Goal: Task Accomplishment & Management: Manage account settings

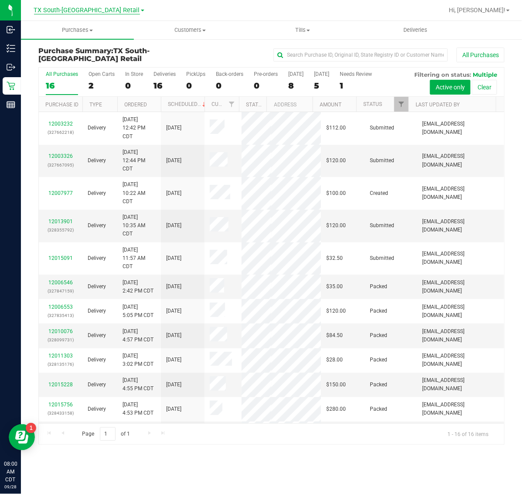
click at [73, 11] on span "TX South-[GEOGRAPHIC_DATA] Retail" at bounding box center [87, 11] width 106 height 8
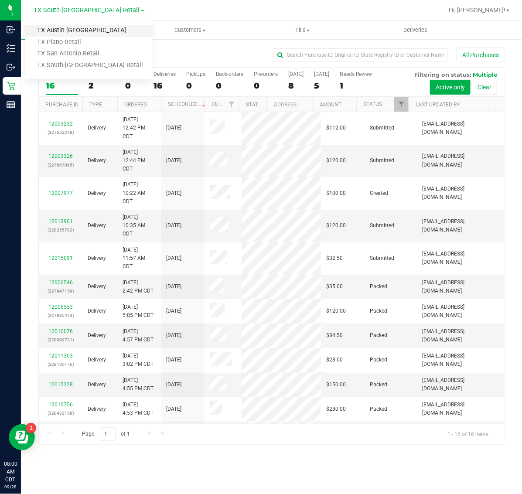
click at [77, 33] on link "TX Austin [GEOGRAPHIC_DATA]" at bounding box center [88, 31] width 127 height 12
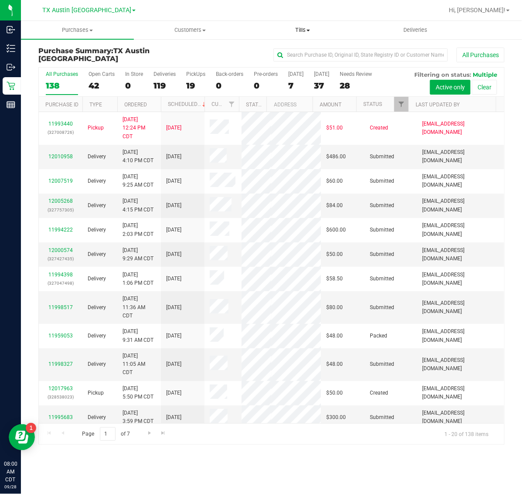
click at [303, 24] on uib-tab-heading "Tills Manage tills Reconcile e-payments" at bounding box center [303, 29] width 112 height 17
click at [297, 49] on span "Manage tills" at bounding box center [275, 52] width 59 height 7
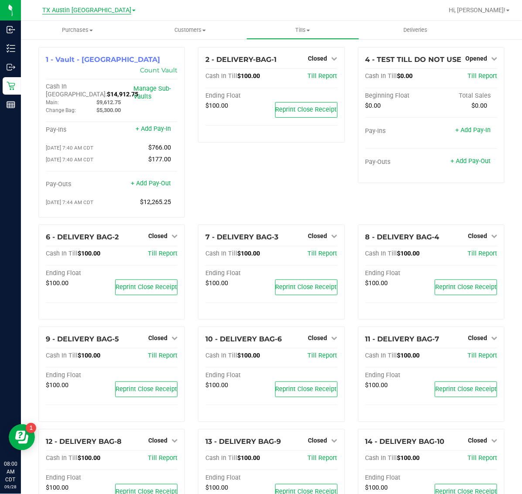
click at [78, 11] on span "TX Austin [GEOGRAPHIC_DATA]" at bounding box center [86, 11] width 89 height 8
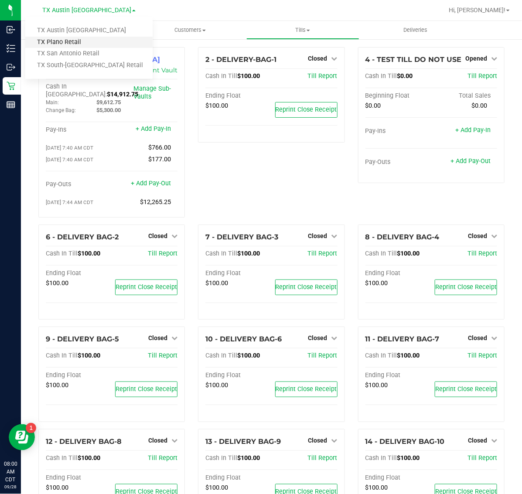
click at [84, 46] on link "TX Plano Retail" at bounding box center [88, 43] width 127 height 12
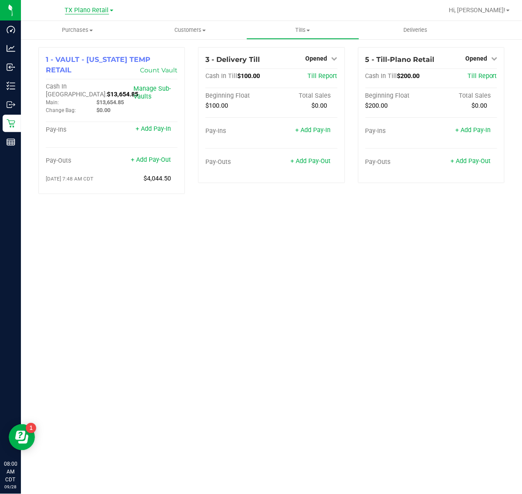
click at [82, 10] on span "TX Plano Retail" at bounding box center [87, 11] width 44 height 8
click at [90, 54] on link "TX San Antonio Retail" at bounding box center [88, 54] width 127 height 12
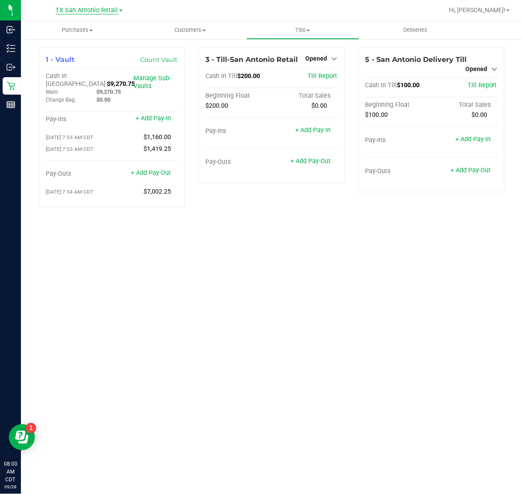
click at [85, 7] on span "TX San Antonio Retail" at bounding box center [87, 11] width 62 height 8
click at [93, 66] on link "TX South-[GEOGRAPHIC_DATA] Retail" at bounding box center [88, 66] width 127 height 12
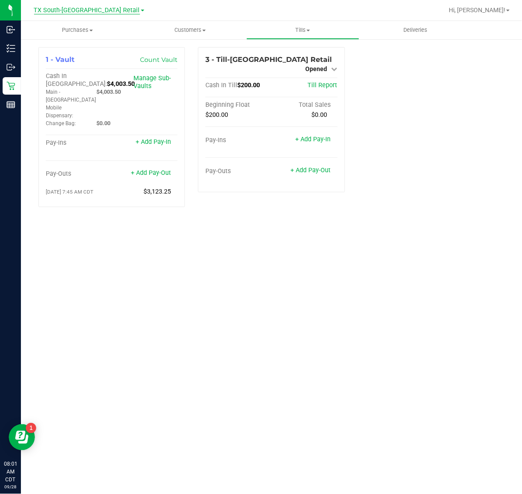
click at [85, 13] on span "TX South-[GEOGRAPHIC_DATA] Retail" at bounding box center [87, 11] width 106 height 8
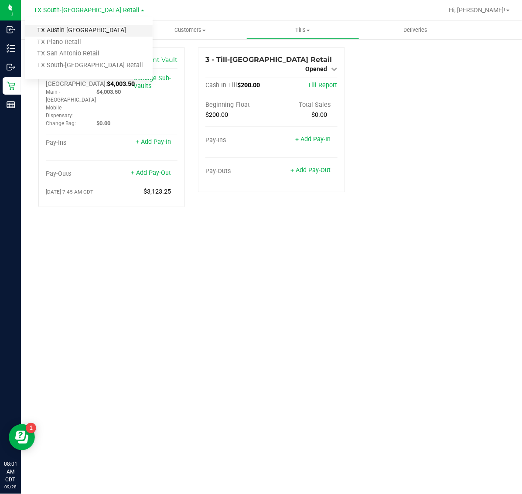
click at [86, 32] on link "TX Austin [GEOGRAPHIC_DATA]" at bounding box center [88, 31] width 127 height 12
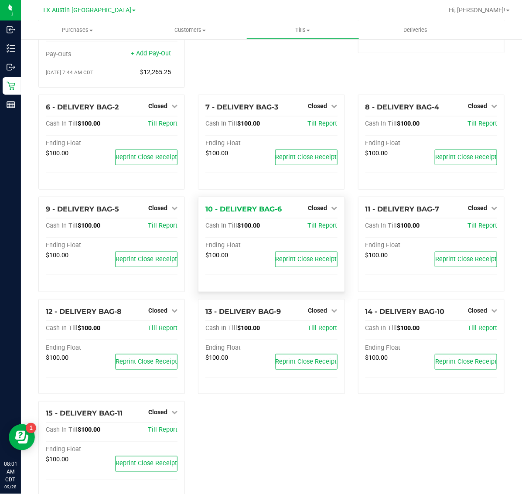
scroll to position [134, 0]
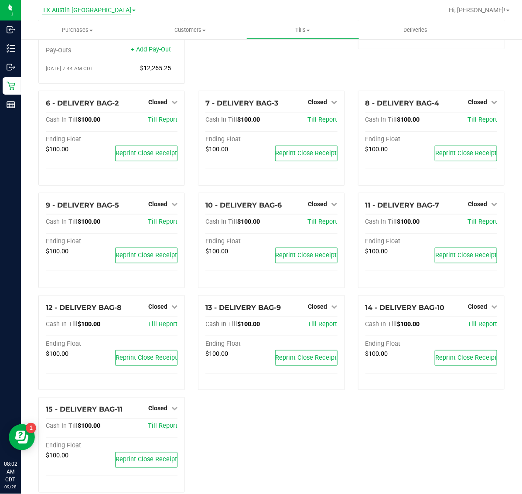
click at [78, 14] on span "TX Austin [GEOGRAPHIC_DATA]" at bounding box center [86, 11] width 89 height 8
click at [82, 44] on link "TX Plano Retail" at bounding box center [88, 43] width 127 height 12
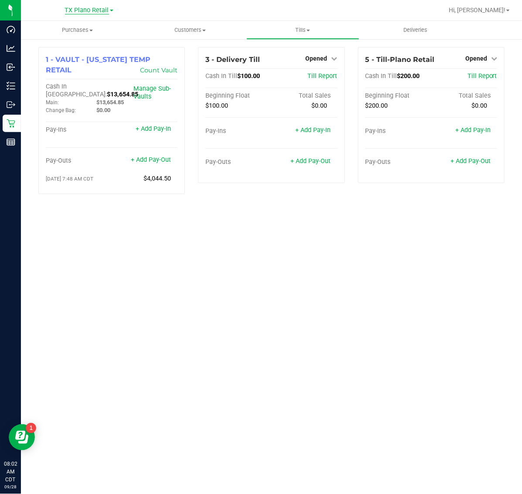
click at [83, 9] on span "TX Plano Retail" at bounding box center [87, 11] width 44 height 8
click at [86, 57] on link "TX San Antonio Retail" at bounding box center [88, 54] width 127 height 12
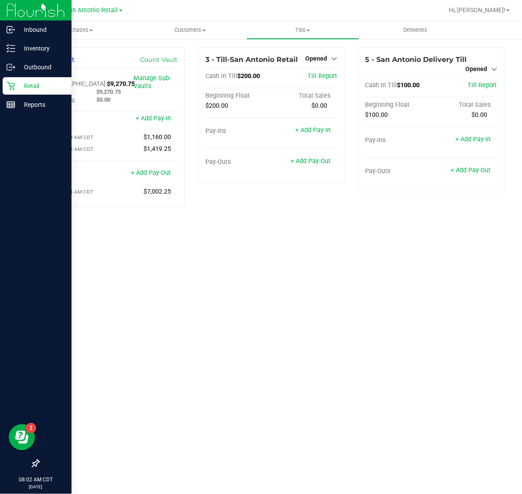
click at [35, 79] on div "Retail" at bounding box center [37, 85] width 69 height 17
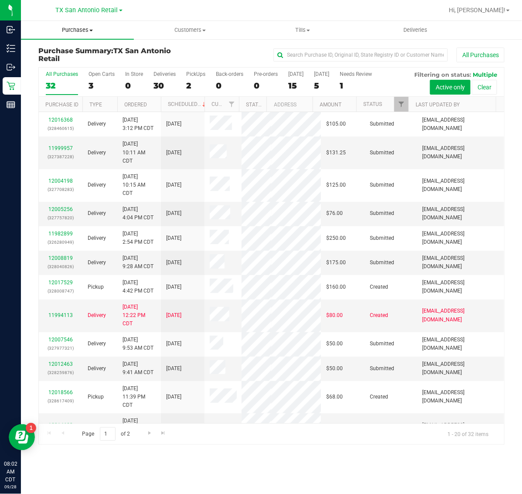
click at [77, 30] on span "Purchases" at bounding box center [77, 30] width 113 height 8
click at [83, 63] on li "Fulfillment" at bounding box center [77, 63] width 113 height 10
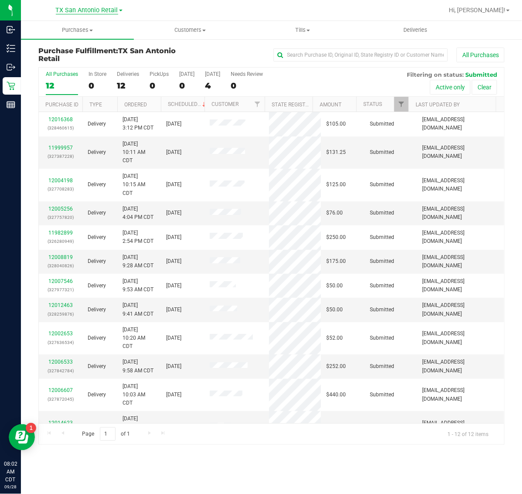
click at [84, 10] on span "TX San Antonio Retail" at bounding box center [87, 11] width 62 height 8
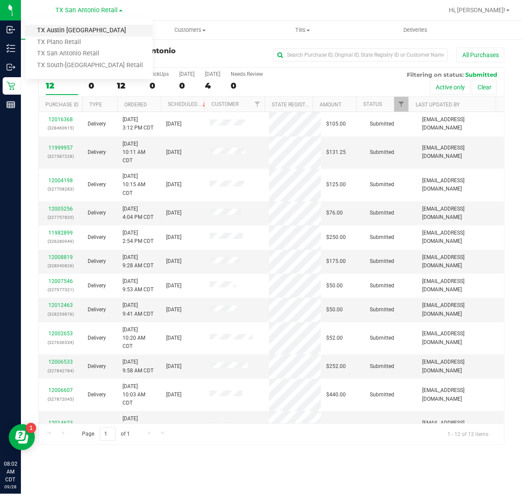
click at [87, 27] on link "TX Austin [GEOGRAPHIC_DATA]" at bounding box center [88, 31] width 127 height 12
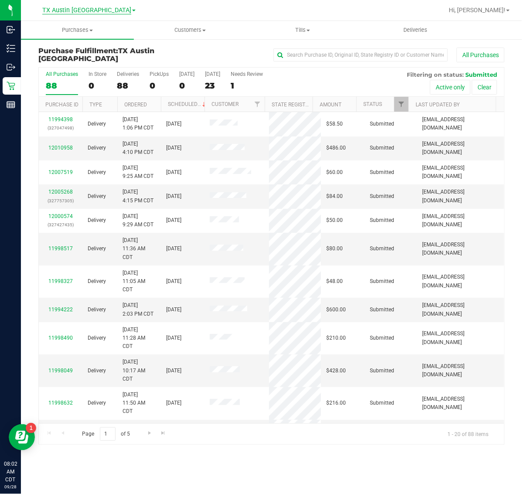
click at [88, 12] on span "TX Austin [GEOGRAPHIC_DATA]" at bounding box center [86, 11] width 89 height 8
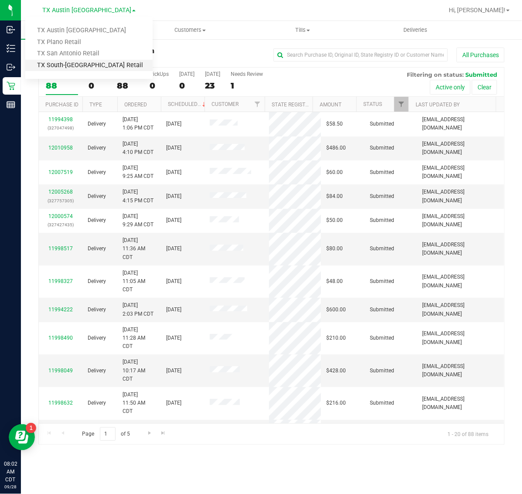
click at [86, 64] on link "TX South-[GEOGRAPHIC_DATA] Retail" at bounding box center [88, 66] width 127 height 12
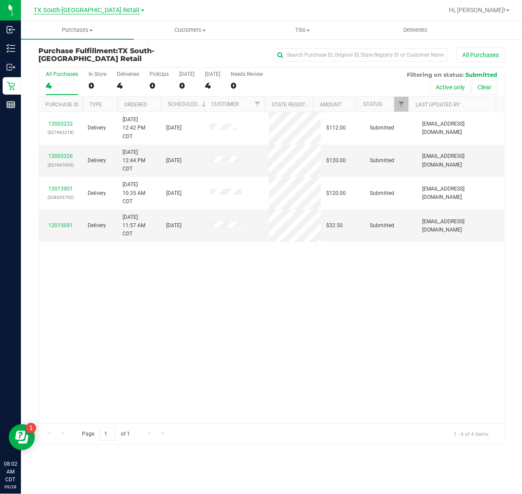
click at [82, 9] on span "TX South-[GEOGRAPHIC_DATA] Retail" at bounding box center [87, 11] width 106 height 8
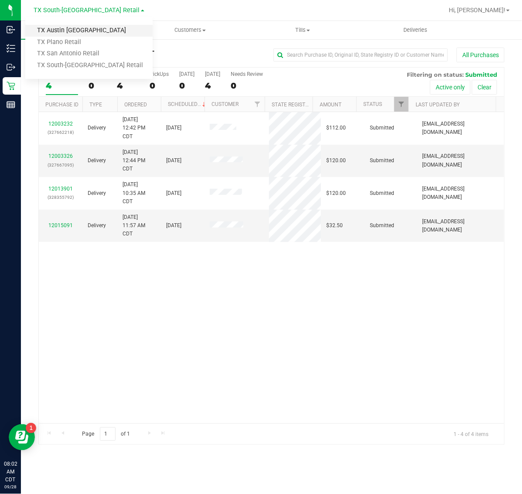
click at [84, 27] on link "TX Austin [GEOGRAPHIC_DATA]" at bounding box center [88, 31] width 127 height 12
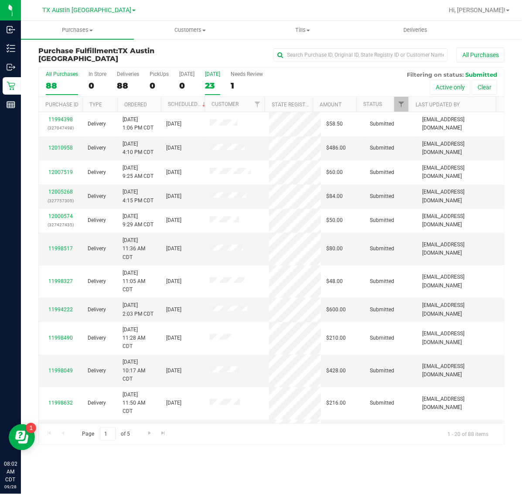
click at [220, 84] on div "23" at bounding box center [212, 86] width 15 height 10
click at [0, 0] on input "[DATE] 23" at bounding box center [0, 0] width 0 height 0
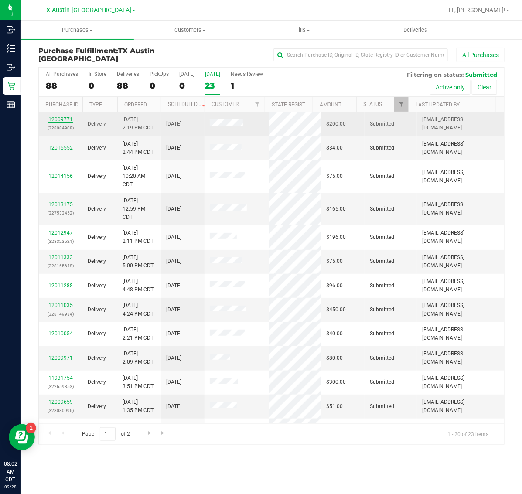
click at [64, 118] on link "12009771" at bounding box center [60, 119] width 24 height 6
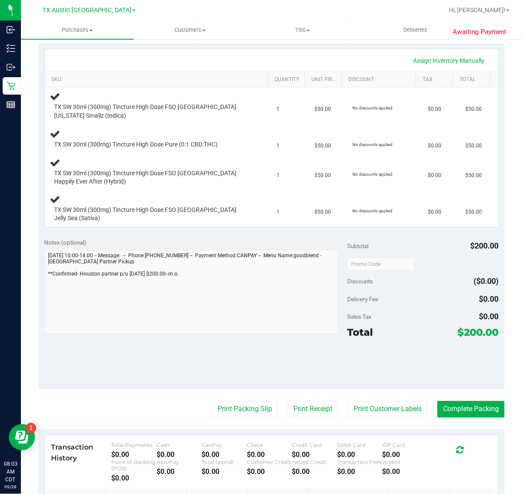
scroll to position [218, 0]
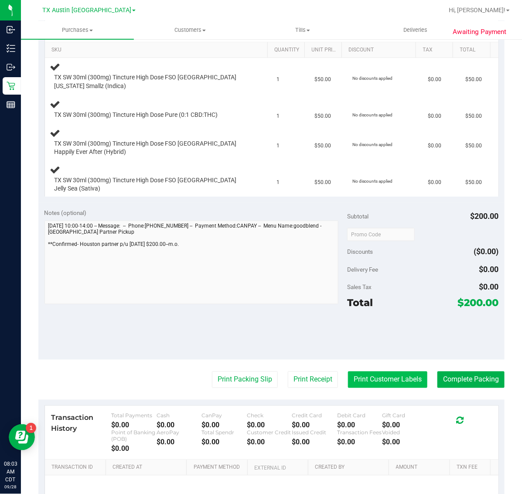
click at [380, 371] on button "Print Customer Labels" at bounding box center [387, 379] width 79 height 17
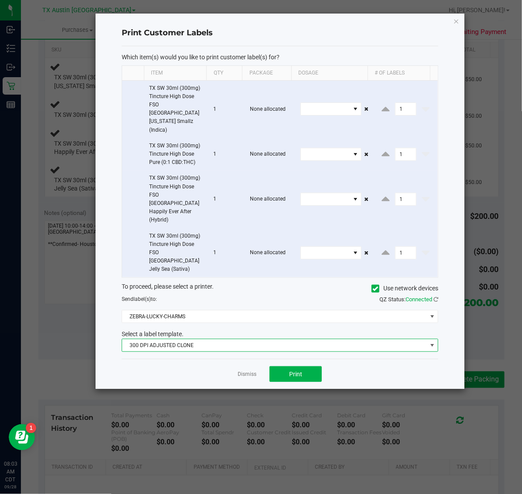
click at [235, 339] on span "300 DPI ADJUSTED CLONE" at bounding box center [274, 345] width 305 height 12
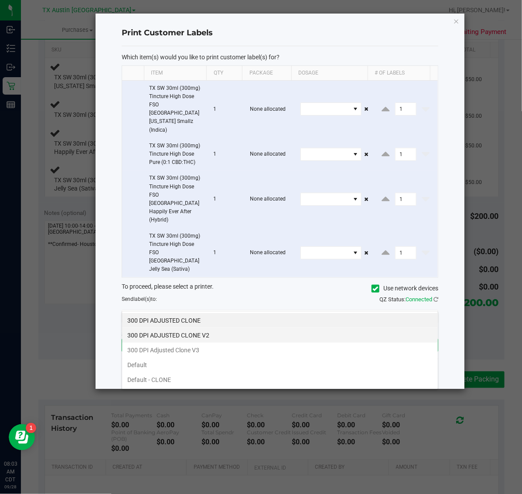
scroll to position [14, 316]
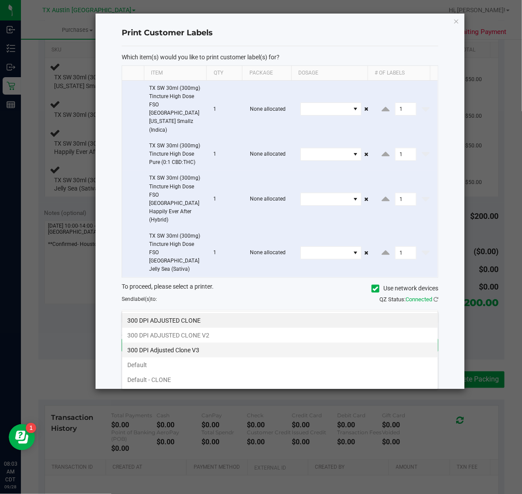
click at [228, 347] on li "300 DPI Adjusted Clone V3" at bounding box center [280, 350] width 316 height 15
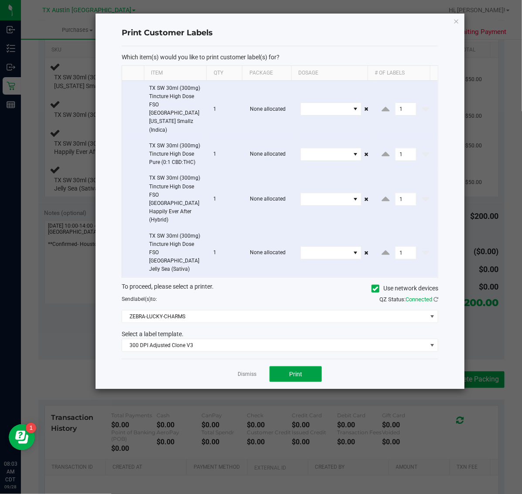
click at [282, 366] on button "Print" at bounding box center [295, 374] width 52 height 16
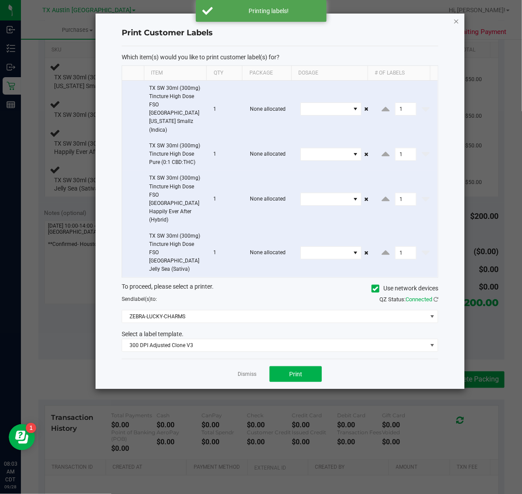
click at [454, 22] on icon "button" at bounding box center [456, 21] width 6 height 10
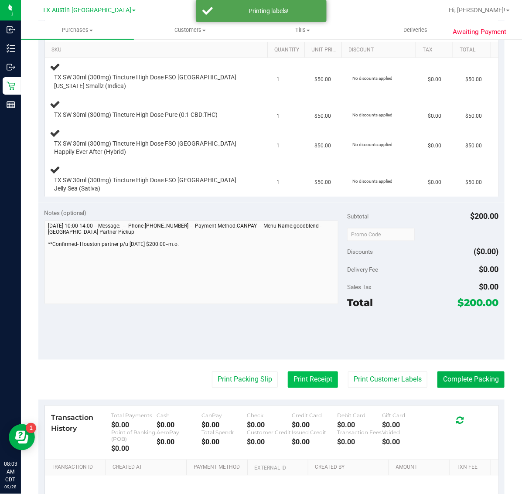
click at [298, 371] on button "Print Receipt" at bounding box center [313, 379] width 50 height 17
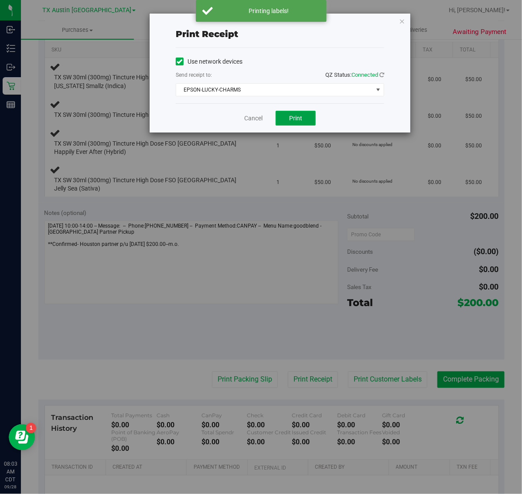
click at [291, 112] on button "Print" at bounding box center [295, 118] width 40 height 15
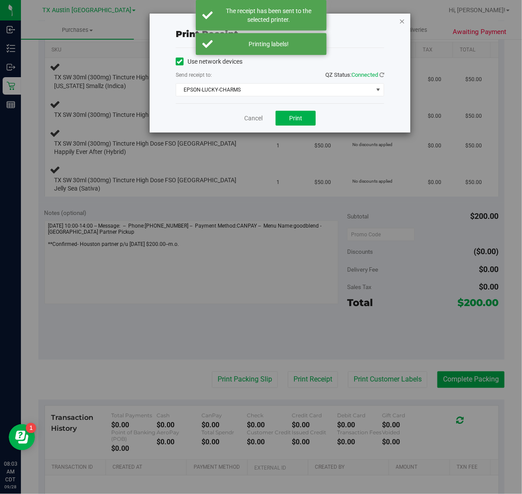
click at [401, 18] on icon "button" at bounding box center [402, 21] width 6 height 10
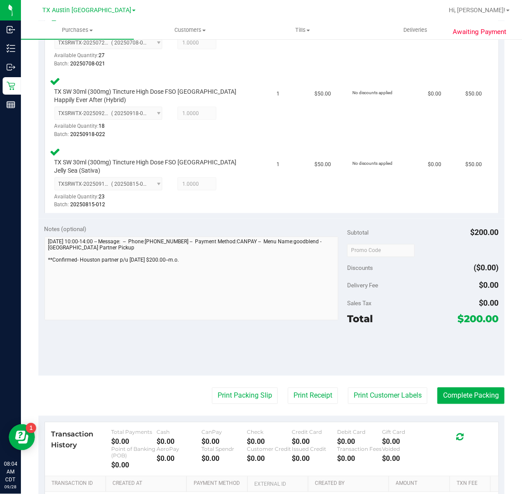
scroll to position [339, 0]
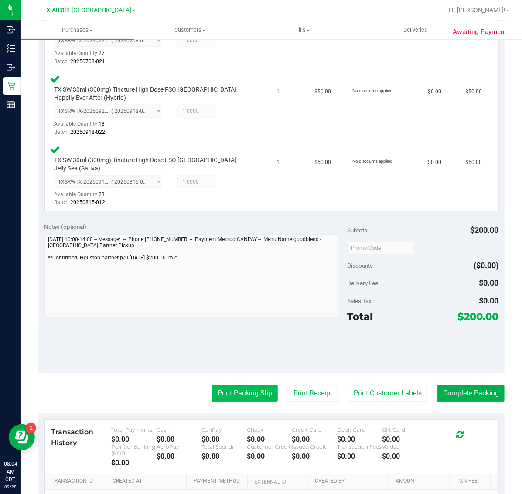
click at [239, 385] on button "Print Packing Slip" at bounding box center [245, 393] width 66 height 17
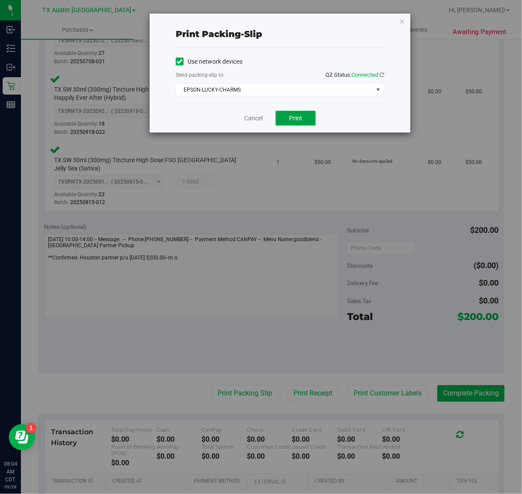
click at [304, 121] on button "Print" at bounding box center [295, 118] width 40 height 15
click at [402, 20] on icon "button" at bounding box center [402, 21] width 6 height 10
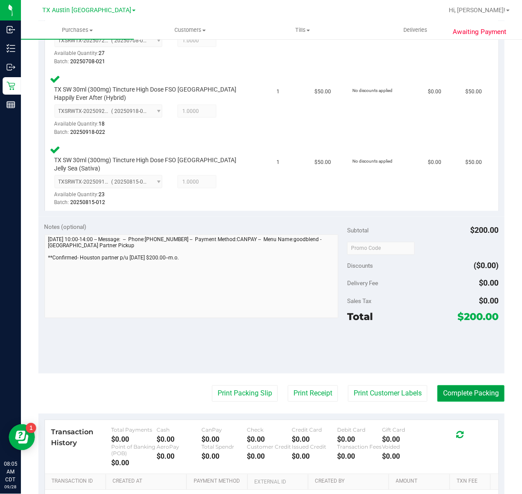
click at [479, 388] on button "Complete Packing" at bounding box center [470, 393] width 67 height 17
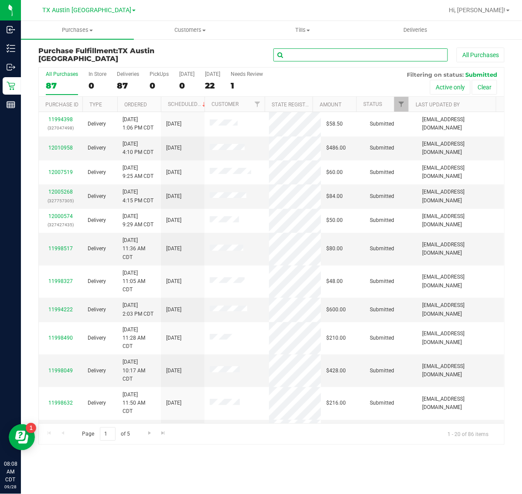
click at [334, 55] on input "text" at bounding box center [360, 54] width 174 height 13
click at [402, 103] on span "Filter" at bounding box center [401, 104] width 7 height 7
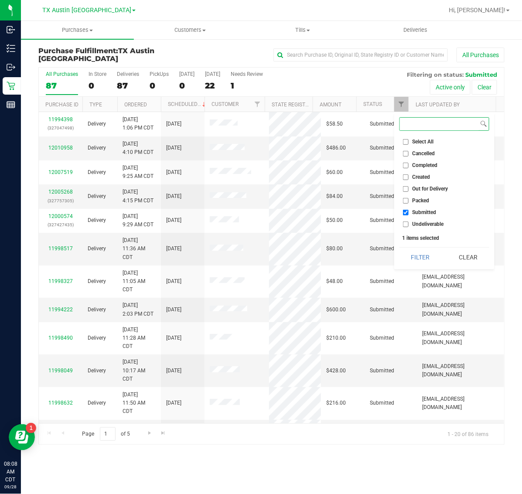
checkbox input "true"
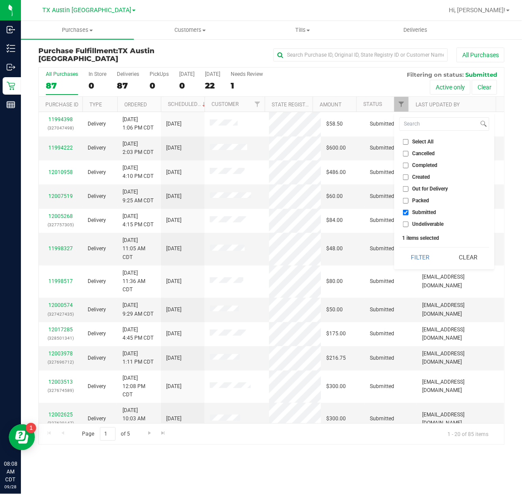
click at [421, 153] on span "Cancelled" at bounding box center [423, 153] width 23 height 5
click at [408, 153] on input "Cancelled" at bounding box center [406, 154] width 6 height 6
checkbox input "true"
click at [425, 256] on button "Filter" at bounding box center [420, 257] width 42 height 19
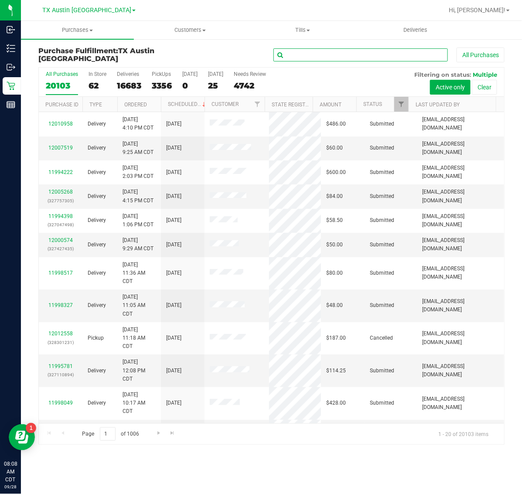
click at [400, 53] on input "text" at bounding box center [360, 54] width 174 height 13
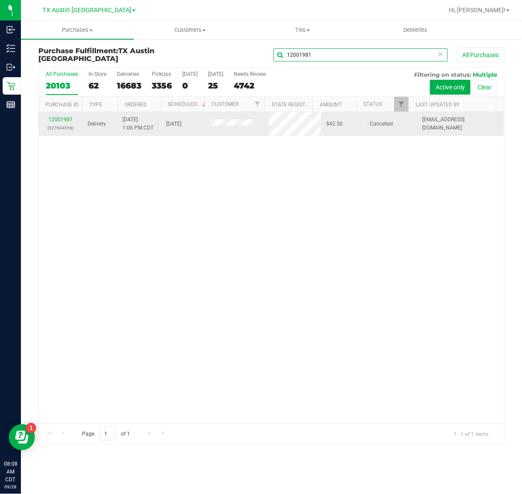
type input "12001981"
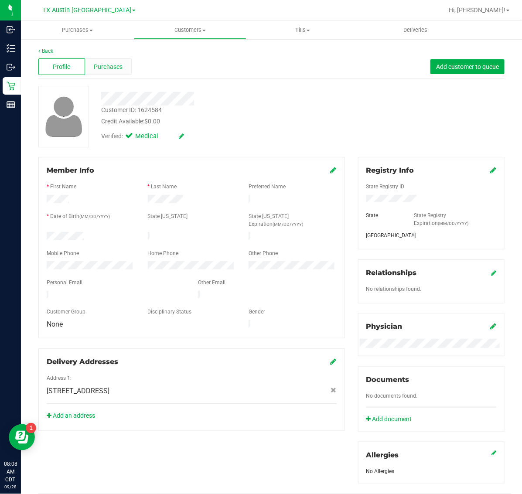
click at [108, 62] on span "Purchases" at bounding box center [108, 66] width 29 height 9
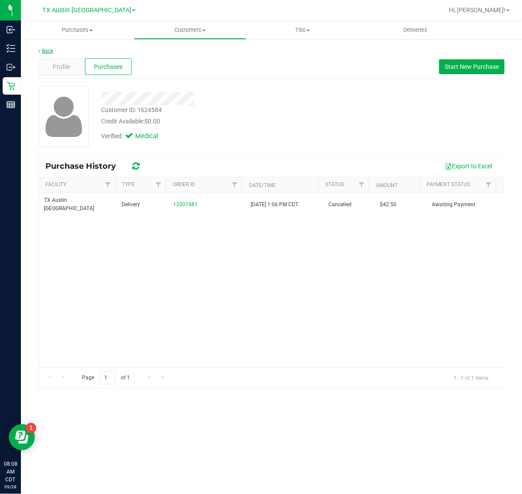
click at [44, 51] on link "Back" at bounding box center [45, 51] width 15 height 6
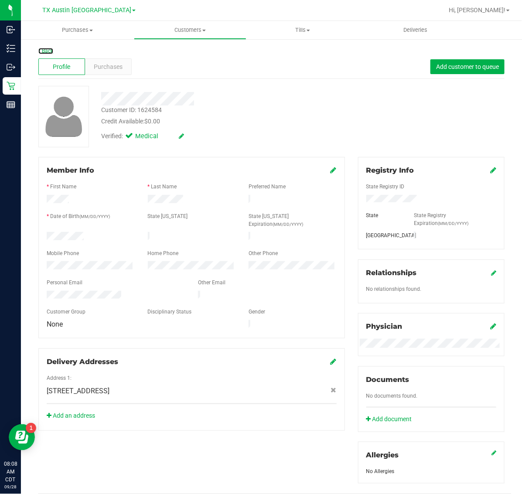
click at [44, 51] on link "Back" at bounding box center [45, 51] width 15 height 6
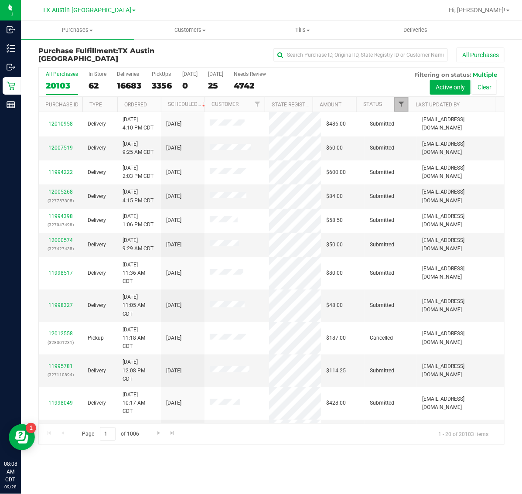
click at [404, 105] on span "Filter" at bounding box center [401, 104] width 7 height 7
click at [391, 55] on input "text" at bounding box center [360, 54] width 174 height 13
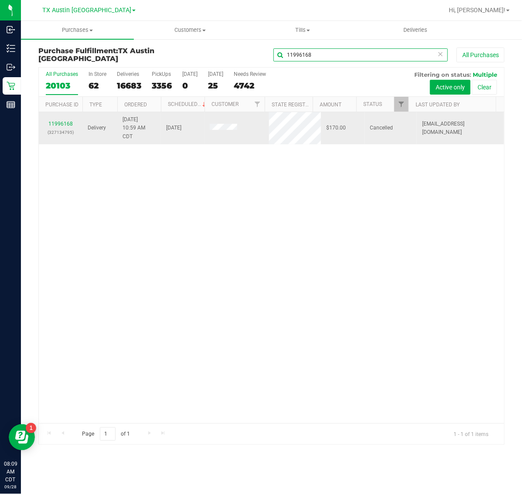
type input "11996168"
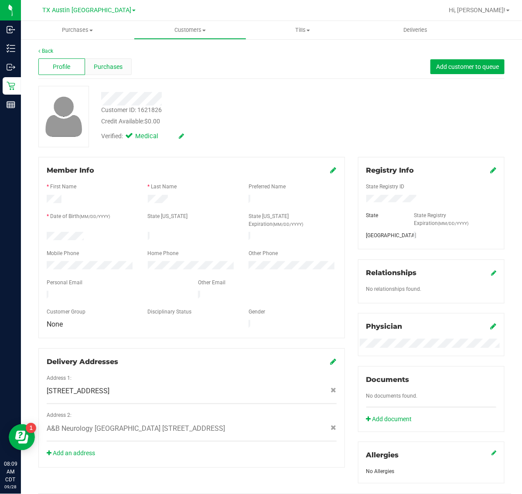
click at [102, 72] on div "Purchases" at bounding box center [108, 66] width 47 height 17
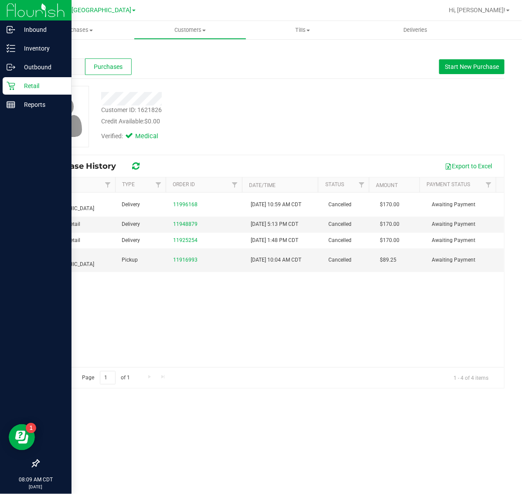
click at [11, 84] on icon at bounding box center [11, 86] width 9 height 9
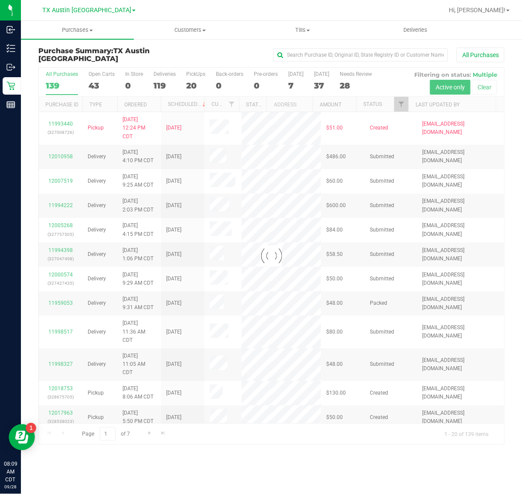
click at [403, 103] on div at bounding box center [271, 256] width 465 height 377
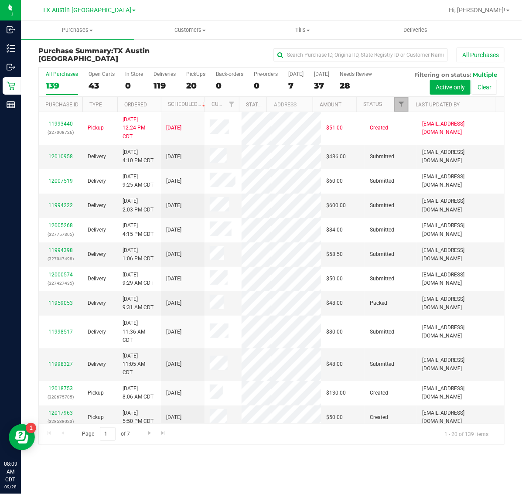
click at [403, 103] on span "Filter" at bounding box center [401, 104] width 7 height 7
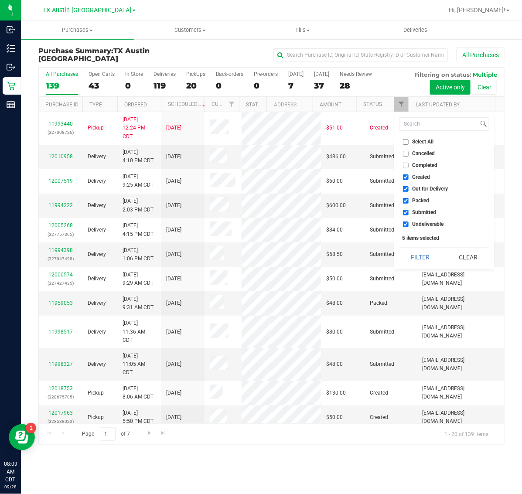
click at [419, 142] on span "Select All" at bounding box center [422, 141] width 21 height 5
click at [408, 142] on input "Select All" at bounding box center [406, 142] width 6 height 6
checkbox input "true"
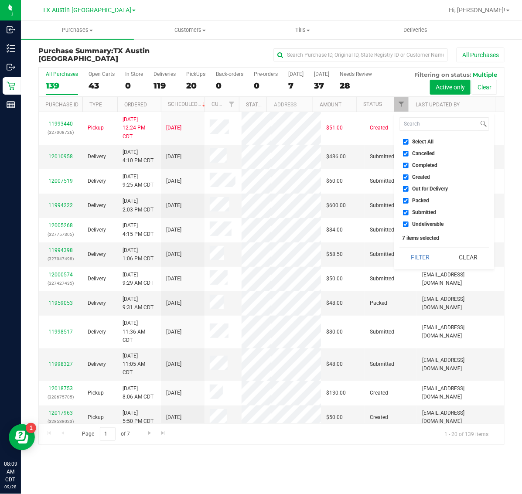
click at [419, 142] on span "Select All" at bounding box center [422, 141] width 21 height 5
click at [408, 142] on input "Select All" at bounding box center [406, 142] width 6 height 6
checkbox input "false"
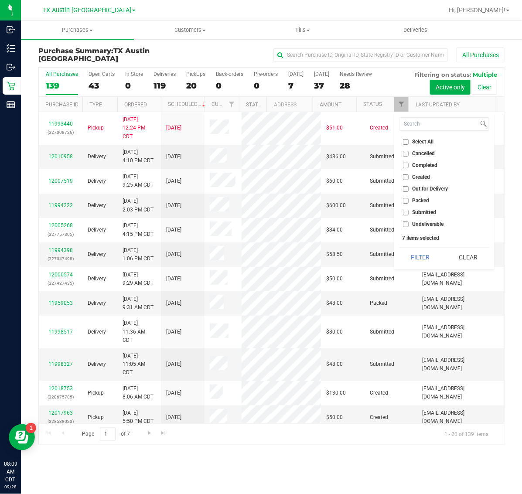
checkbox input "false"
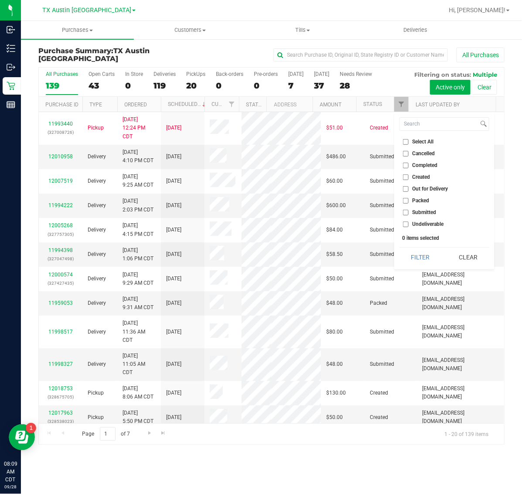
click at [419, 142] on span "Select All" at bounding box center [422, 141] width 21 height 5
click at [408, 142] on input "Select All" at bounding box center [406, 142] width 6 height 6
checkbox input "true"
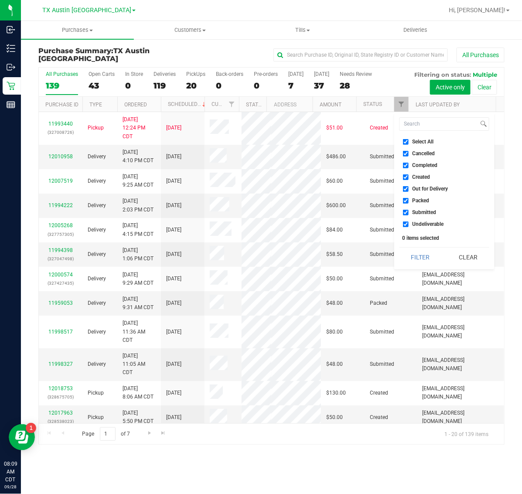
checkbox input "true"
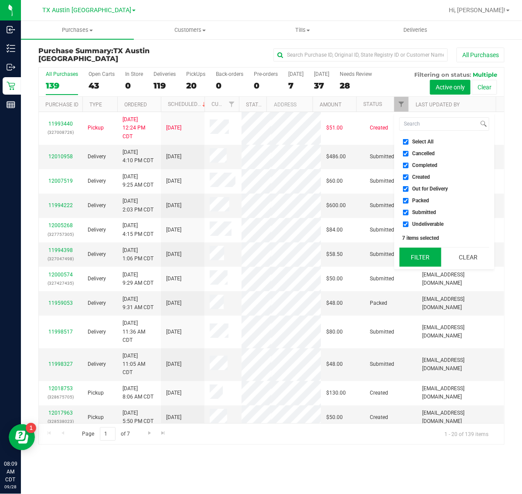
click at [422, 258] on button "Filter" at bounding box center [420, 257] width 42 height 19
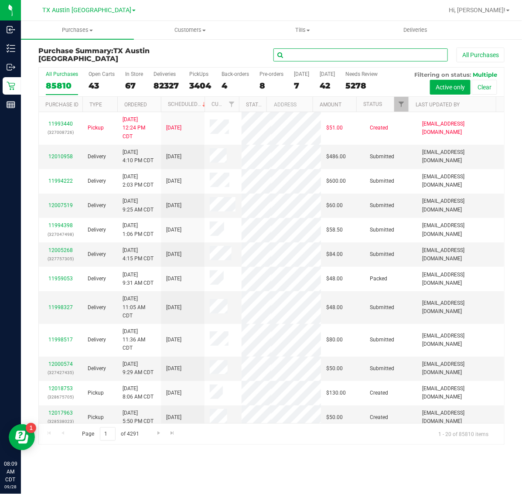
click at [411, 53] on input "text" at bounding box center [360, 54] width 174 height 13
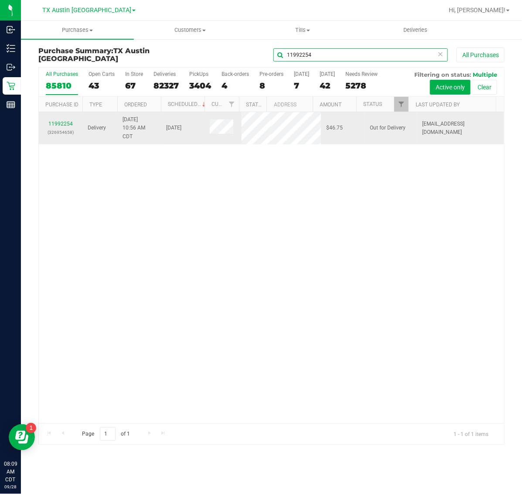
type input "11992254"
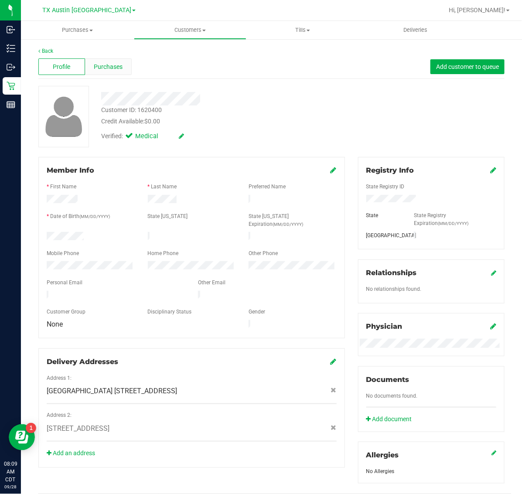
click at [119, 67] on span "Purchases" at bounding box center [108, 66] width 29 height 9
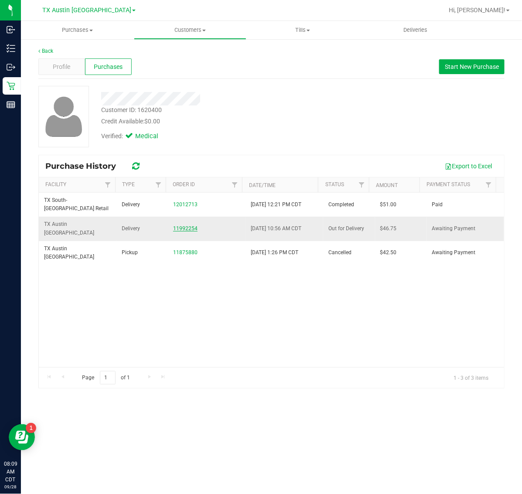
click at [190, 225] on link "11992254" at bounding box center [185, 228] width 24 height 6
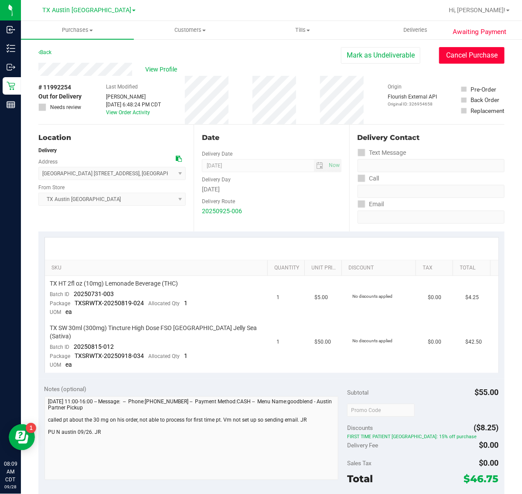
click at [458, 56] on button "Cancel Purchase" at bounding box center [471, 55] width 65 height 17
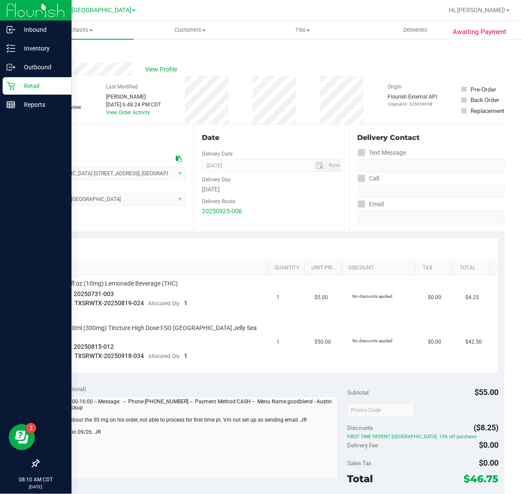
click at [14, 85] on icon at bounding box center [11, 86] width 8 height 8
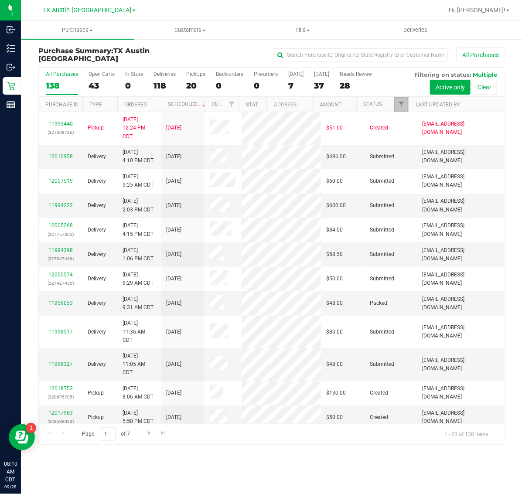
click at [398, 108] on link "Filter" at bounding box center [401, 104] width 14 height 15
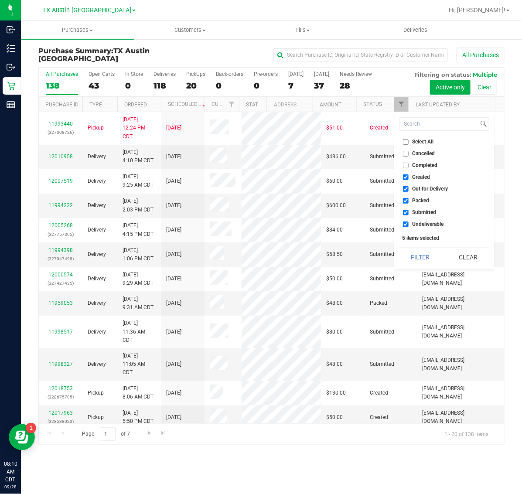
click at [419, 144] on span "Select All" at bounding box center [422, 141] width 21 height 5
click at [408, 144] on input "Select All" at bounding box center [406, 142] width 6 height 6
checkbox input "true"
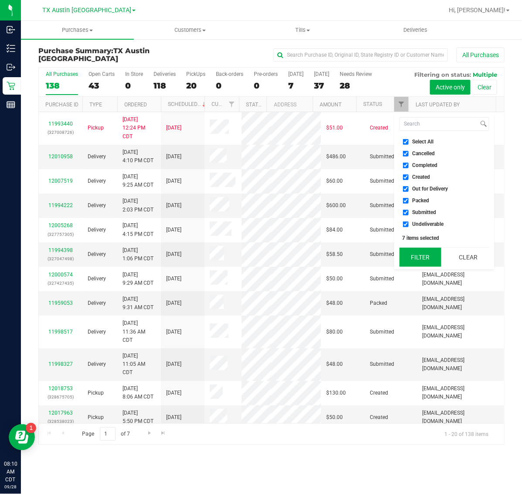
click at [419, 254] on button "Filter" at bounding box center [420, 257] width 42 height 19
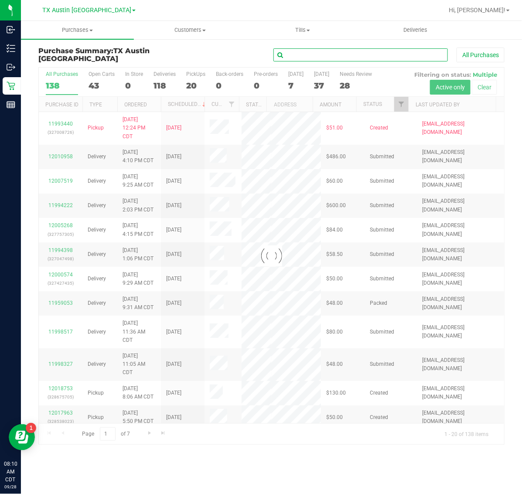
click at [383, 60] on input "text" at bounding box center [360, 54] width 174 height 13
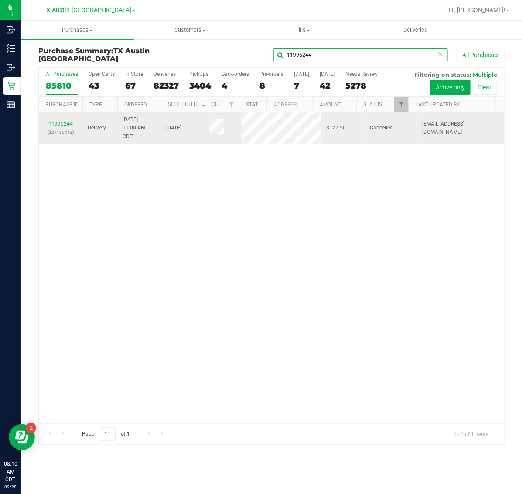
type input "11996244"
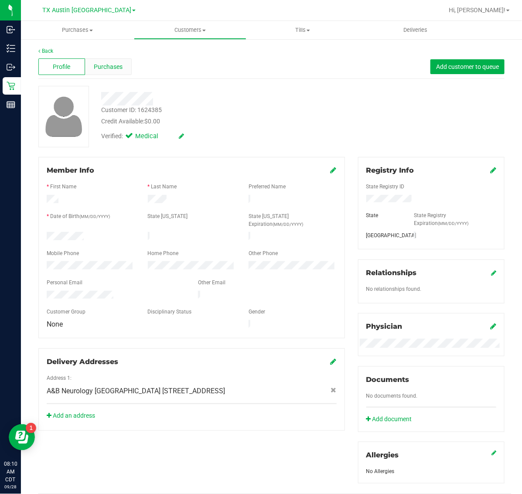
click at [99, 66] on span "Purchases" at bounding box center [108, 66] width 29 height 9
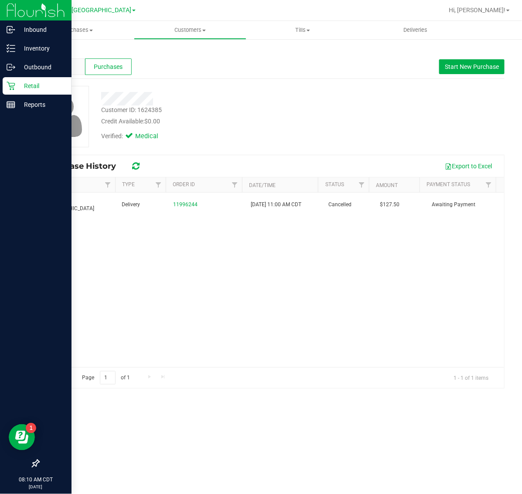
click at [7, 87] on icon at bounding box center [11, 86] width 9 height 9
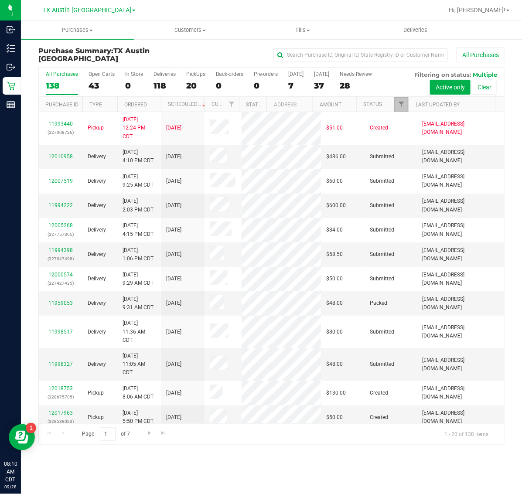
click at [397, 108] on link "Filter" at bounding box center [401, 104] width 14 height 15
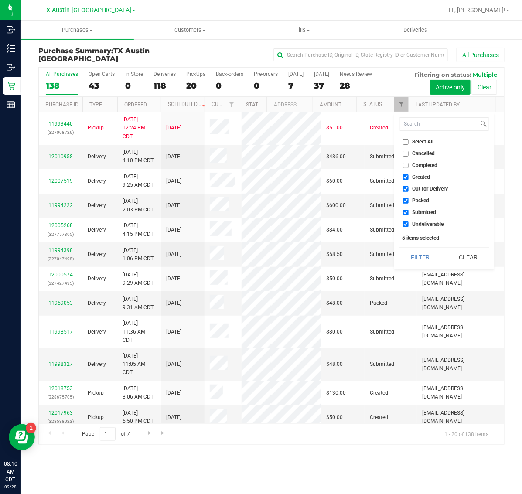
click at [419, 144] on span "Select All" at bounding box center [422, 141] width 21 height 5
click at [408, 144] on input "Select All" at bounding box center [406, 142] width 6 height 6
checkbox input "true"
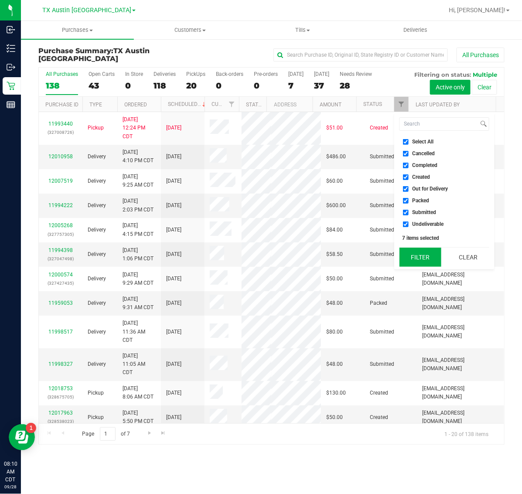
click at [424, 257] on button "Filter" at bounding box center [420, 257] width 42 height 19
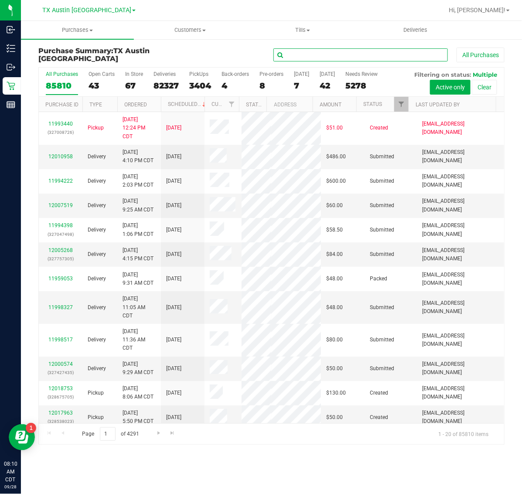
click at [386, 56] on input "text" at bounding box center [360, 54] width 174 height 13
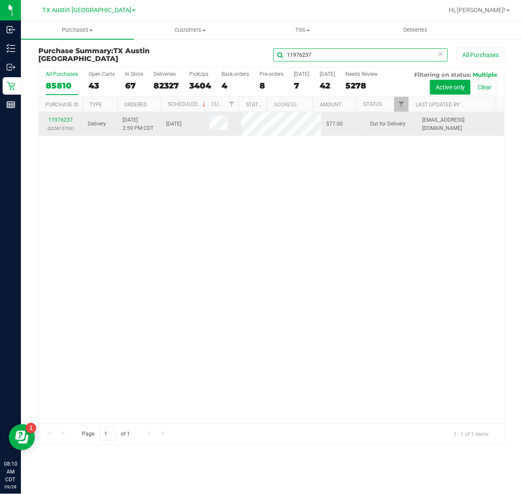
type input "11976237"
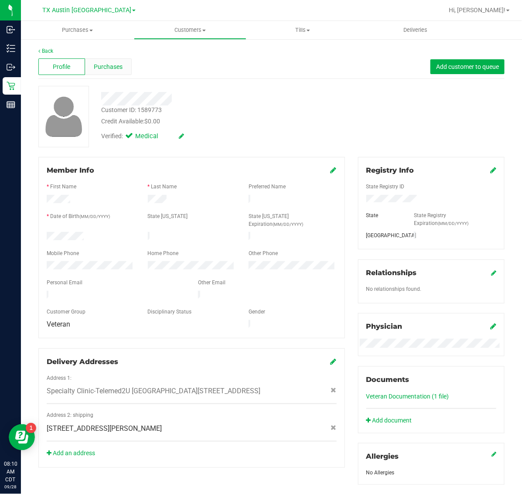
click at [96, 72] on div "Purchases" at bounding box center [108, 66] width 47 height 17
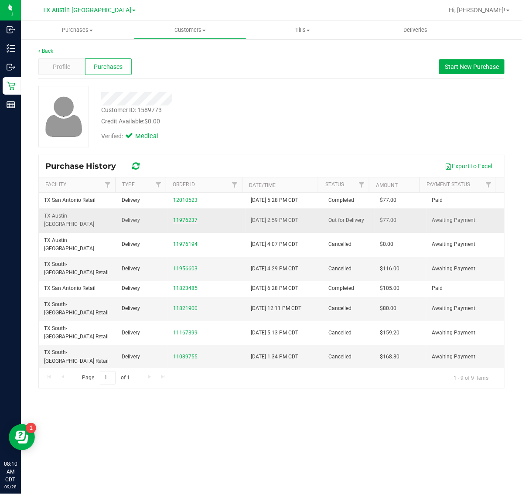
click at [187, 217] on link "11976237" at bounding box center [185, 220] width 24 height 6
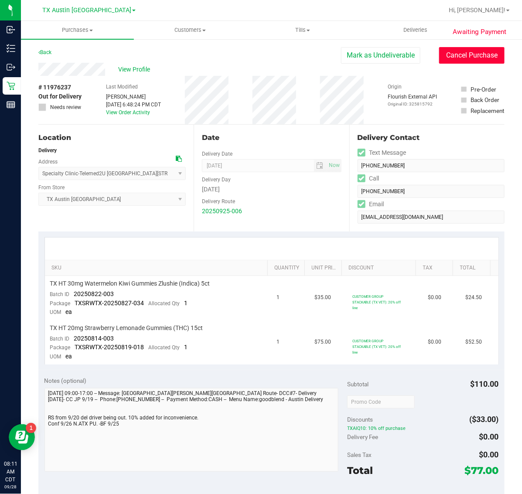
click at [477, 57] on button "Cancel Purchase" at bounding box center [471, 55] width 65 height 17
click at [78, 30] on span "Purchases" at bounding box center [77, 30] width 113 height 8
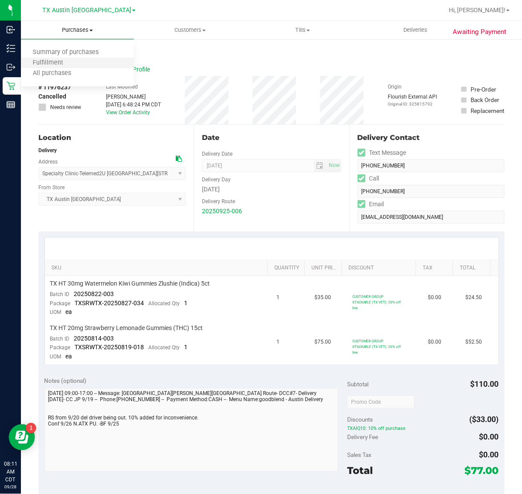
click at [81, 64] on li "Fulfillment" at bounding box center [77, 63] width 113 height 10
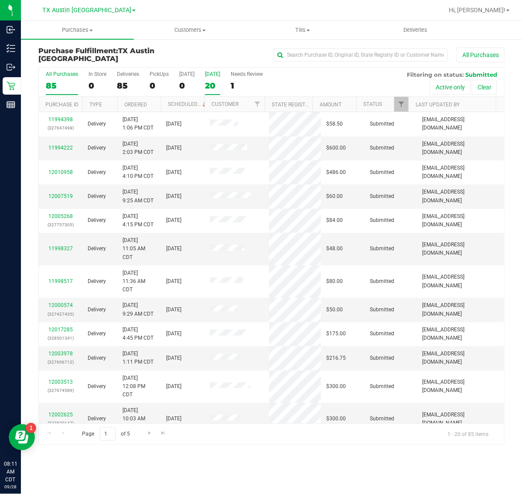
click at [218, 85] on div "20" at bounding box center [212, 86] width 15 height 10
click at [0, 0] on input "Tomorrow 20" at bounding box center [0, 0] width 0 height 0
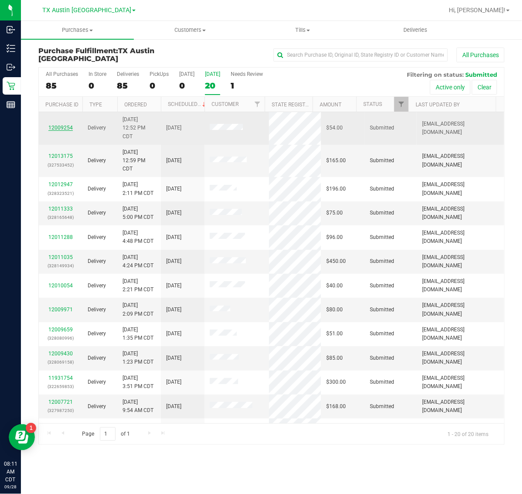
click at [60, 127] on link "12009254" at bounding box center [60, 128] width 24 height 6
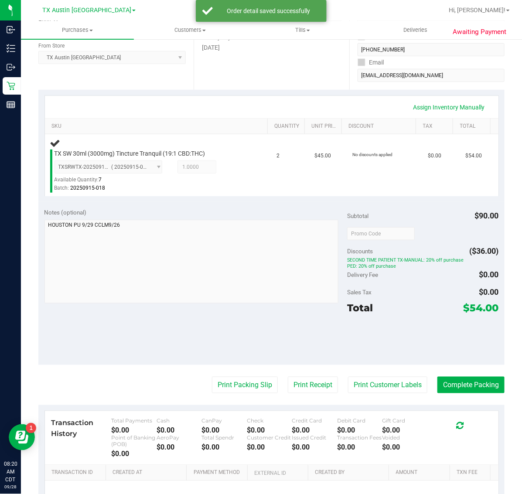
scroll to position [150, 0]
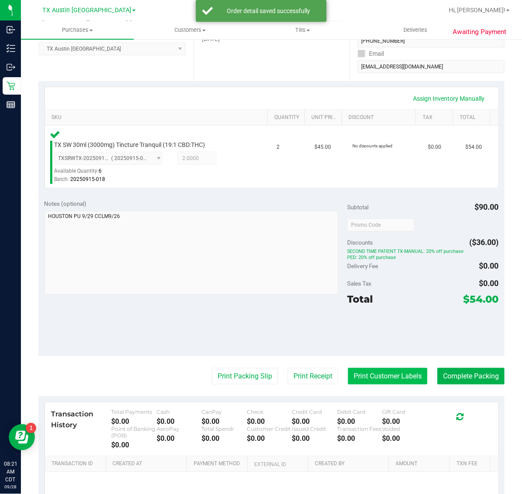
click at [373, 371] on button "Print Customer Labels" at bounding box center [387, 376] width 79 height 17
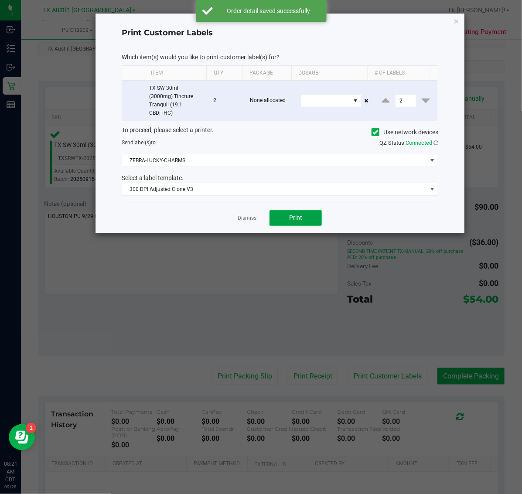
click at [303, 222] on button "Print" at bounding box center [295, 218] width 52 height 16
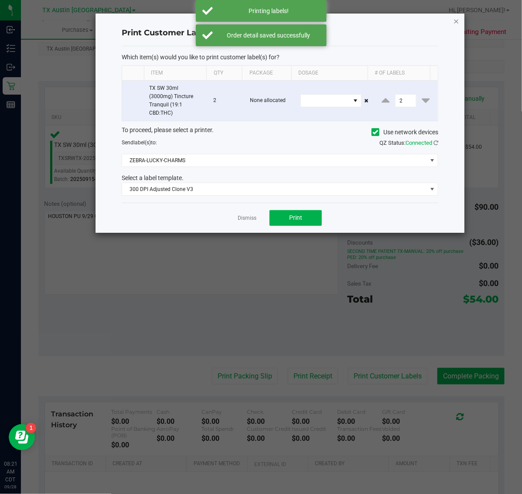
click at [456, 22] on icon "button" at bounding box center [456, 21] width 6 height 10
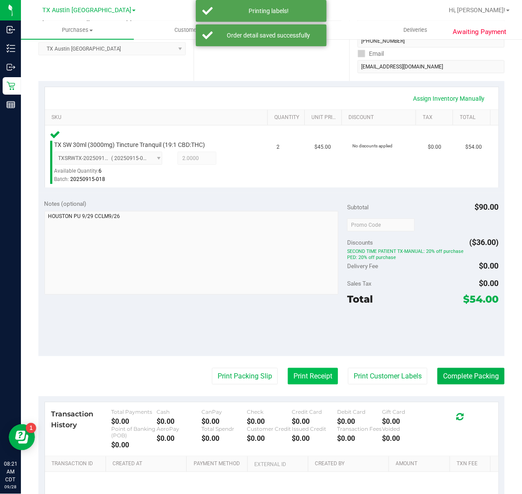
click at [304, 376] on button "Print Receipt" at bounding box center [313, 376] width 50 height 17
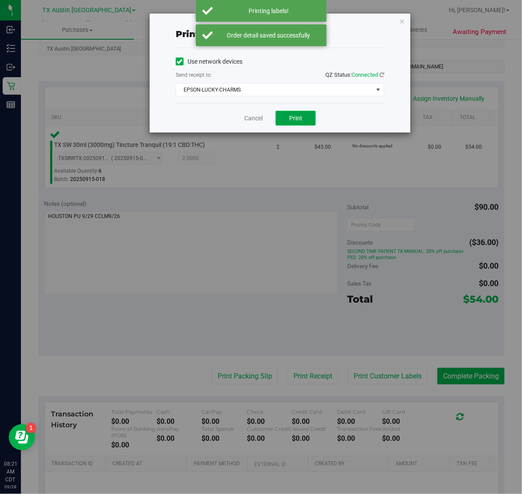
click at [305, 126] on button "Print" at bounding box center [295, 118] width 40 height 15
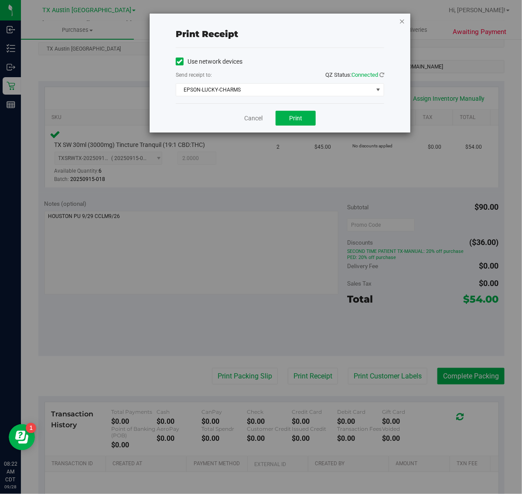
click at [404, 20] on icon "button" at bounding box center [402, 21] width 6 height 10
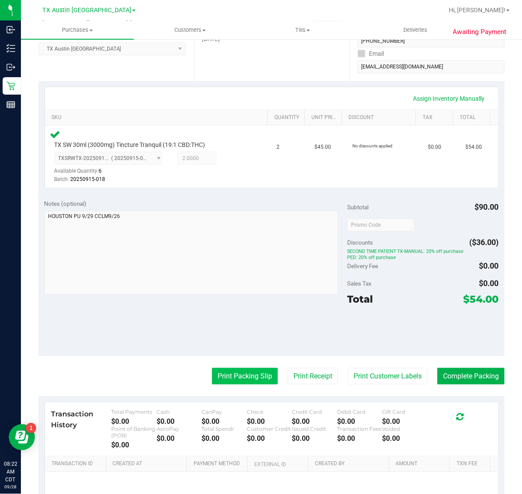
click at [245, 373] on button "Print Packing Slip" at bounding box center [245, 376] width 66 height 17
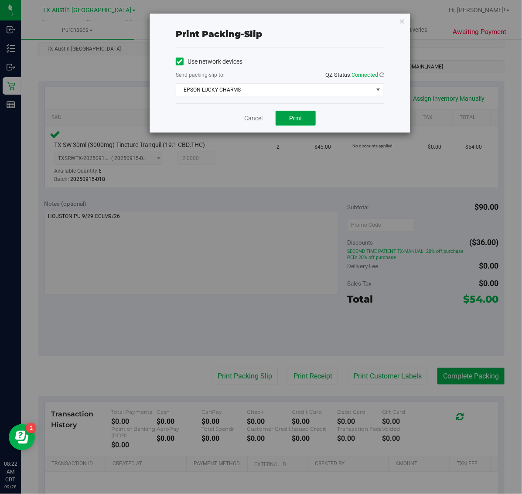
click at [299, 121] on span "Print" at bounding box center [295, 118] width 13 height 7
click at [402, 20] on icon "button" at bounding box center [402, 21] width 6 height 10
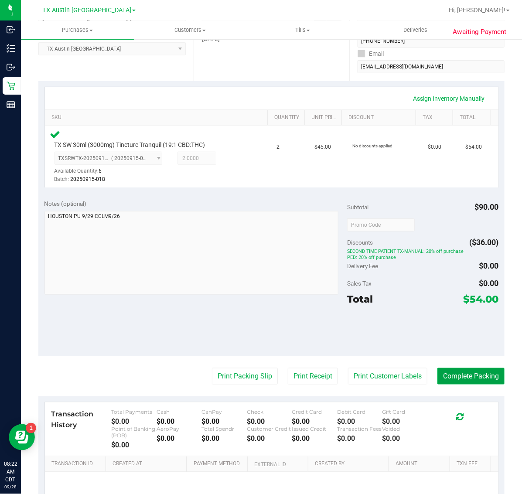
click at [471, 376] on button "Complete Packing" at bounding box center [470, 376] width 67 height 17
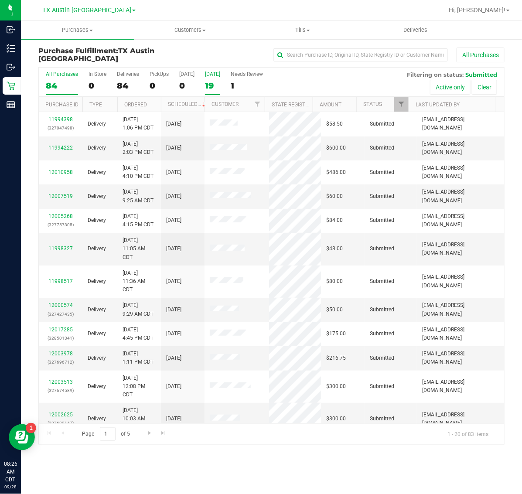
click at [216, 81] on div "19" at bounding box center [212, 86] width 15 height 10
click at [0, 0] on input "Tomorrow 19" at bounding box center [0, 0] width 0 height 0
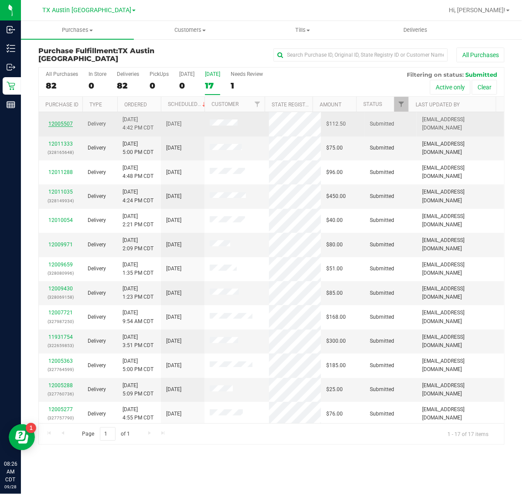
click at [54, 124] on link "12005507" at bounding box center [60, 124] width 24 height 6
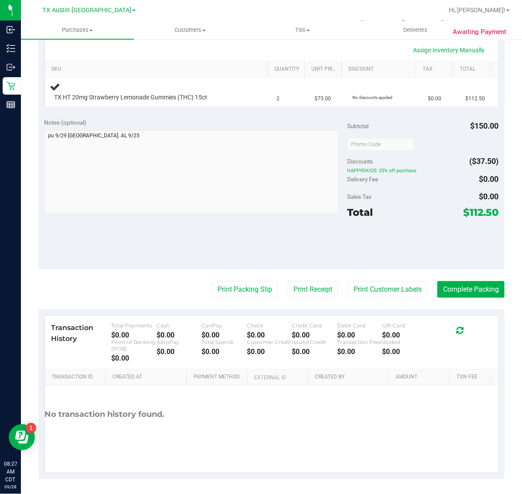
scroll to position [200, 0]
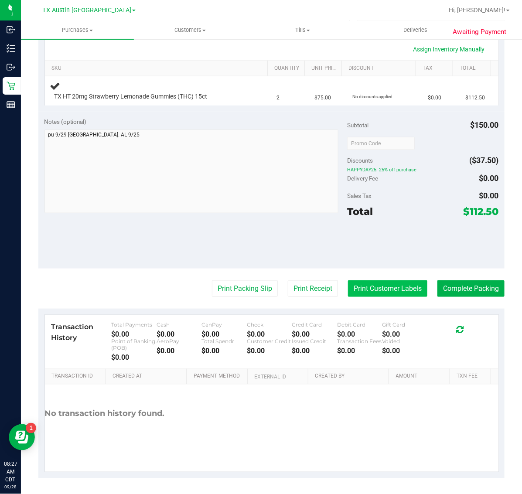
click at [366, 283] on button "Print Customer Labels" at bounding box center [387, 288] width 79 height 17
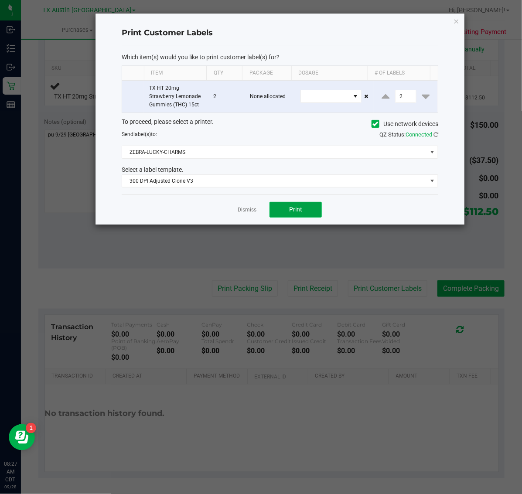
click at [291, 213] on span "Print" at bounding box center [295, 209] width 13 height 7
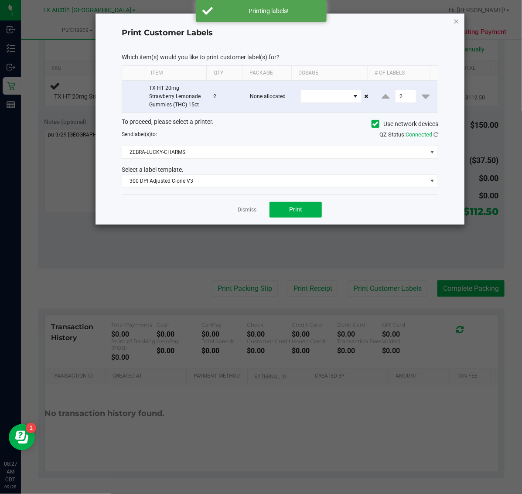
click at [456, 22] on icon "button" at bounding box center [456, 21] width 6 height 10
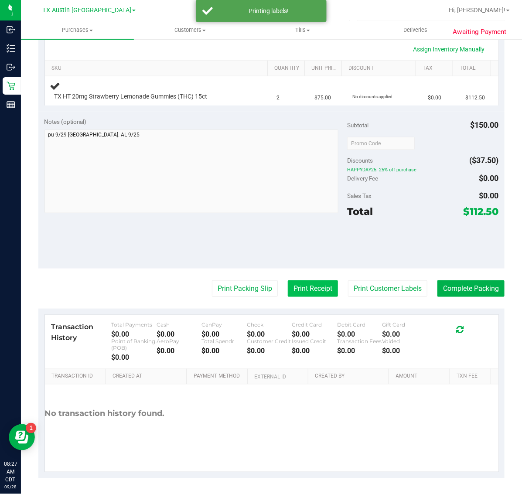
click at [295, 286] on button "Print Receipt" at bounding box center [313, 288] width 50 height 17
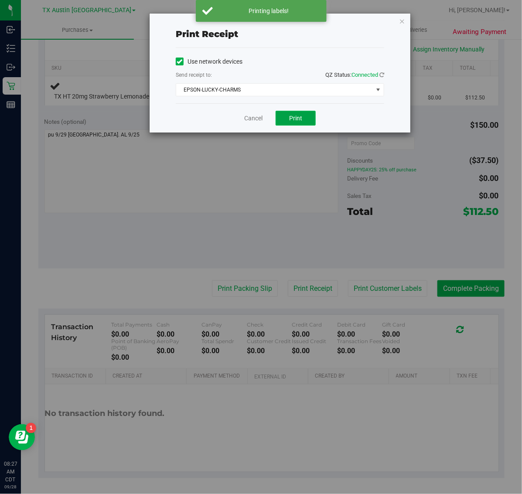
click at [301, 126] on button "Print" at bounding box center [295, 118] width 40 height 15
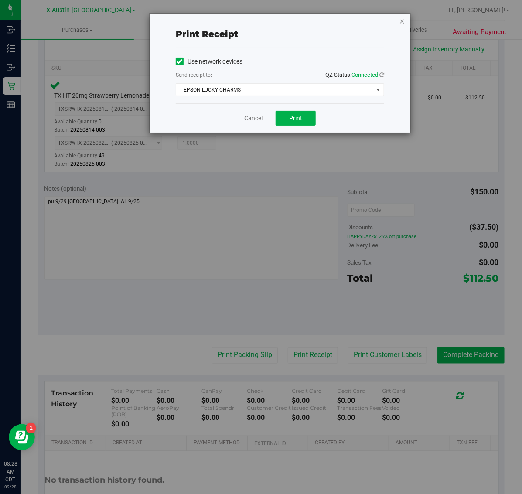
click at [402, 25] on icon "button" at bounding box center [402, 21] width 6 height 10
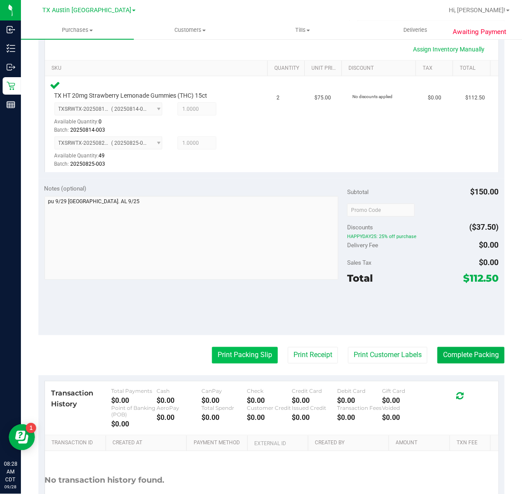
click at [243, 358] on button "Print Packing Slip" at bounding box center [245, 355] width 66 height 17
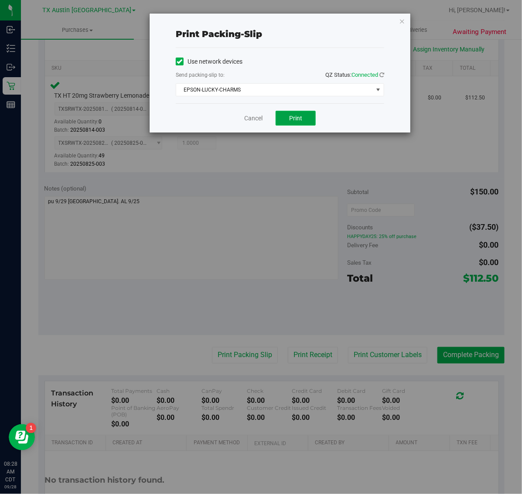
click at [304, 114] on button "Print" at bounding box center [295, 118] width 40 height 15
click at [402, 17] on icon "button" at bounding box center [402, 21] width 6 height 10
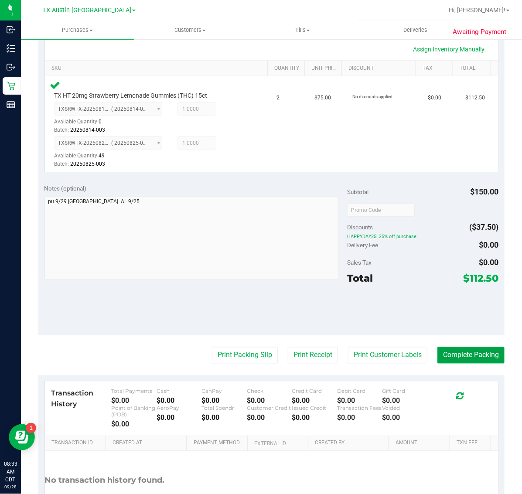
click at [437, 352] on button "Complete Packing" at bounding box center [470, 355] width 67 height 17
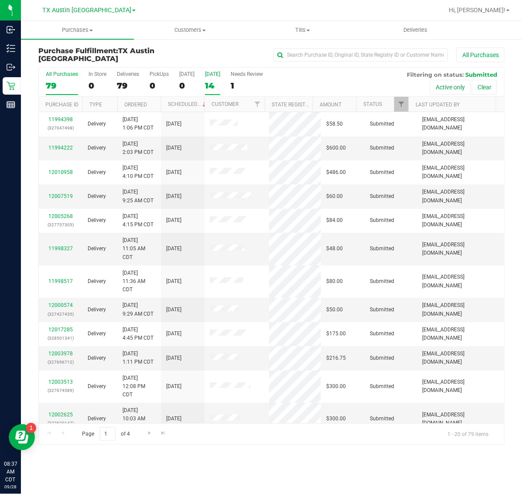
click at [218, 76] on div "[DATE]" at bounding box center [212, 74] width 15 height 6
click at [0, 0] on input "[DATE] 14" at bounding box center [0, 0] width 0 height 0
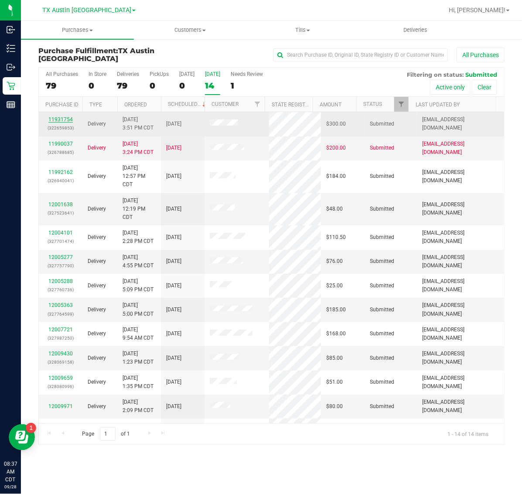
click at [63, 120] on link "11931754" at bounding box center [60, 119] width 24 height 6
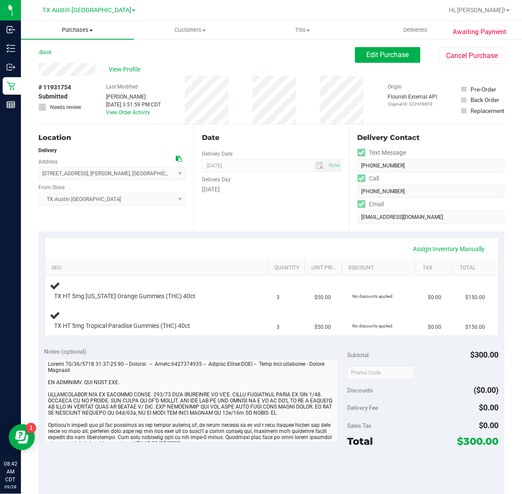
click at [82, 31] on span "Purchases" at bounding box center [77, 30] width 113 height 8
click at [84, 64] on li "Fulfillment" at bounding box center [77, 63] width 113 height 10
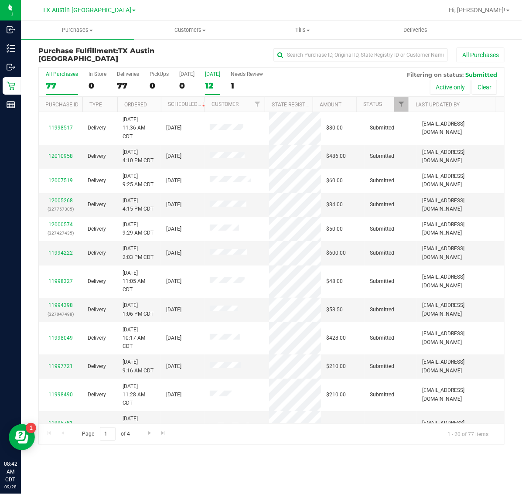
click at [220, 79] on label "Tomorrow 12" at bounding box center [212, 83] width 15 height 24
click at [0, 0] on input "Tomorrow 12" at bounding box center [0, 0] width 0 height 0
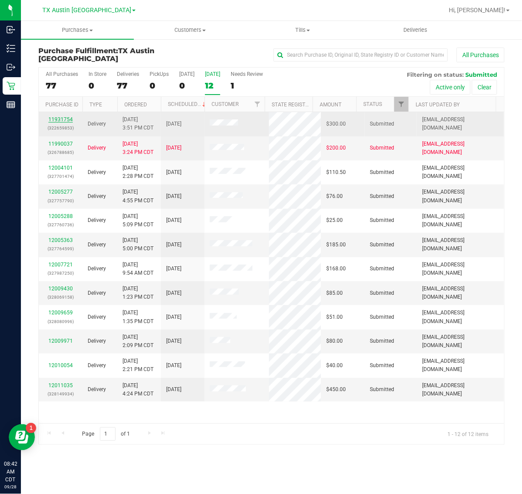
click at [60, 118] on link "11931754" at bounding box center [60, 119] width 24 height 6
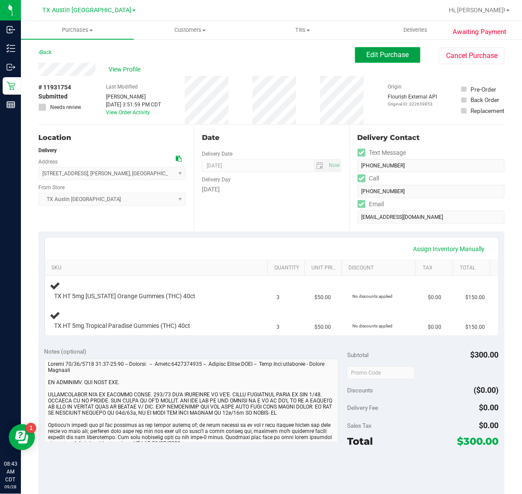
click at [388, 51] on span "Edit Purchase" at bounding box center [388, 55] width 42 height 8
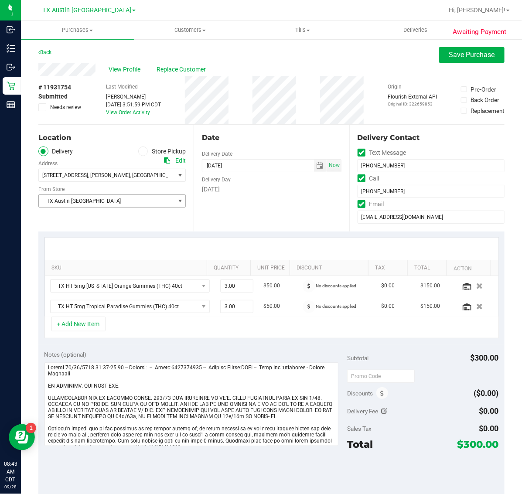
click at [122, 201] on span "TX Austin [GEOGRAPHIC_DATA]" at bounding box center [107, 201] width 136 height 12
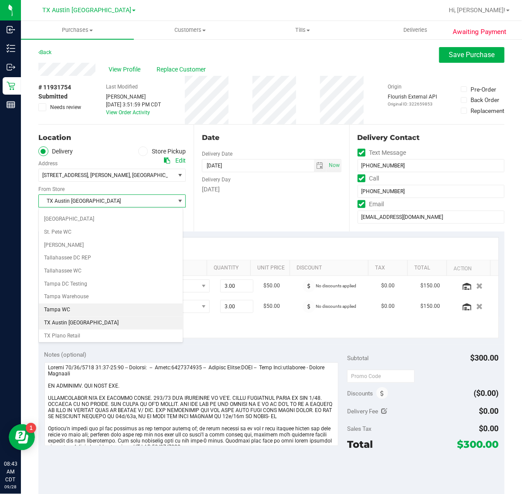
scroll to position [608, 0]
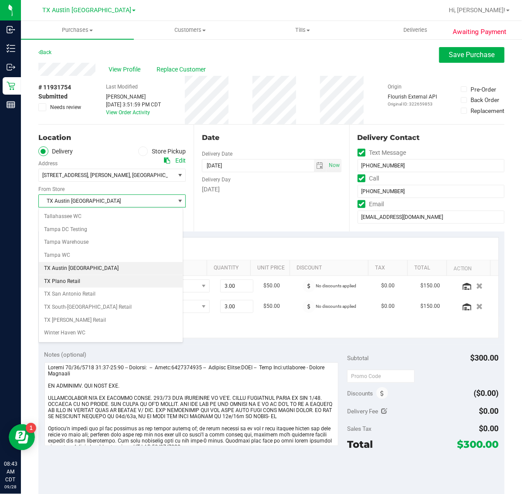
click at [131, 288] on li "TX Plano Retail" at bounding box center [111, 281] width 144 height 13
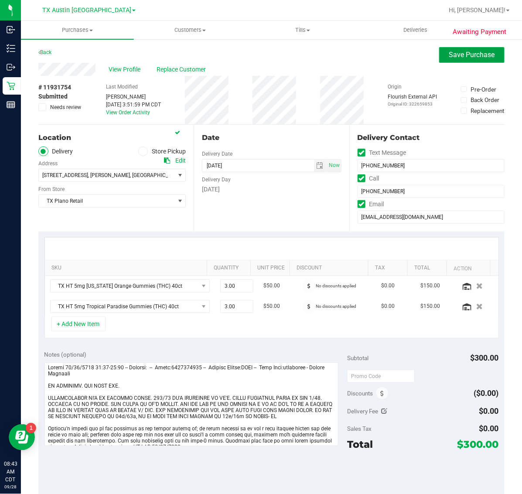
click at [463, 50] on button "Save Purchase" at bounding box center [471, 55] width 65 height 16
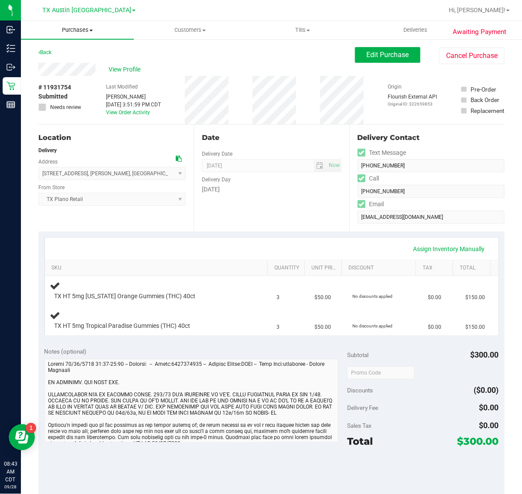
click at [70, 27] on span "Purchases" at bounding box center [77, 30] width 113 height 8
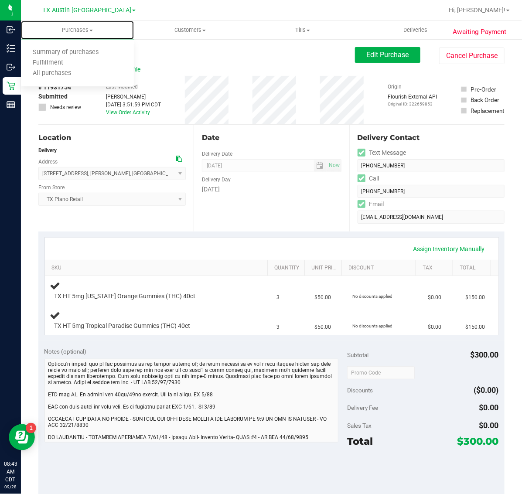
scroll to position [66, 0]
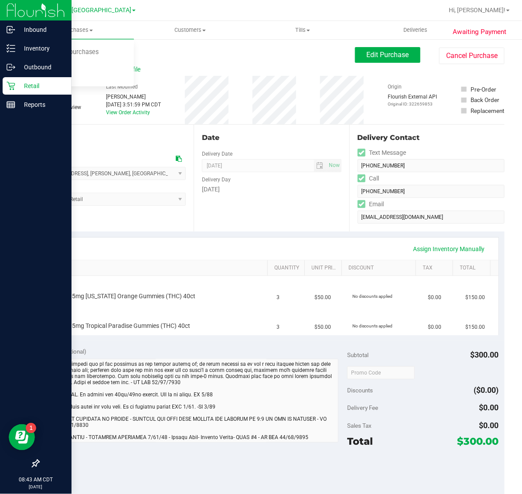
click at [13, 86] on icon at bounding box center [11, 86] width 8 height 8
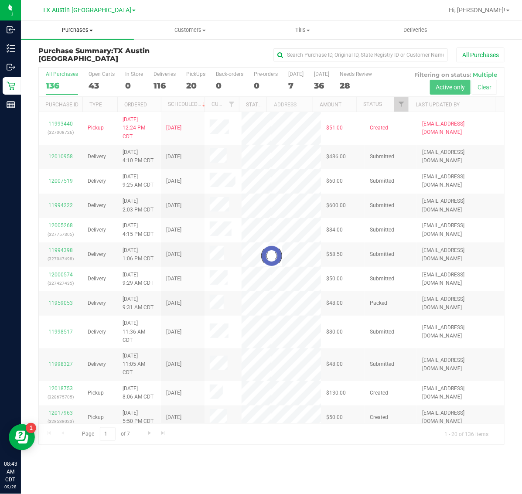
click at [69, 33] on span "Purchases" at bounding box center [77, 30] width 113 height 8
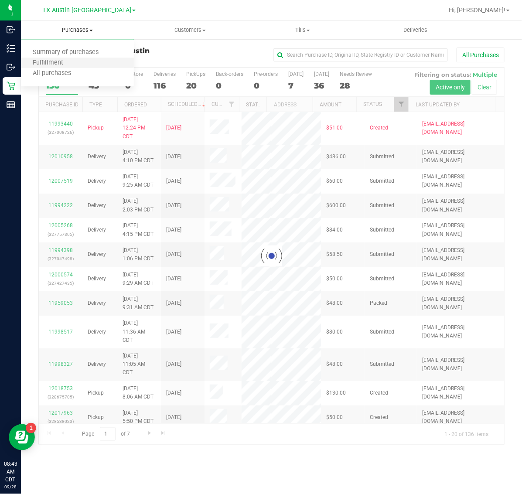
click at [77, 64] on li "Fulfillment" at bounding box center [77, 63] width 113 height 10
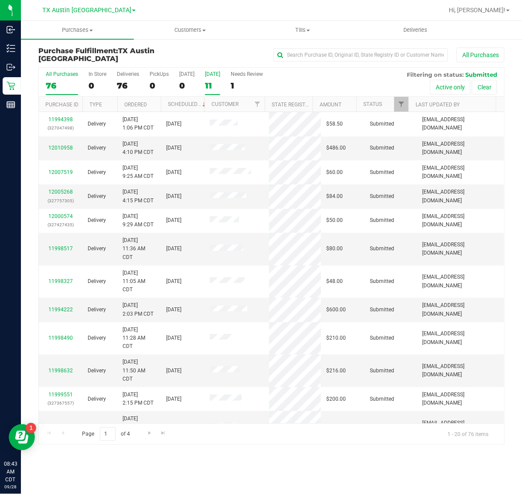
click at [207, 81] on div "11" at bounding box center [212, 86] width 15 height 10
click at [0, 0] on input "Tomorrow 11" at bounding box center [0, 0] width 0 height 0
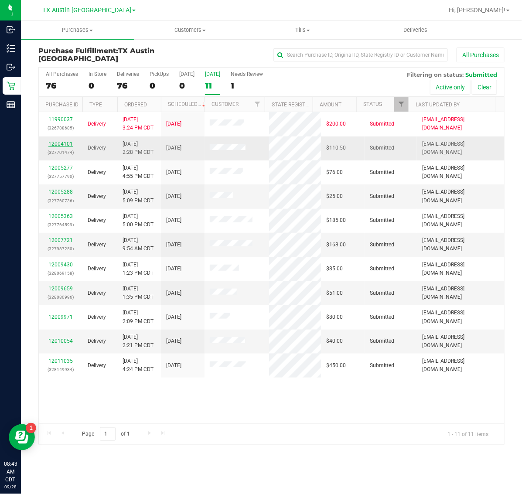
click at [66, 144] on link "12004101" at bounding box center [60, 144] width 24 height 6
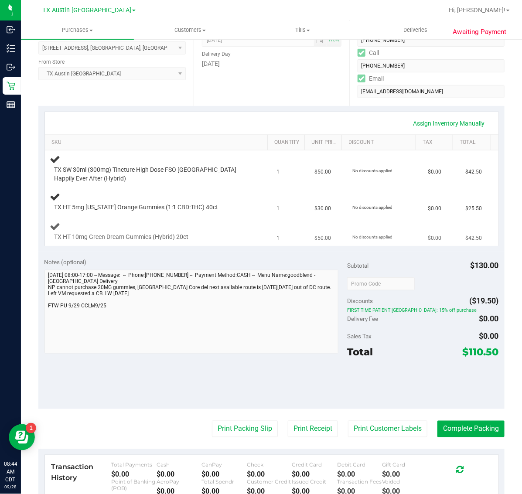
scroll to position [163, 0]
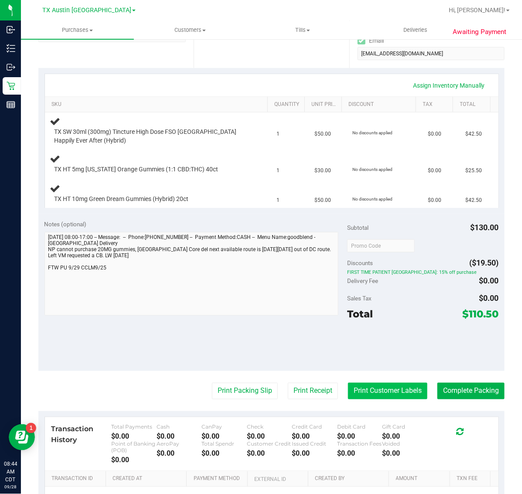
click at [370, 384] on button "Print Customer Labels" at bounding box center [387, 391] width 79 height 17
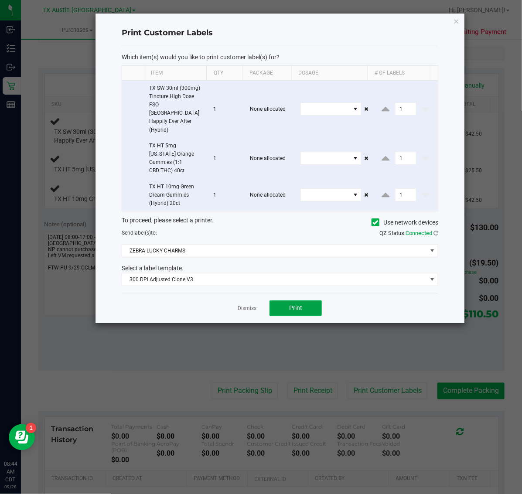
click at [287, 300] on button "Print" at bounding box center [295, 308] width 52 height 16
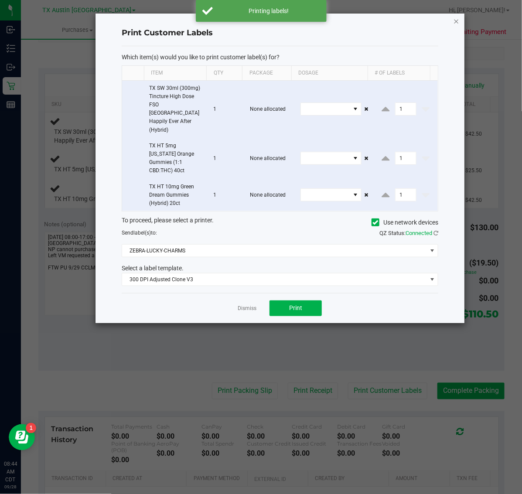
click at [457, 18] on icon "button" at bounding box center [456, 21] width 6 height 10
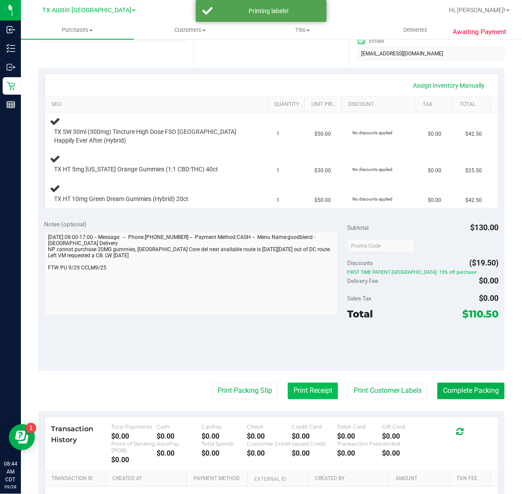
click at [317, 393] on button "Print Receipt" at bounding box center [313, 391] width 50 height 17
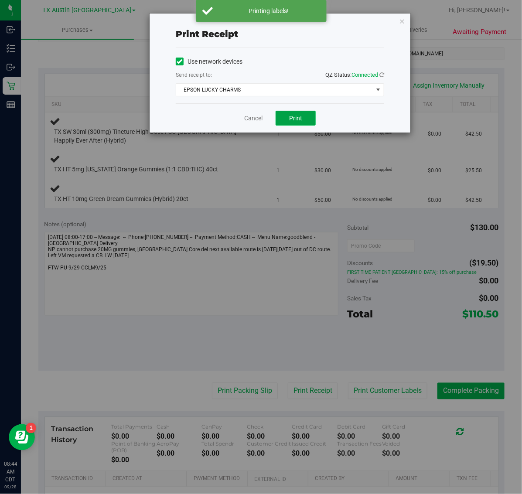
click at [297, 121] on span "Print" at bounding box center [295, 118] width 13 height 7
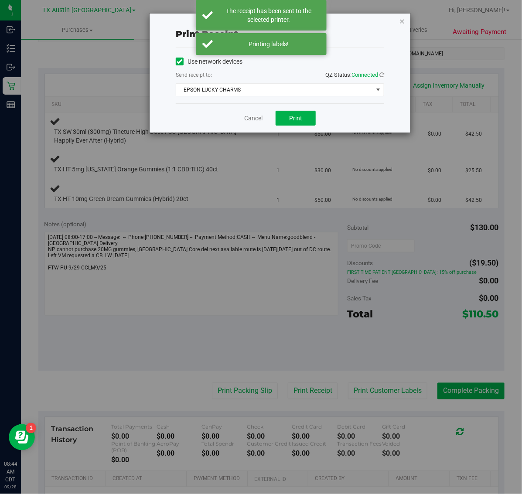
click at [403, 20] on icon "button" at bounding box center [402, 21] width 6 height 10
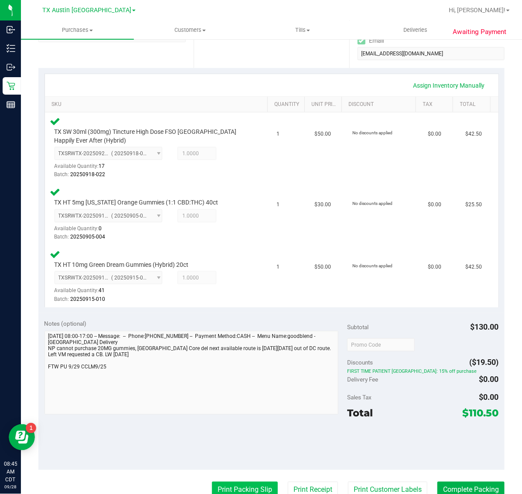
click at [255, 482] on button "Print Packing Slip" at bounding box center [245, 490] width 66 height 17
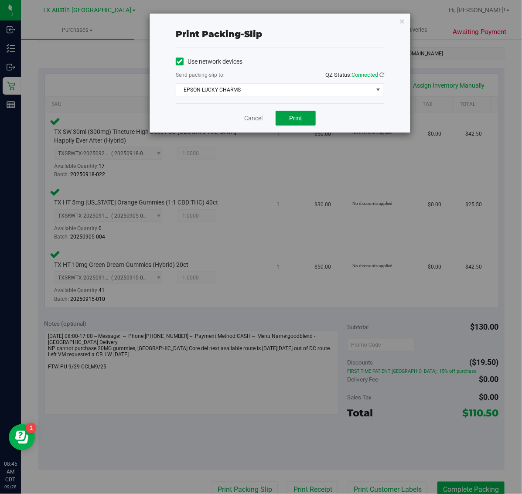
click at [301, 112] on button "Print" at bounding box center [295, 118] width 40 height 15
click at [402, 20] on icon "button" at bounding box center [402, 21] width 6 height 10
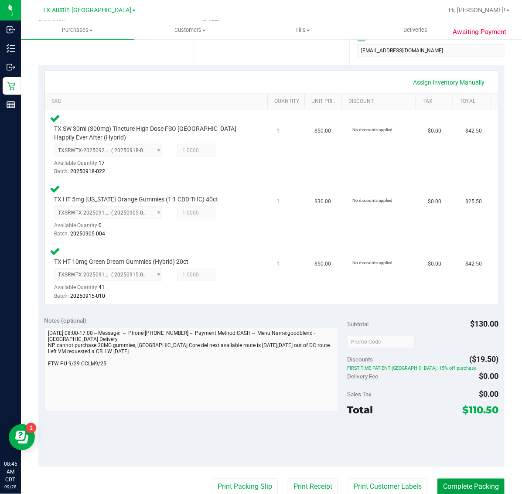
click at [463, 485] on button "Complete Packing" at bounding box center [470, 487] width 67 height 17
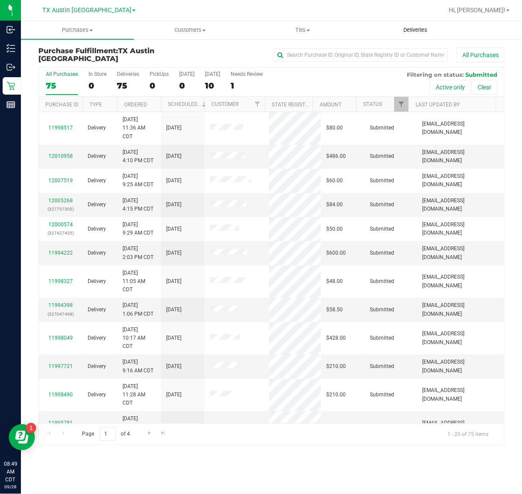
click at [413, 33] on span "Deliveries" at bounding box center [415, 30] width 48 height 8
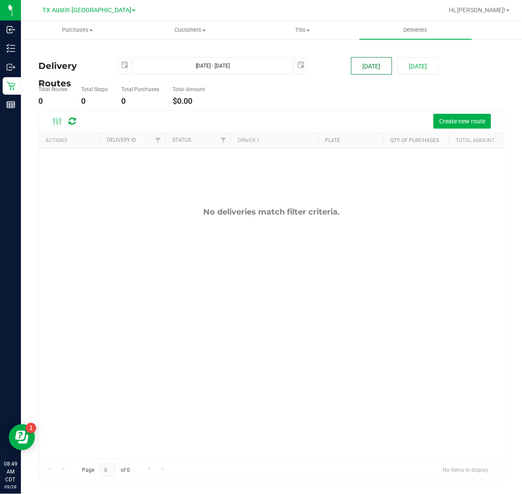
click at [373, 66] on button "[DATE]" at bounding box center [371, 65] width 41 height 17
click at [87, 10] on span "TX Austin [GEOGRAPHIC_DATA]" at bounding box center [86, 11] width 89 height 8
click at [87, 37] on link "TX Plano Retail" at bounding box center [88, 43] width 127 height 12
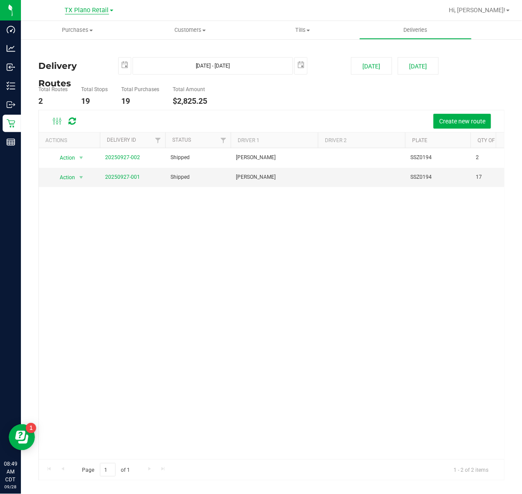
click at [84, 11] on span "TX Plano Retail" at bounding box center [87, 11] width 44 height 8
click at [90, 52] on link "TX San Antonio Retail" at bounding box center [88, 54] width 127 height 12
click at [94, 10] on span "TX San Antonio Retail" at bounding box center [87, 11] width 62 height 8
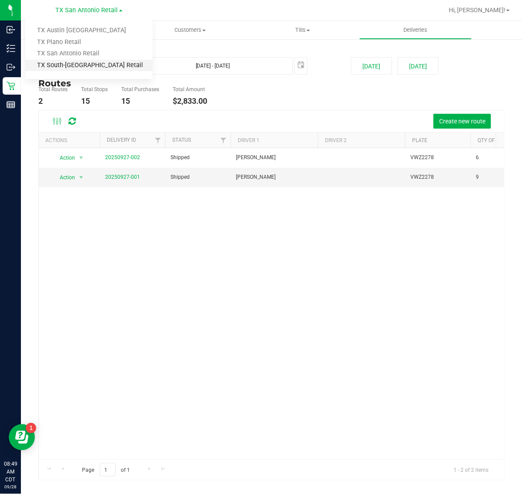
click at [94, 64] on link "TX South-[GEOGRAPHIC_DATA] Retail" at bounding box center [88, 66] width 127 height 12
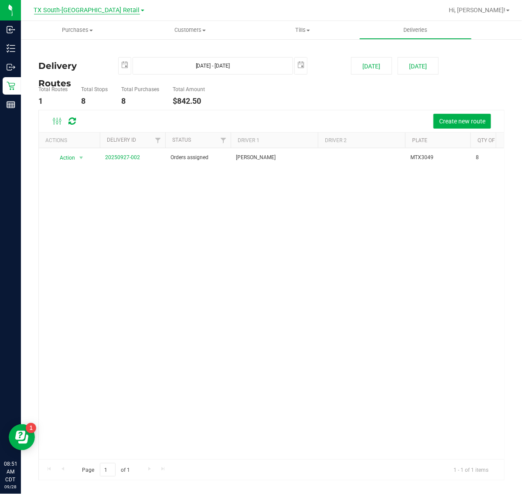
click at [77, 12] on span "TX South-[GEOGRAPHIC_DATA] Retail" at bounding box center [87, 11] width 106 height 8
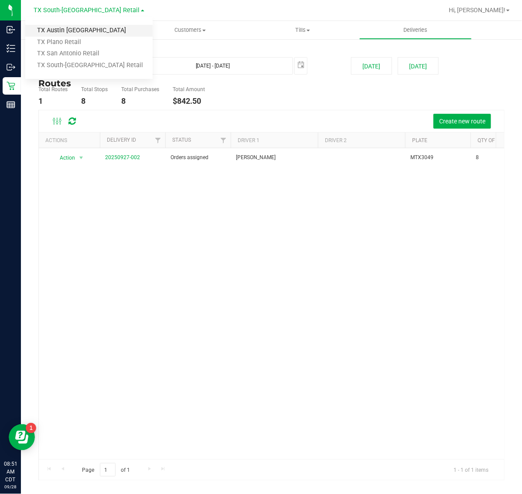
click at [77, 33] on link "TX Austin [GEOGRAPHIC_DATA]" at bounding box center [88, 31] width 127 height 12
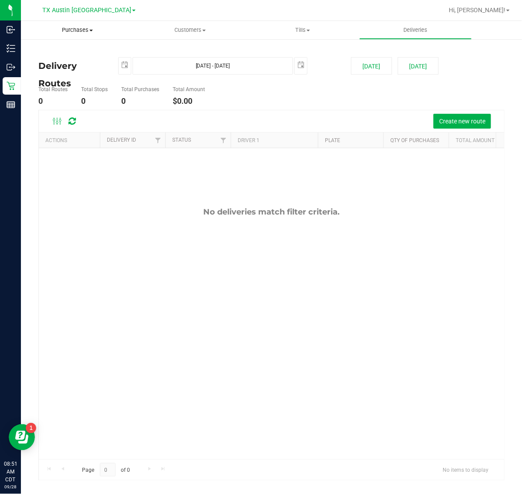
click at [82, 33] on span "Purchases" at bounding box center [77, 30] width 113 height 8
click at [84, 61] on li "Fulfillment" at bounding box center [77, 63] width 113 height 10
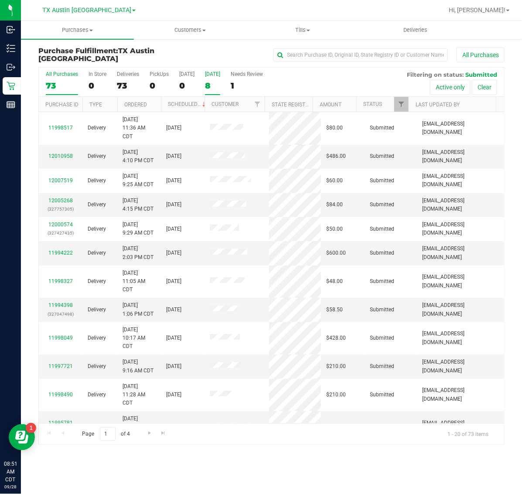
click at [213, 84] on div "8" at bounding box center [212, 86] width 15 height 10
click at [0, 0] on input "Tomorrow 8" at bounding box center [0, 0] width 0 height 0
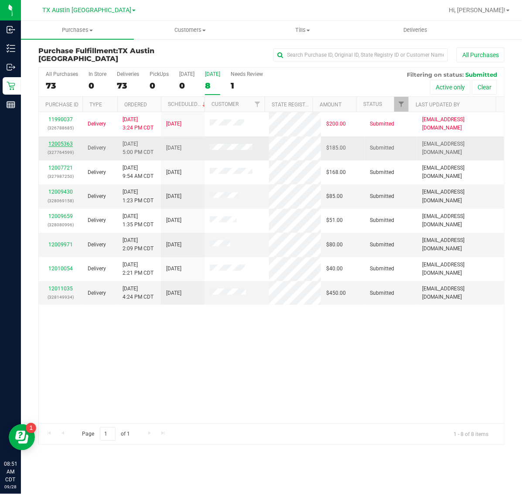
click at [67, 144] on link "12005363" at bounding box center [60, 144] width 24 height 6
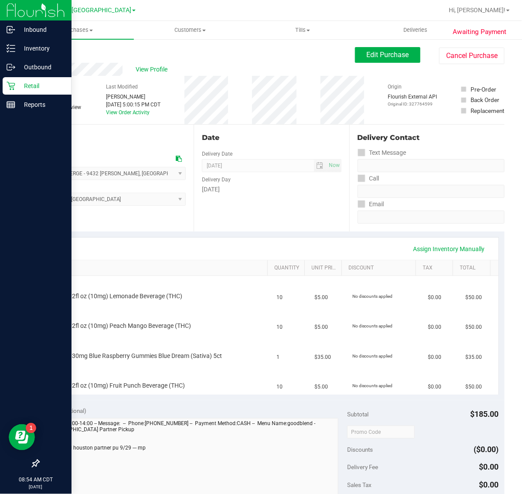
click at [20, 82] on p "Retail" at bounding box center [41, 86] width 52 height 10
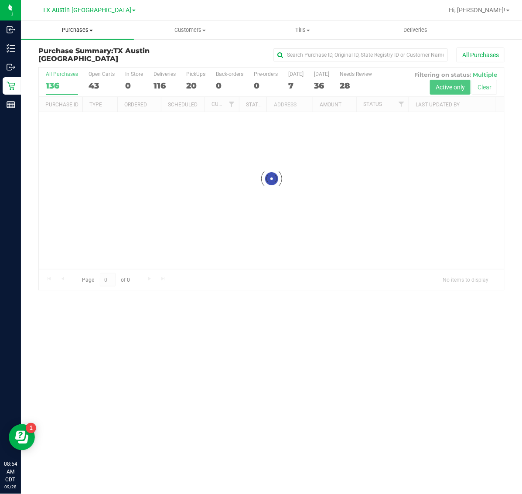
click at [92, 31] on span at bounding box center [90, 31] width 3 height 2
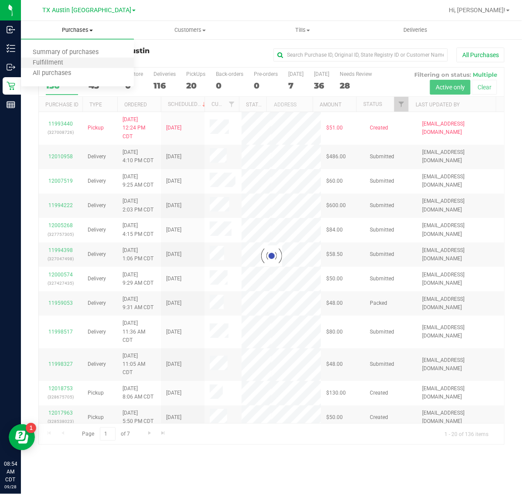
click at [92, 66] on li "Fulfillment" at bounding box center [77, 63] width 113 height 10
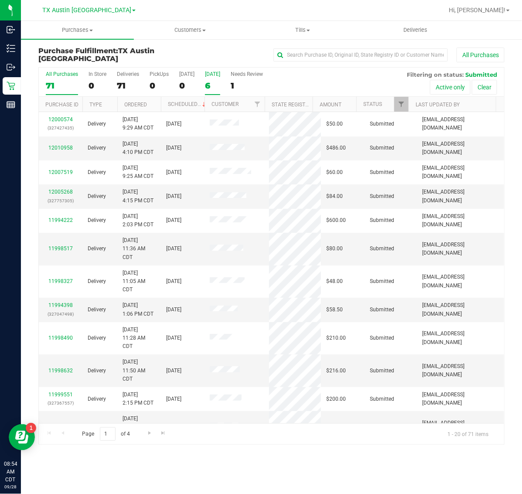
click at [219, 81] on div "6" at bounding box center [212, 86] width 15 height 10
click at [0, 0] on input "Tomorrow 6" at bounding box center [0, 0] width 0 height 0
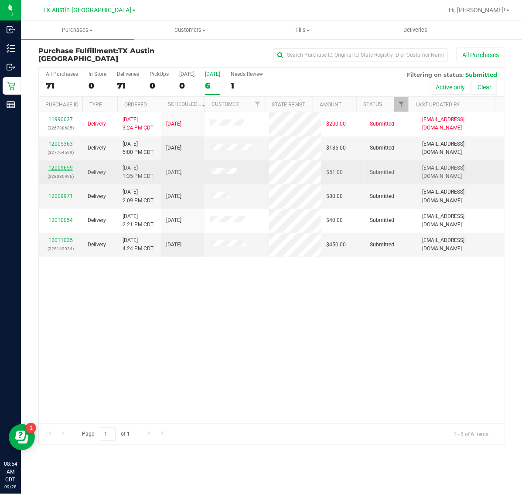
click at [62, 168] on link "12009659" at bounding box center [60, 168] width 24 height 6
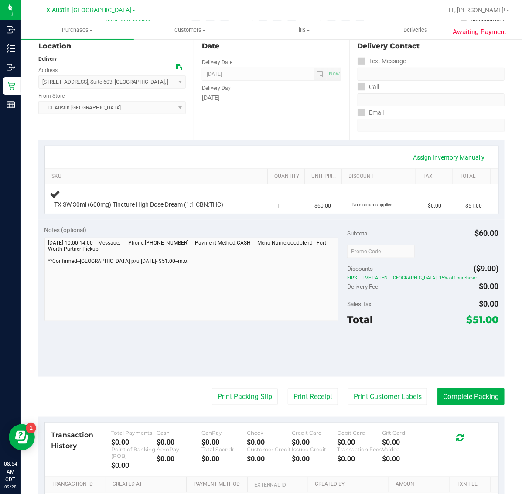
scroll to position [109, 0]
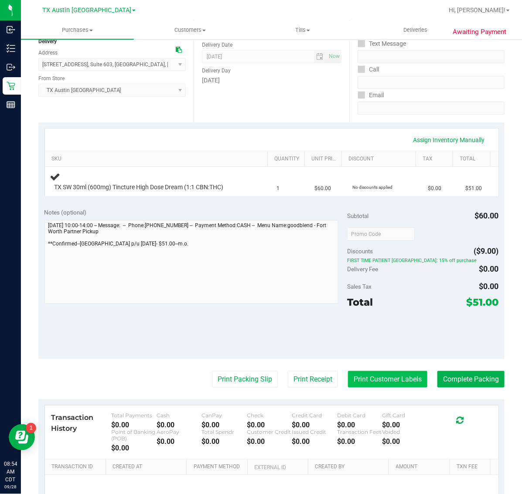
click at [370, 384] on button "Print Customer Labels" at bounding box center [387, 379] width 79 height 17
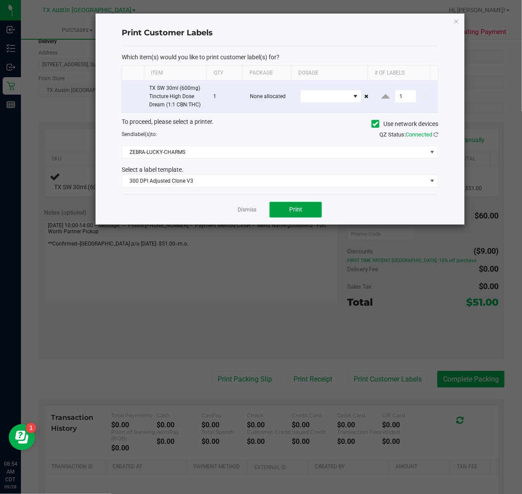
click at [304, 214] on button "Print" at bounding box center [295, 210] width 52 height 16
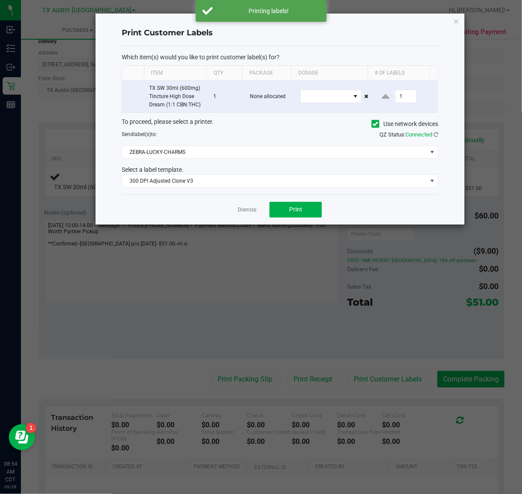
drag, startPoint x: 455, startPoint y: 20, endPoint x: 441, endPoint y: 59, distance: 42.0
click at [456, 20] on icon "button" at bounding box center [456, 21] width 6 height 10
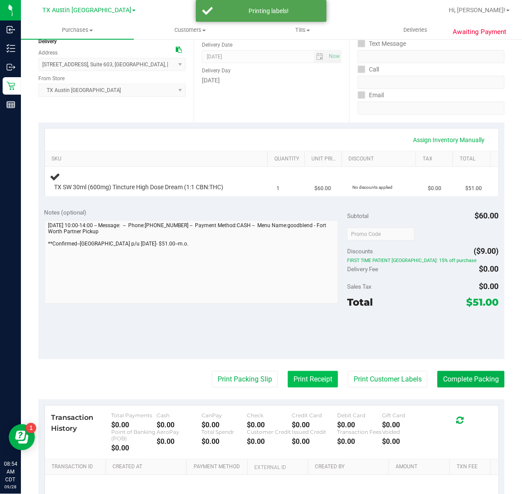
click at [319, 379] on button "Print Receipt" at bounding box center [313, 379] width 50 height 17
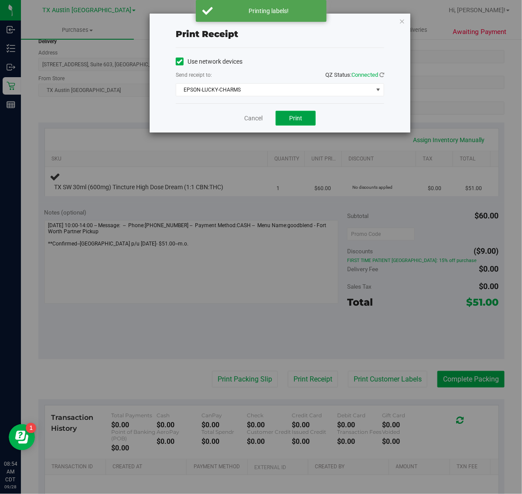
click at [294, 117] on span "Print" at bounding box center [295, 118] width 13 height 7
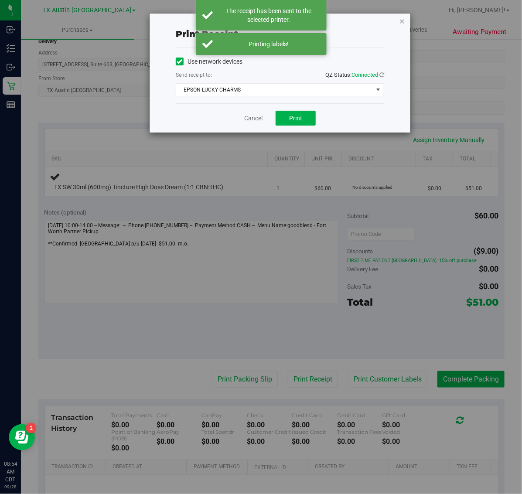
click at [403, 20] on icon "button" at bounding box center [402, 21] width 6 height 10
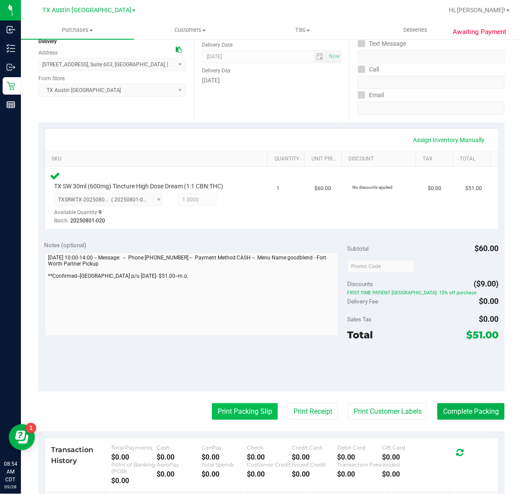
click at [251, 404] on button "Print Packing Slip" at bounding box center [245, 411] width 66 height 17
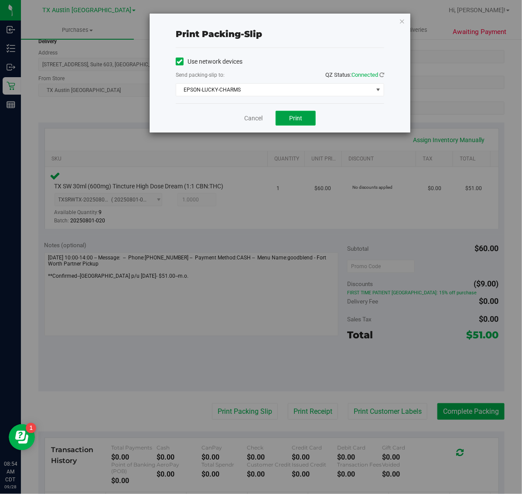
click at [304, 118] on button "Print" at bounding box center [295, 118] width 40 height 15
click at [402, 20] on icon "button" at bounding box center [402, 21] width 6 height 10
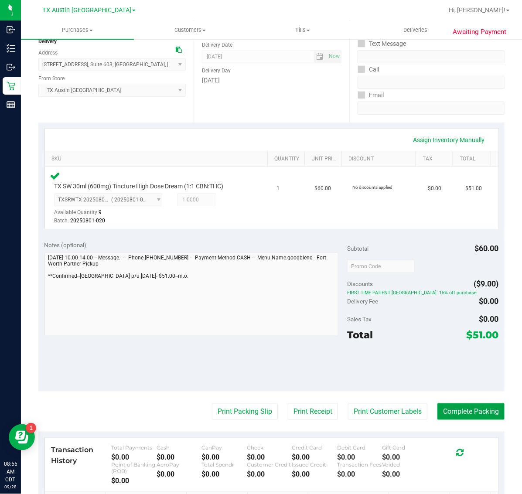
click at [465, 408] on button "Complete Packing" at bounding box center [470, 411] width 67 height 17
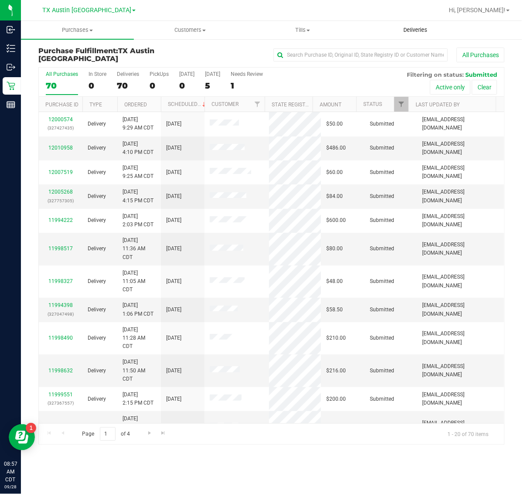
click at [419, 27] on span "Deliveries" at bounding box center [415, 30] width 48 height 8
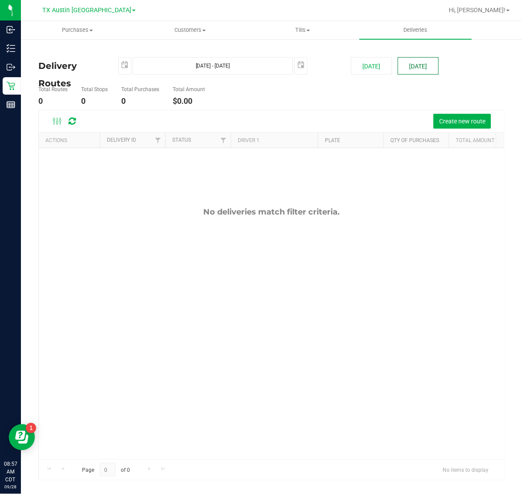
click at [411, 59] on button "[DATE]" at bounding box center [418, 65] width 41 height 17
type input "[DATE] - [DATE]"
type input "[DATE]"
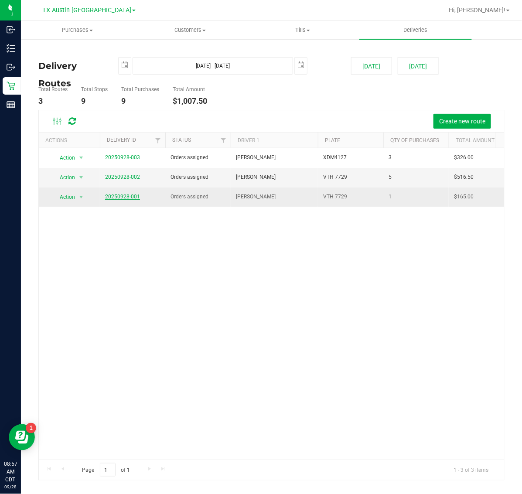
click at [113, 194] on link "20250928-001" at bounding box center [122, 197] width 35 height 6
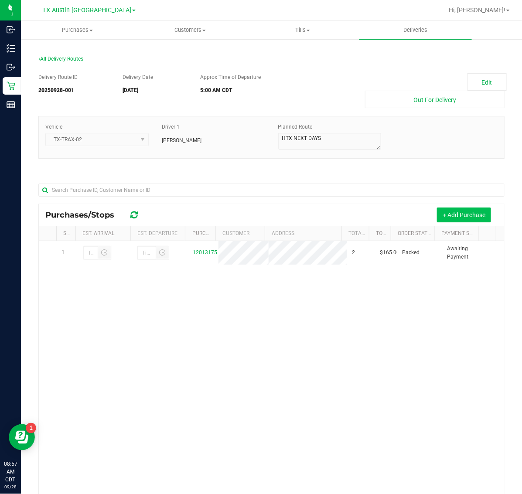
click at [449, 214] on button "+ Add Purchase" at bounding box center [464, 214] width 54 height 15
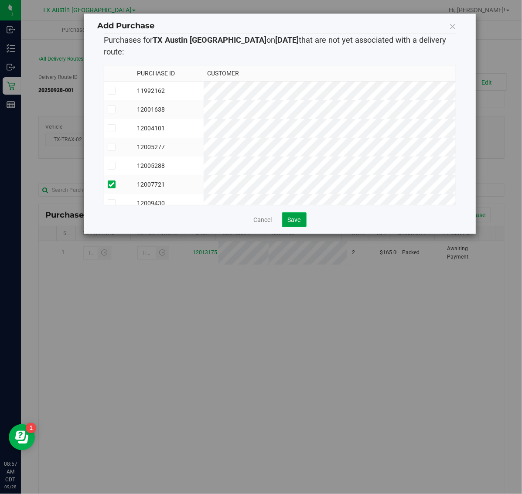
click at [294, 212] on button "Save" at bounding box center [294, 219] width 24 height 15
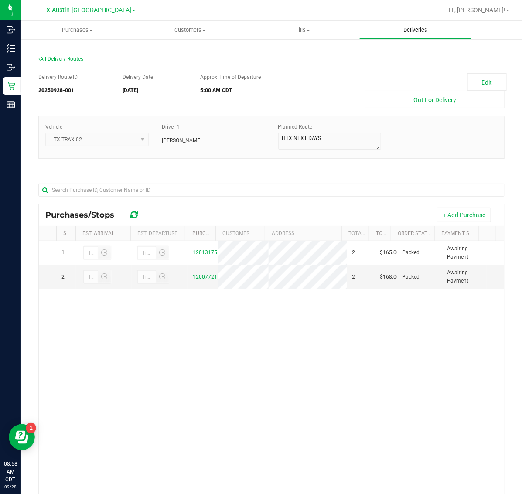
click at [415, 36] on uib-tab-heading "Deliveries" at bounding box center [416, 29] width 112 height 17
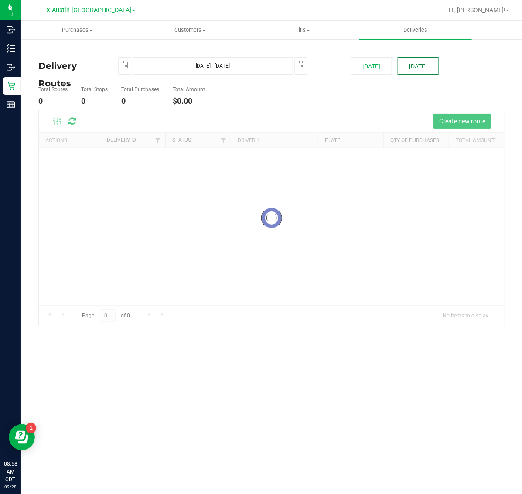
click at [418, 69] on button "[DATE]" at bounding box center [418, 65] width 41 height 17
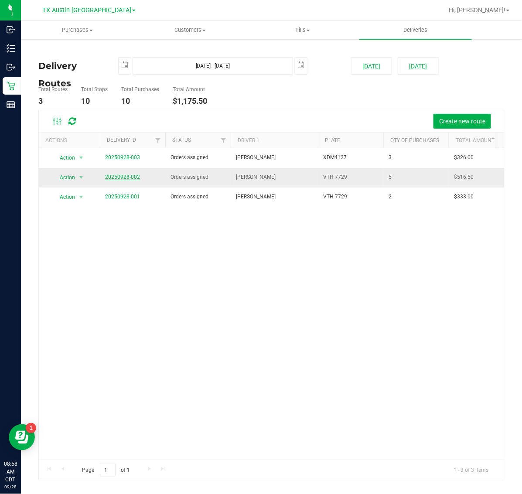
click at [121, 177] on link "20250928-002" at bounding box center [122, 177] width 35 height 6
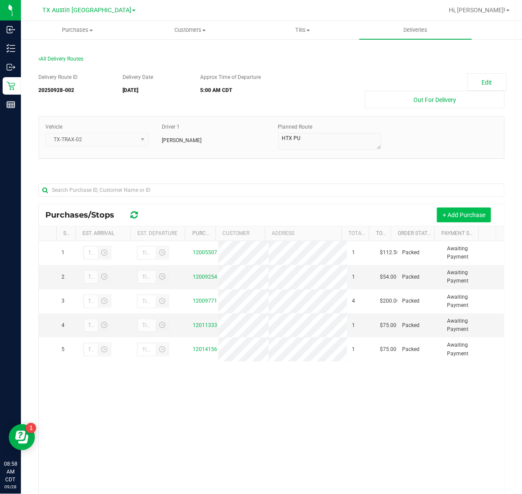
click at [461, 218] on button "+ Add Purchase" at bounding box center [464, 214] width 54 height 15
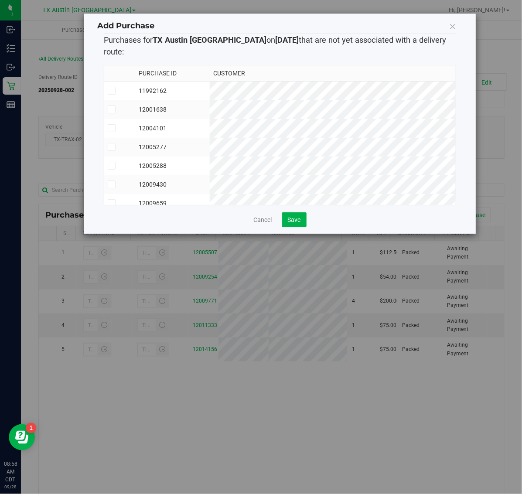
scroll to position [53, 0]
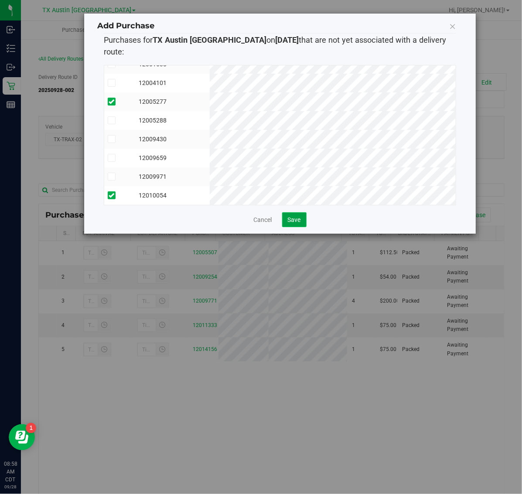
click at [298, 214] on button "Save" at bounding box center [294, 219] width 24 height 15
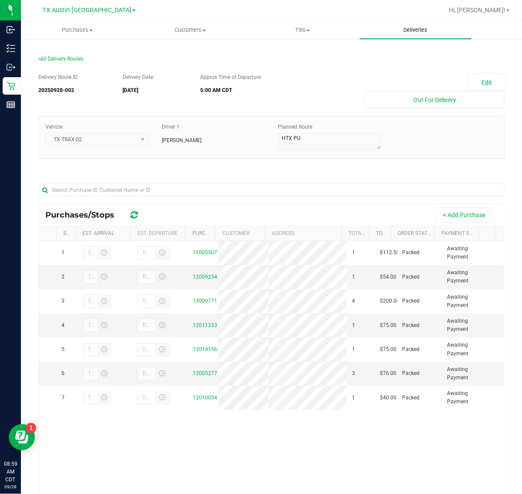
click at [414, 27] on span "Deliveries" at bounding box center [415, 30] width 48 height 8
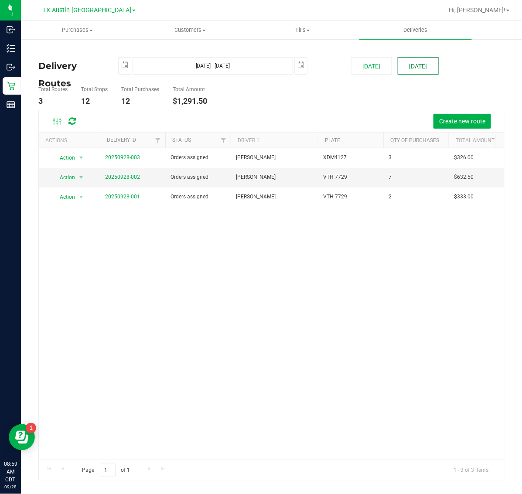
click at [415, 64] on button "[DATE]" at bounding box center [418, 65] width 41 height 17
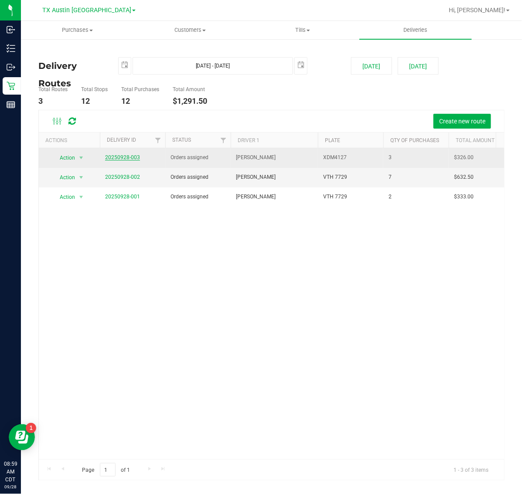
click at [126, 157] on link "20250928-003" at bounding box center [122, 157] width 35 height 6
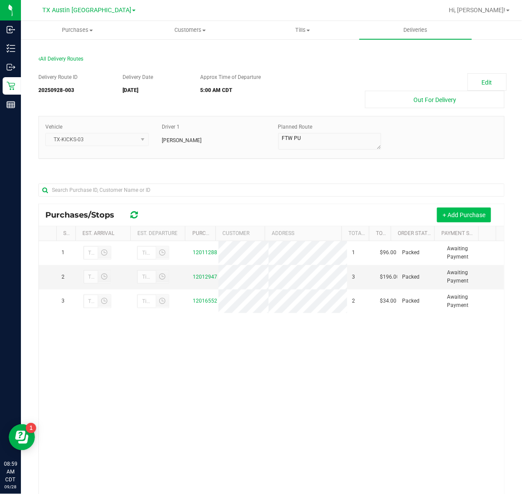
click at [449, 212] on button "+ Add Purchase" at bounding box center [464, 214] width 54 height 15
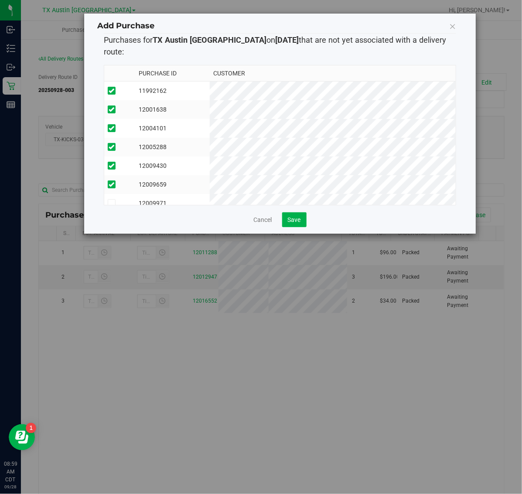
scroll to position [16, 0]
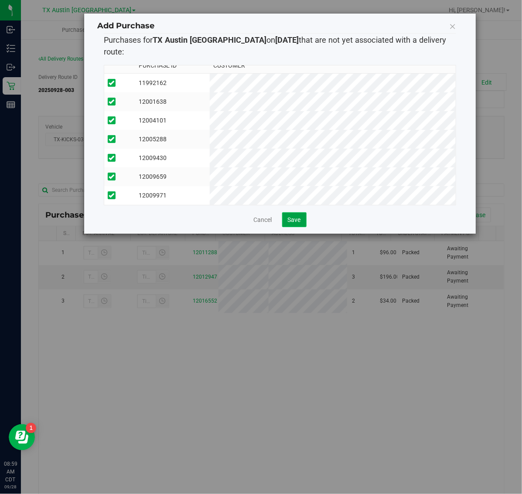
click at [298, 216] on span "Save" at bounding box center [294, 219] width 13 height 7
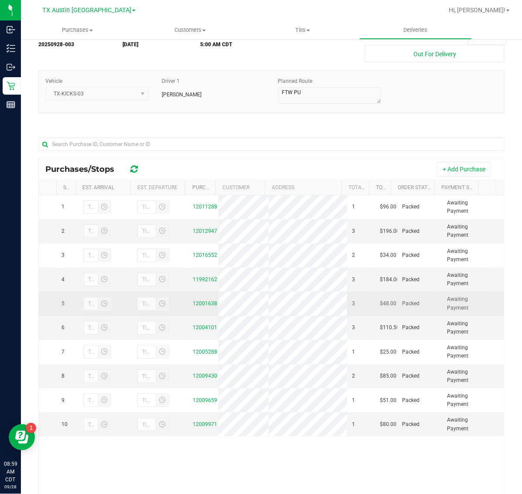
scroll to position [103, 0]
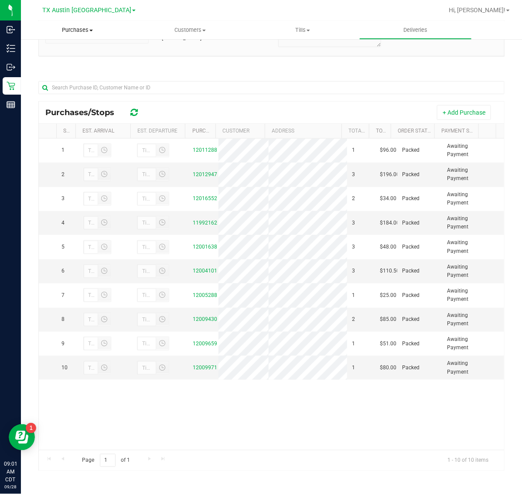
click at [75, 34] on span "Purchases" at bounding box center [77, 30] width 113 height 8
click at [77, 58] on li "Fulfillment" at bounding box center [77, 63] width 113 height 10
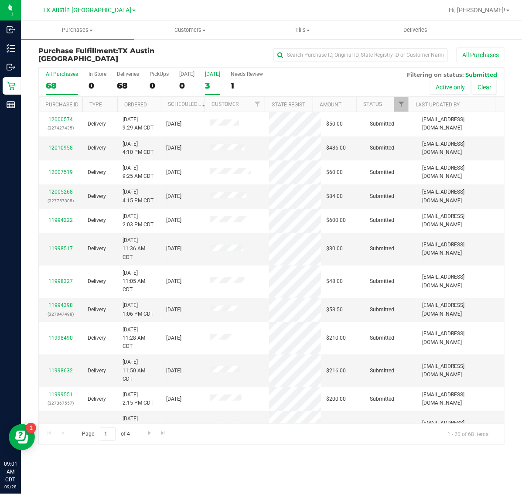
click at [208, 84] on div "3" at bounding box center [212, 86] width 15 height 10
click at [0, 0] on input "Tomorrow 3" at bounding box center [0, 0] width 0 height 0
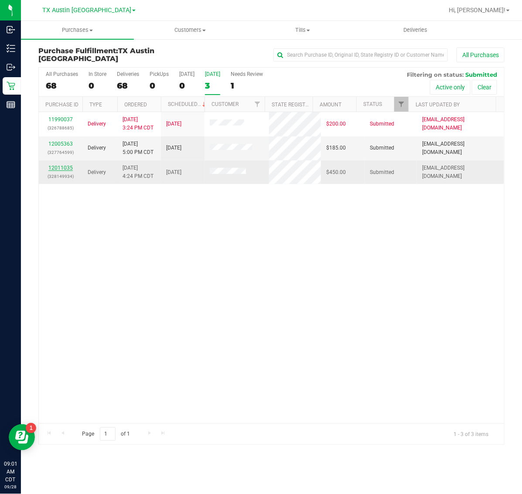
click at [60, 166] on link "12011035" at bounding box center [60, 168] width 24 height 6
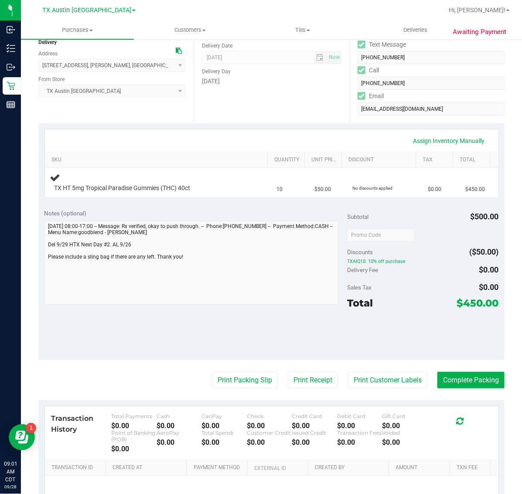
scroll to position [109, 0]
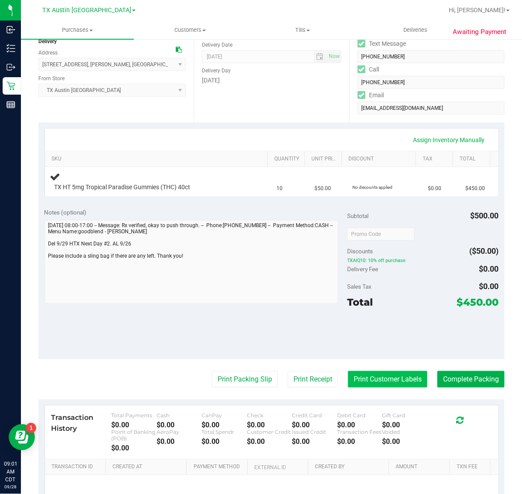
click at [358, 371] on button "Print Customer Labels" at bounding box center [387, 379] width 79 height 17
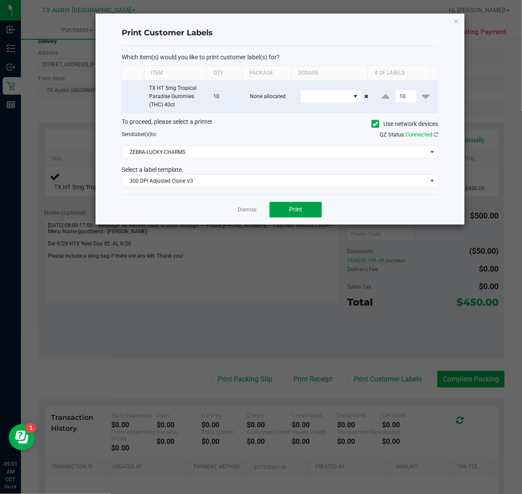
click at [303, 213] on button "Print" at bounding box center [295, 210] width 52 height 16
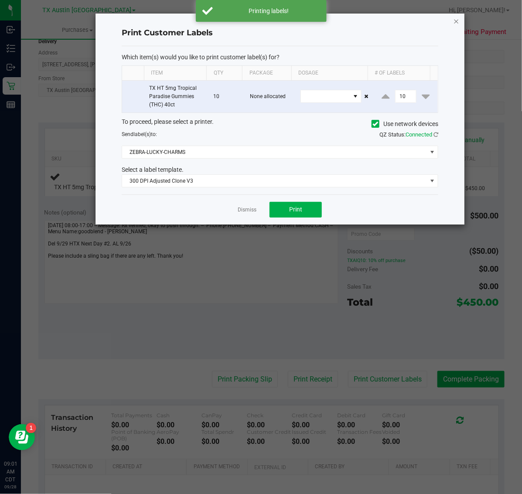
click at [455, 16] on icon "button" at bounding box center [456, 21] width 6 height 10
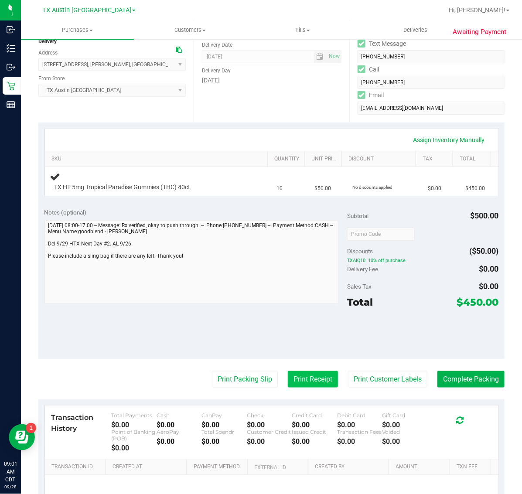
click at [290, 377] on button "Print Receipt" at bounding box center [313, 379] width 50 height 17
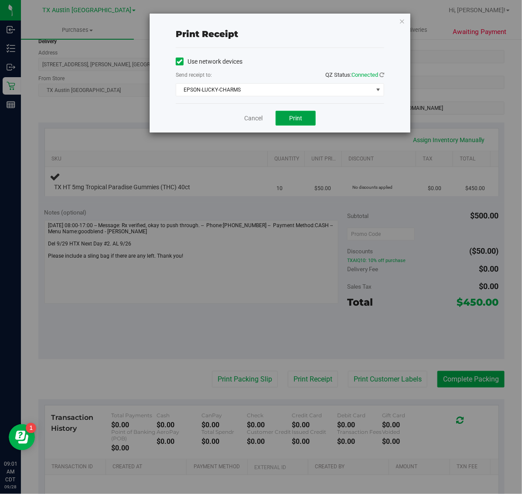
click at [293, 120] on span "Print" at bounding box center [295, 118] width 13 height 7
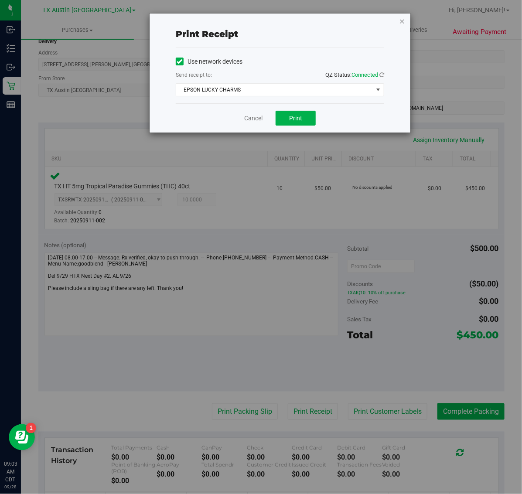
click at [402, 20] on icon "button" at bounding box center [402, 21] width 6 height 10
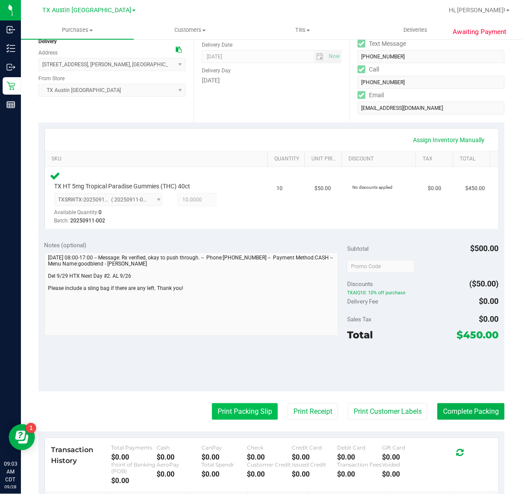
click at [239, 410] on button "Print Packing Slip" at bounding box center [245, 411] width 66 height 17
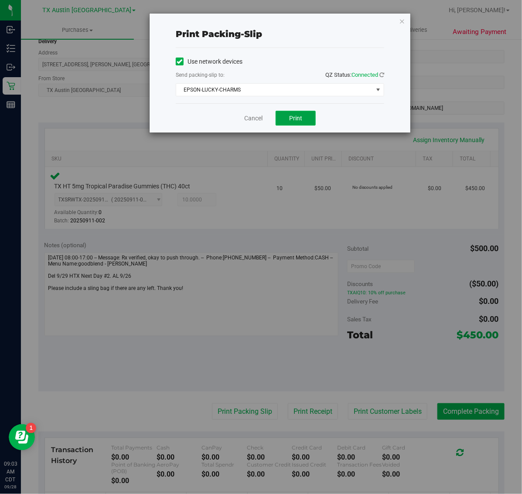
click at [295, 121] on span "Print" at bounding box center [295, 118] width 13 height 7
click at [402, 24] on icon "button" at bounding box center [402, 21] width 6 height 10
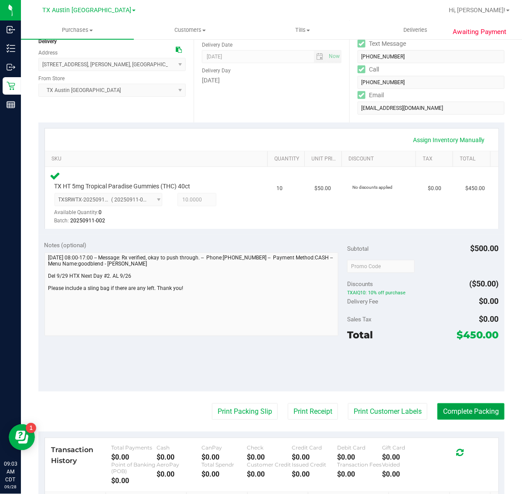
click at [471, 417] on button "Complete Packing" at bounding box center [470, 411] width 67 height 17
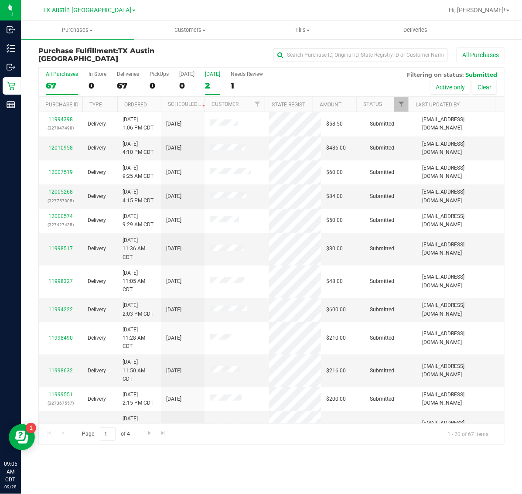
click at [219, 84] on div "2" at bounding box center [212, 86] width 15 height 10
click at [0, 0] on input "Tomorrow 2" at bounding box center [0, 0] width 0 height 0
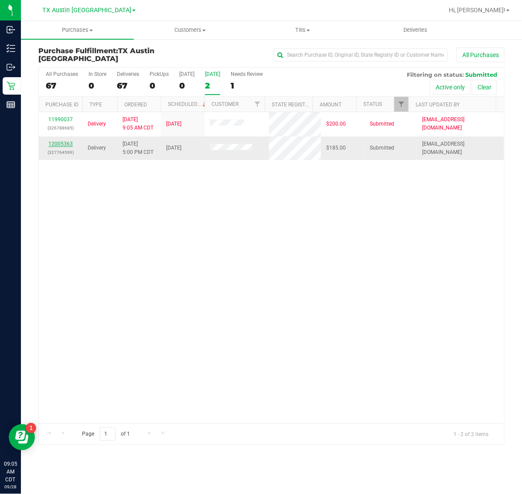
click at [60, 144] on link "12005363" at bounding box center [60, 144] width 24 height 6
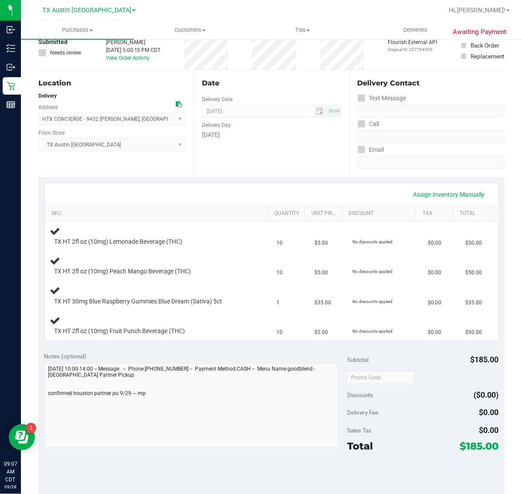
scroll to position [152, 0]
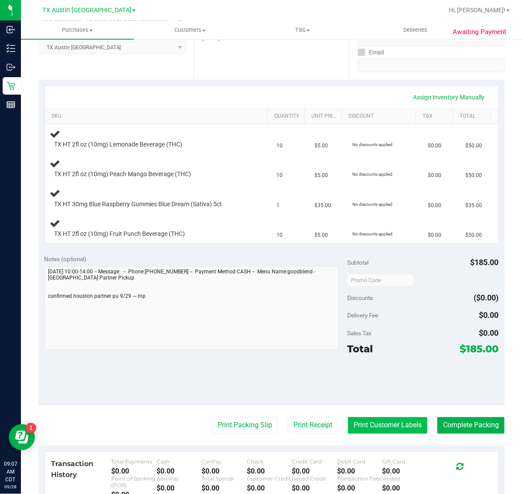
click at [370, 428] on button "Print Customer Labels" at bounding box center [387, 425] width 79 height 17
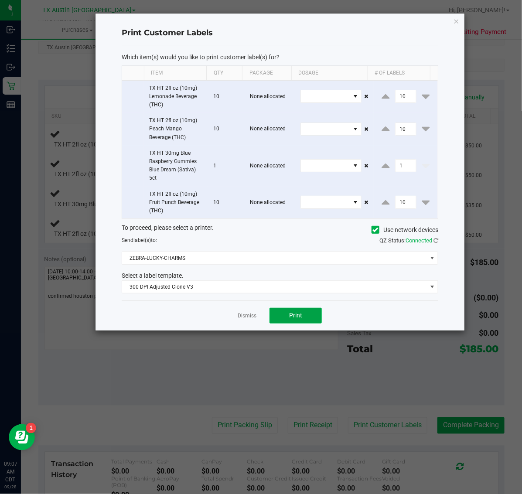
click at [296, 313] on span "Print" at bounding box center [295, 315] width 13 height 7
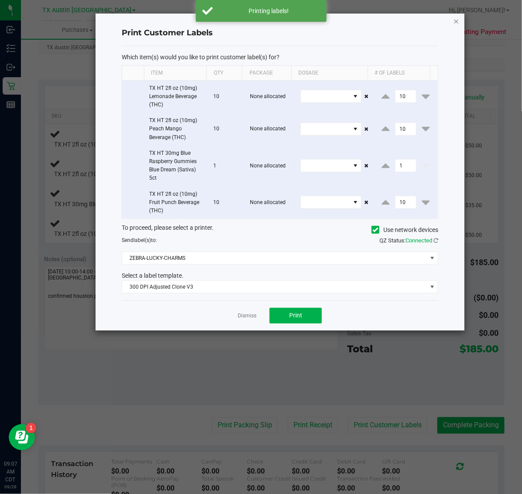
click at [456, 18] on icon "button" at bounding box center [456, 21] width 6 height 10
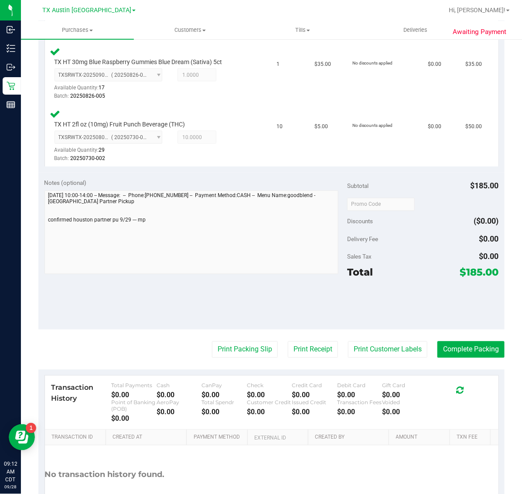
scroll to position [362, 0]
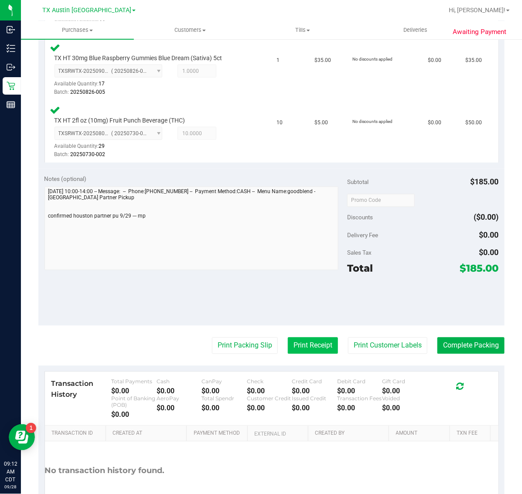
click at [307, 340] on button "Print Receipt" at bounding box center [313, 345] width 50 height 17
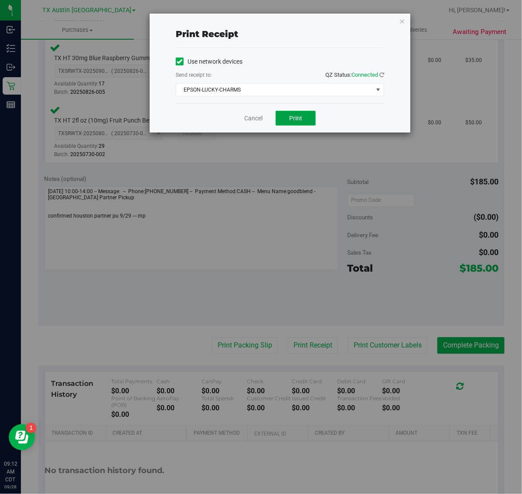
click at [296, 119] on span "Print" at bounding box center [295, 118] width 13 height 7
click at [400, 20] on icon "button" at bounding box center [402, 21] width 6 height 10
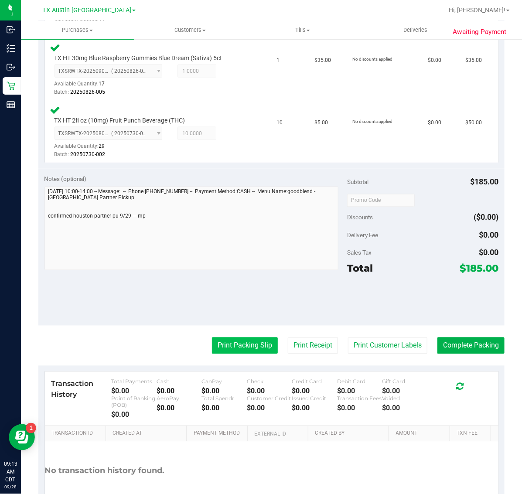
click at [240, 344] on button "Print Packing Slip" at bounding box center [245, 345] width 66 height 17
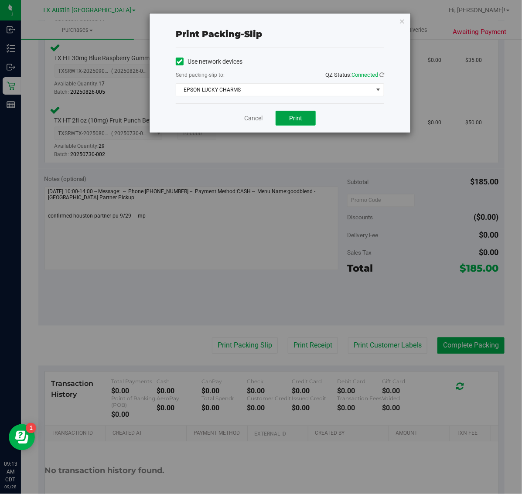
click at [315, 122] on button "Print" at bounding box center [295, 118] width 40 height 15
click at [399, 22] on icon "button" at bounding box center [402, 21] width 6 height 10
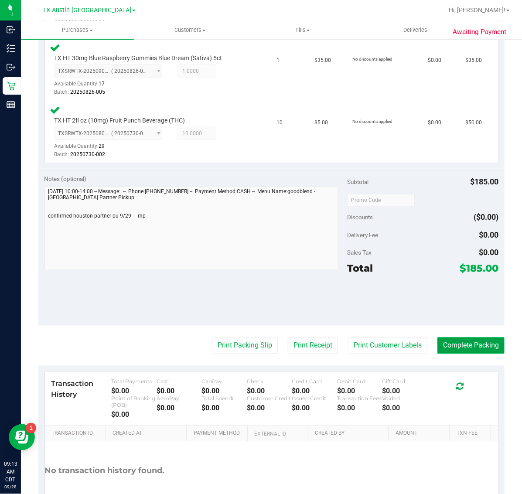
click at [474, 343] on button "Complete Packing" at bounding box center [470, 345] width 67 height 17
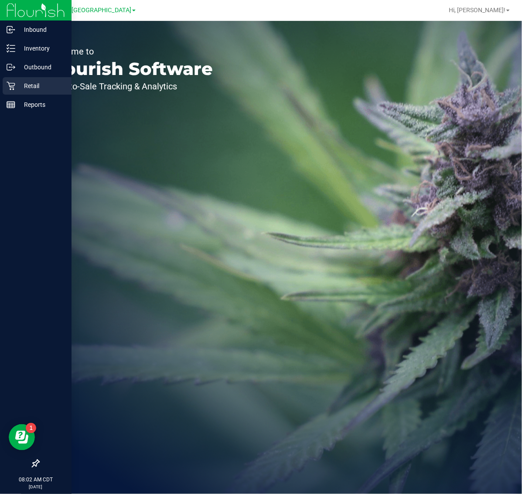
click at [14, 86] on icon at bounding box center [11, 86] width 9 height 9
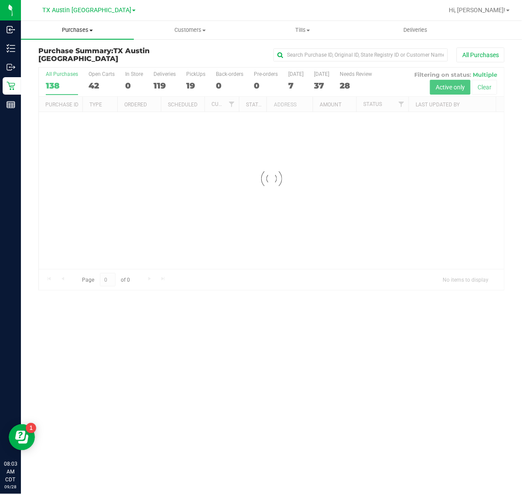
click at [82, 30] on span "Purchases" at bounding box center [77, 30] width 113 height 8
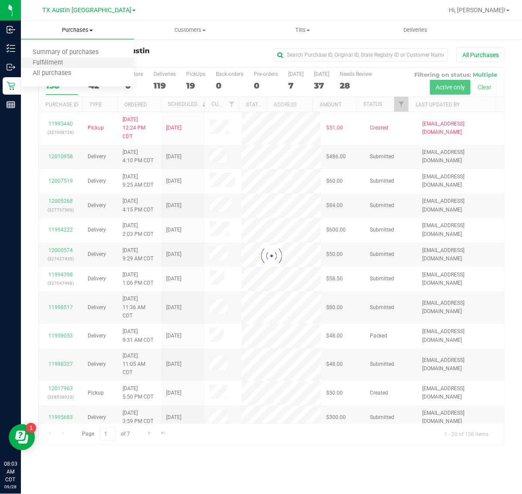
click at [81, 64] on li "Fulfillment" at bounding box center [77, 63] width 113 height 10
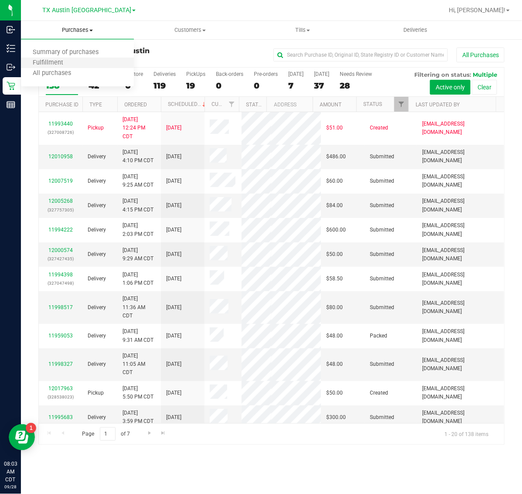
click at [81, 64] on li "Fulfillment" at bounding box center [77, 63] width 113 height 10
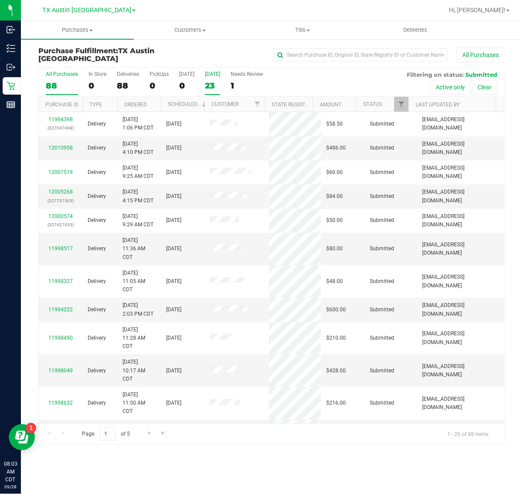
click at [220, 83] on div "23" at bounding box center [212, 86] width 15 height 10
click at [0, 0] on input "[DATE] 23" at bounding box center [0, 0] width 0 height 0
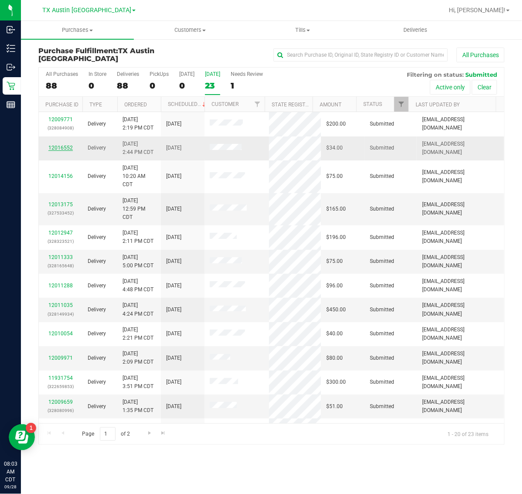
click at [64, 147] on link "12016552" at bounding box center [60, 148] width 24 height 6
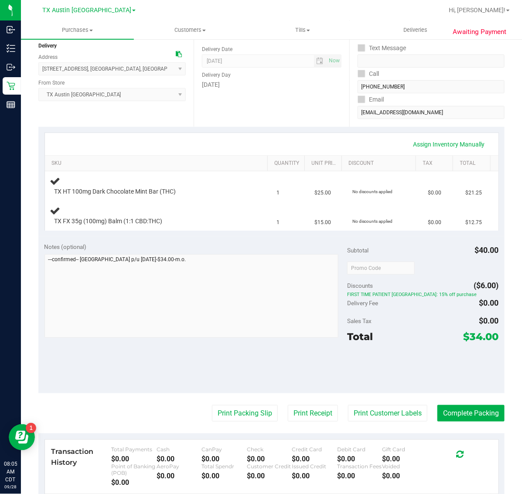
scroll to position [109, 0]
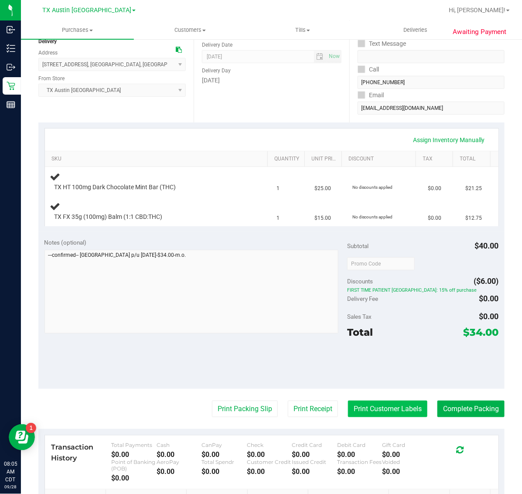
click at [371, 408] on button "Print Customer Labels" at bounding box center [387, 409] width 79 height 17
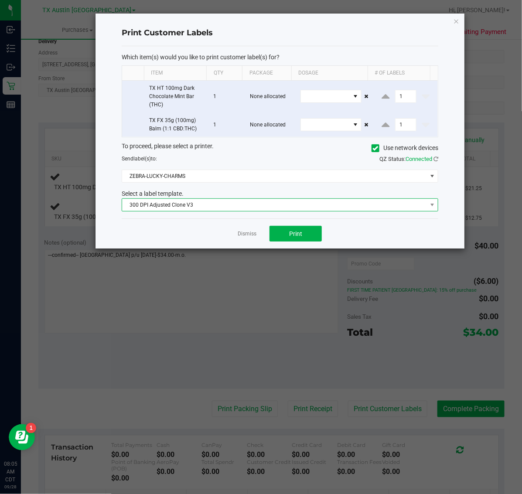
click at [288, 208] on span "300 DPI Adjusted Clone V3" at bounding box center [274, 205] width 305 height 12
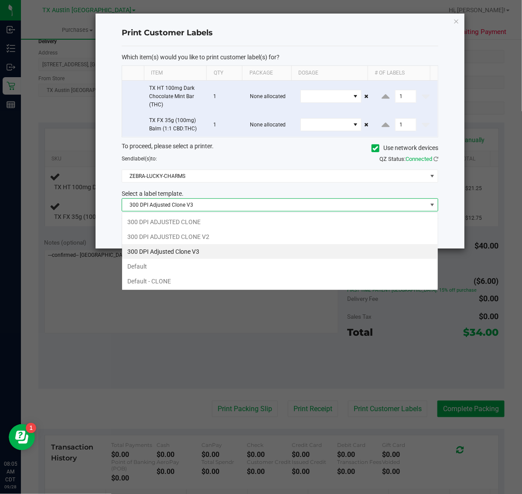
scroll to position [14, 316]
click at [253, 328] on ngb-modal-window "Print Customer Labels Which item(s) would you like to print customer label(s) f…" at bounding box center [264, 247] width 528 height 494
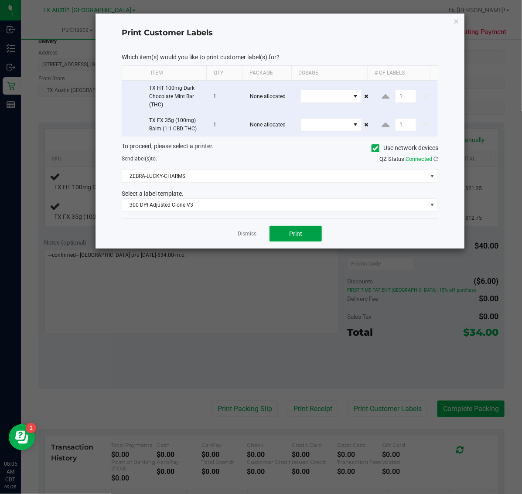
click at [299, 236] on span "Print" at bounding box center [295, 233] width 13 height 7
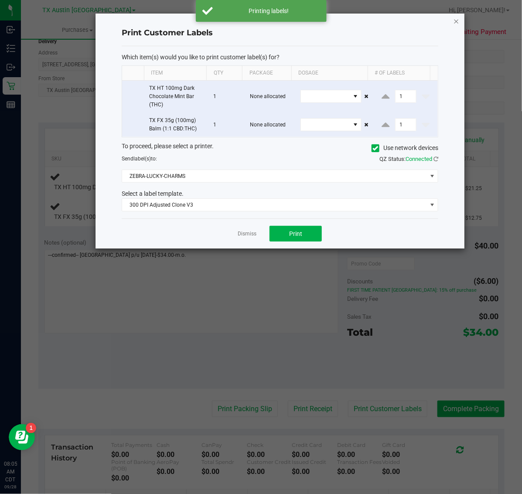
click at [456, 20] on icon "button" at bounding box center [456, 21] width 6 height 10
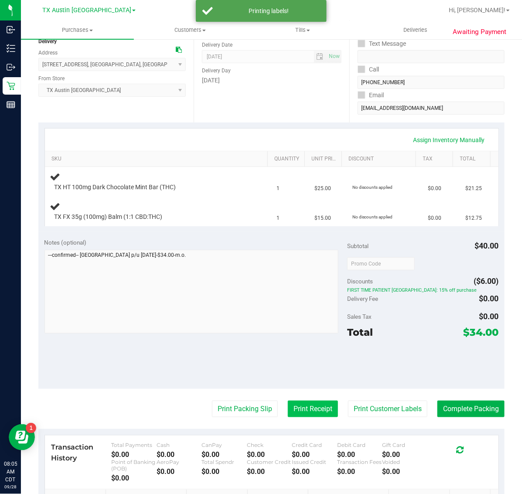
click at [288, 407] on button "Print Receipt" at bounding box center [313, 409] width 50 height 17
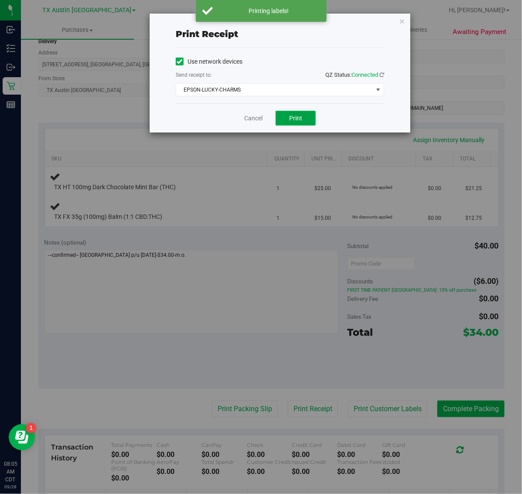
click at [304, 114] on button "Print" at bounding box center [295, 118] width 40 height 15
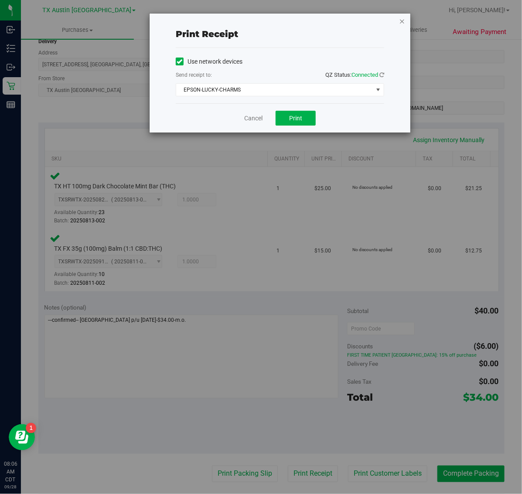
click at [402, 20] on icon "button" at bounding box center [402, 21] width 6 height 10
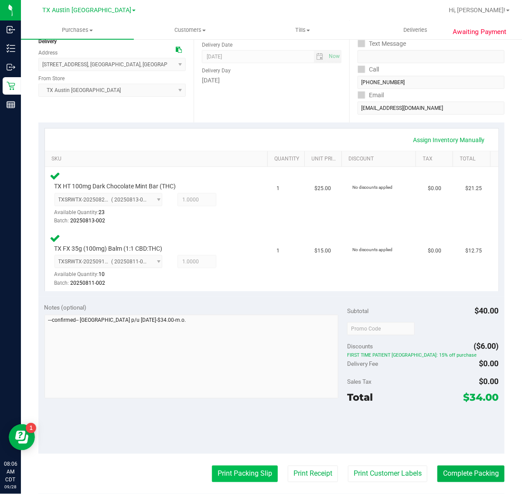
click at [251, 474] on button "Print Packing Slip" at bounding box center [245, 473] width 66 height 17
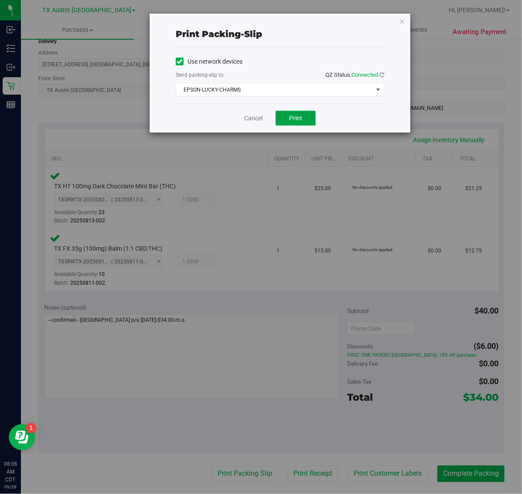
click at [304, 126] on button "Print" at bounding box center [295, 118] width 40 height 15
click at [402, 20] on icon "button" at bounding box center [402, 21] width 6 height 10
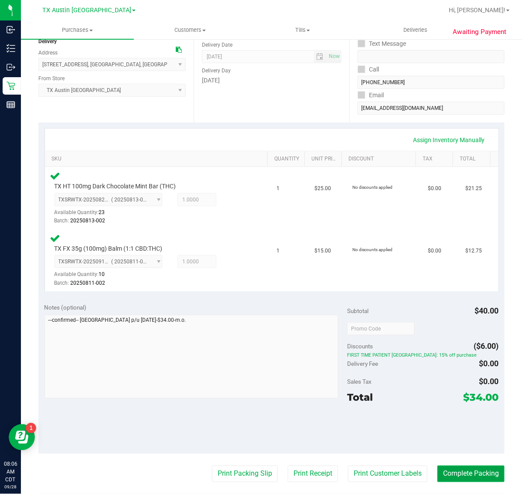
click at [476, 472] on button "Complete Packing" at bounding box center [470, 473] width 67 height 17
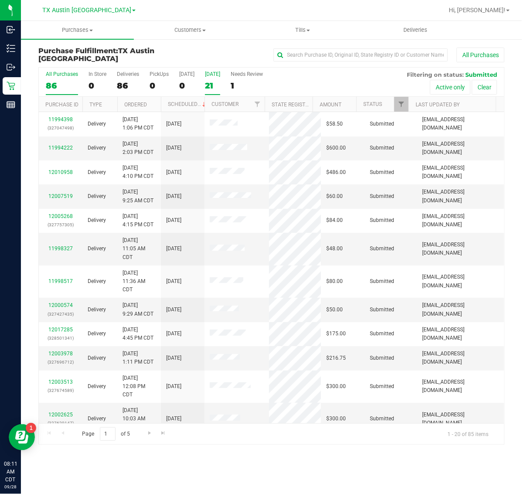
click at [205, 75] on div "[DATE]" at bounding box center [212, 74] width 15 height 6
click at [0, 0] on input "[DATE] 21" at bounding box center [0, 0] width 0 height 0
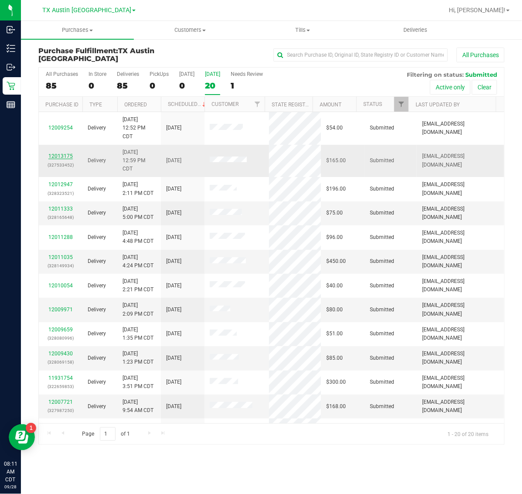
click at [62, 158] on link "12013175" at bounding box center [60, 156] width 24 height 6
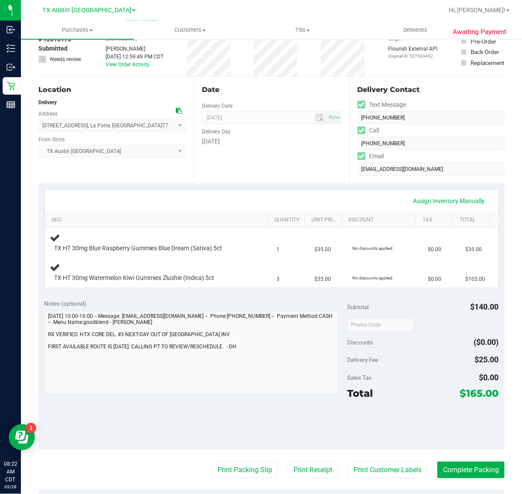
scroll to position [109, 0]
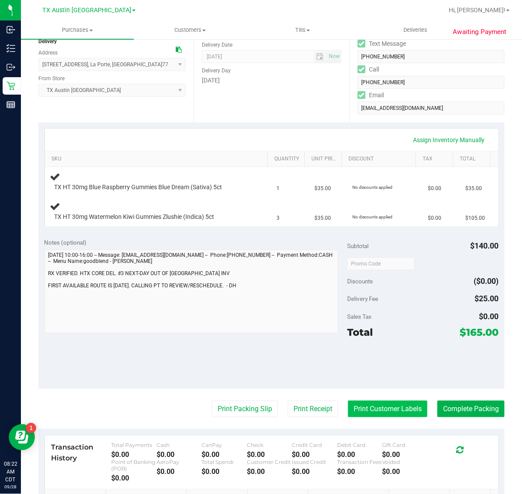
click at [388, 404] on button "Print Customer Labels" at bounding box center [387, 409] width 79 height 17
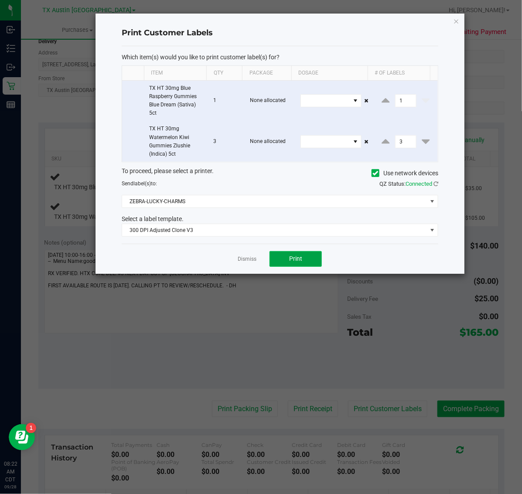
click at [293, 258] on span "Print" at bounding box center [295, 258] width 13 height 7
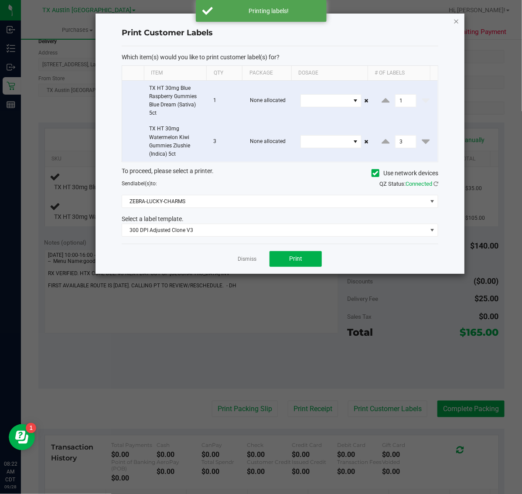
click at [454, 16] on icon "button" at bounding box center [456, 21] width 6 height 10
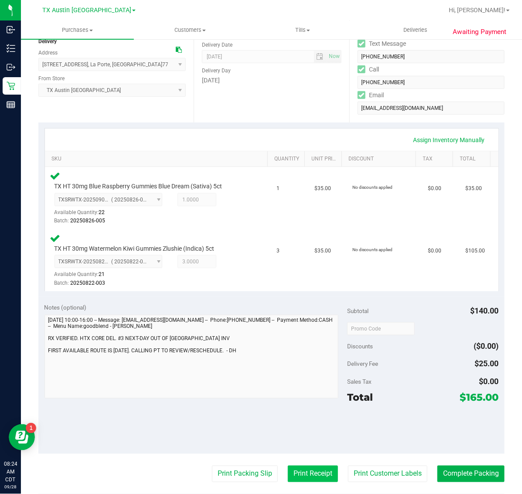
click at [295, 473] on button "Print Receipt" at bounding box center [313, 473] width 50 height 17
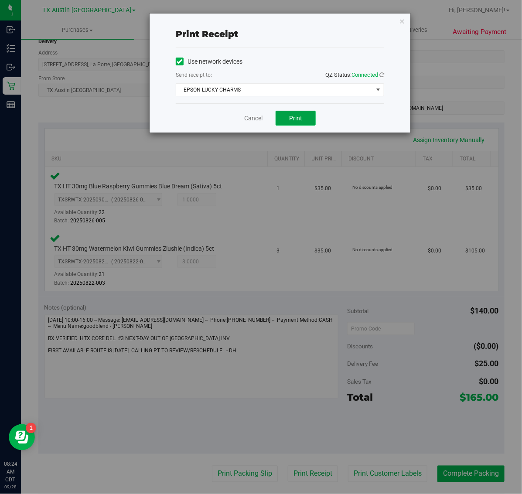
click at [293, 115] on span "Print" at bounding box center [295, 118] width 13 height 7
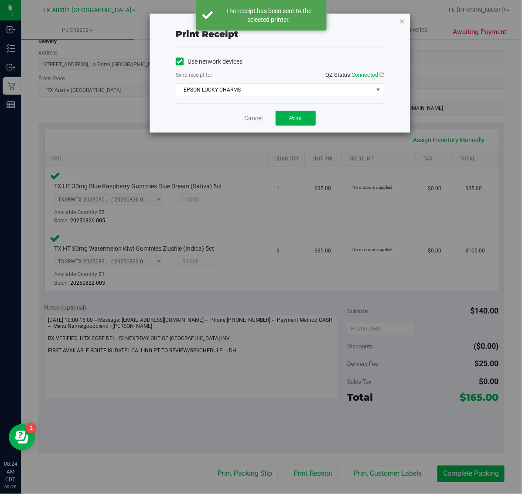
click at [402, 18] on icon "button" at bounding box center [402, 21] width 6 height 10
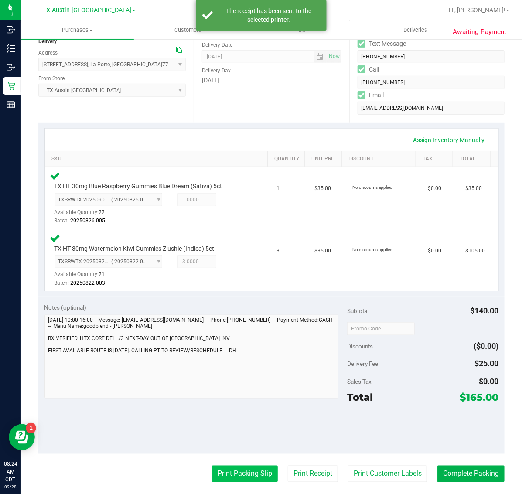
click at [248, 472] on button "Print Packing Slip" at bounding box center [245, 473] width 66 height 17
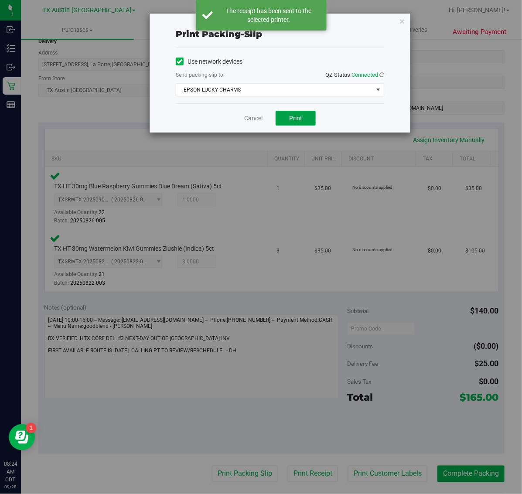
click at [310, 116] on button "Print" at bounding box center [295, 118] width 40 height 15
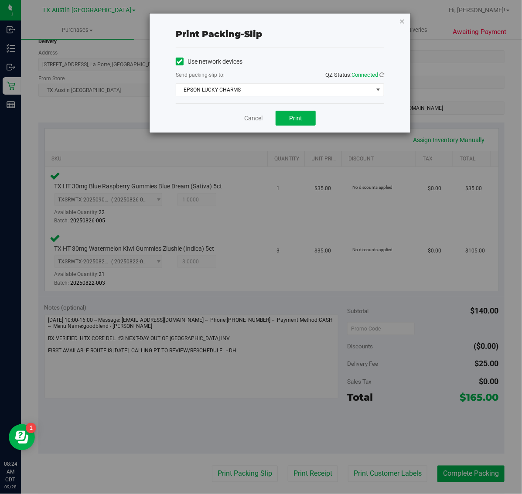
click at [401, 17] on icon "button" at bounding box center [402, 21] width 6 height 10
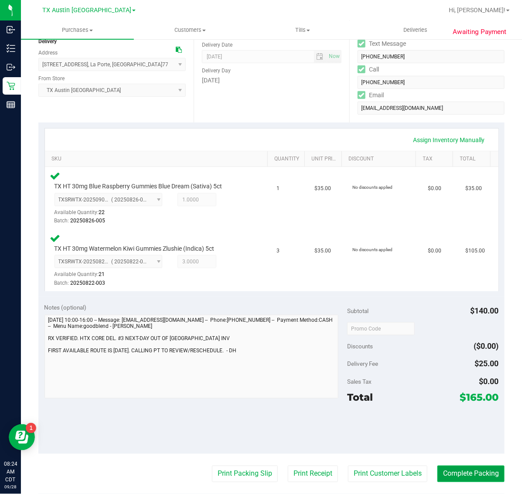
click at [474, 476] on button "Complete Packing" at bounding box center [470, 473] width 67 height 17
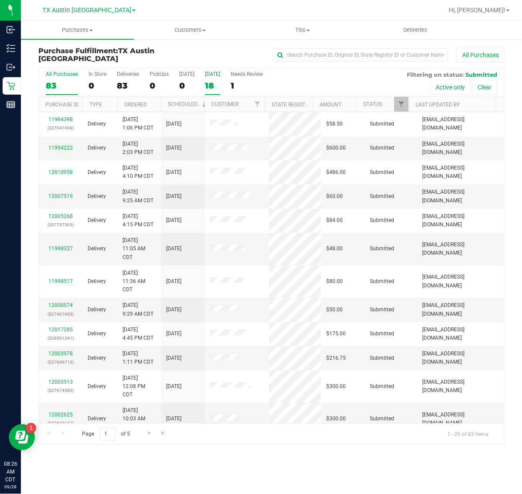
click at [214, 84] on div "18" at bounding box center [212, 86] width 15 height 10
click at [0, 0] on input "[DATE] 18" at bounding box center [0, 0] width 0 height 0
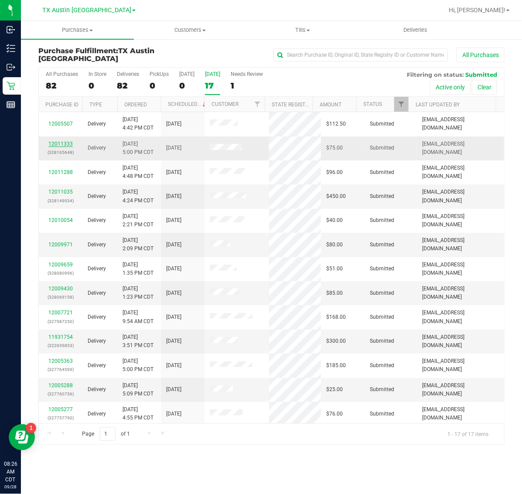
click at [55, 144] on link "12011333" at bounding box center [60, 144] width 24 height 6
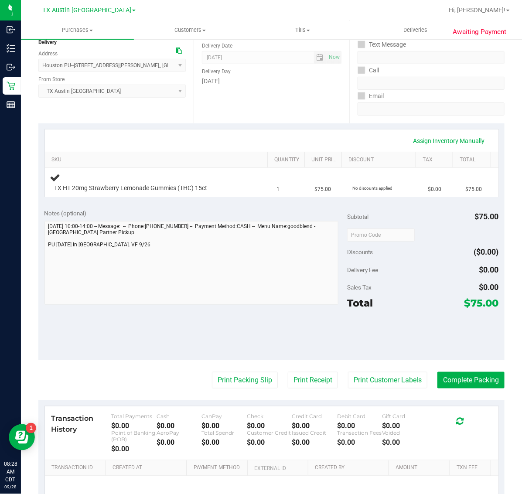
scroll to position [109, 0]
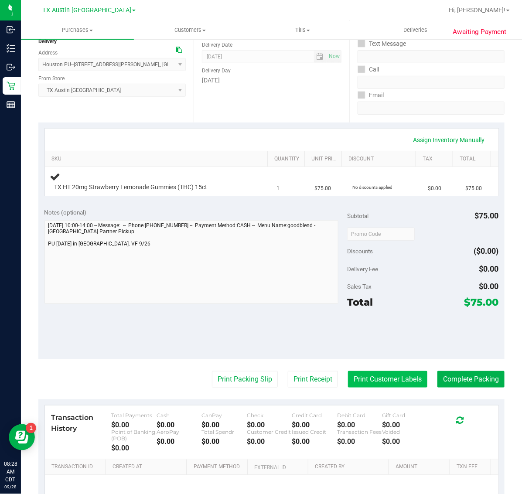
click at [373, 378] on button "Print Customer Labels" at bounding box center [387, 379] width 79 height 17
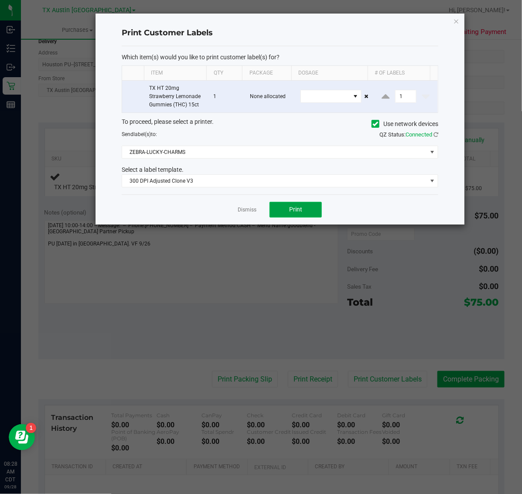
click at [310, 207] on button "Print" at bounding box center [295, 210] width 52 height 16
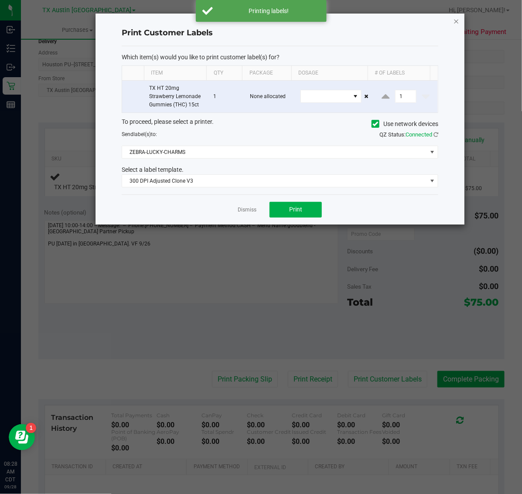
click at [455, 16] on icon "button" at bounding box center [456, 21] width 6 height 10
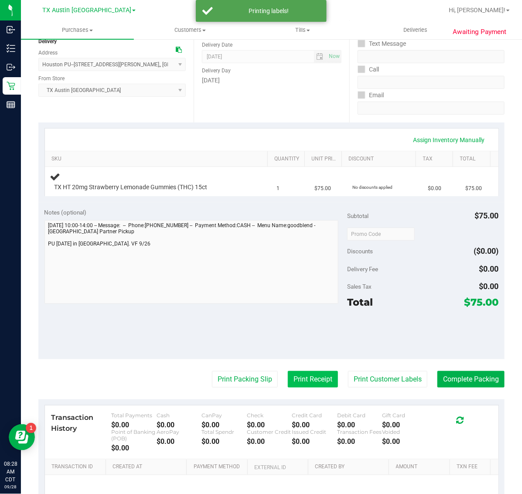
click at [288, 380] on button "Print Receipt" at bounding box center [313, 379] width 50 height 17
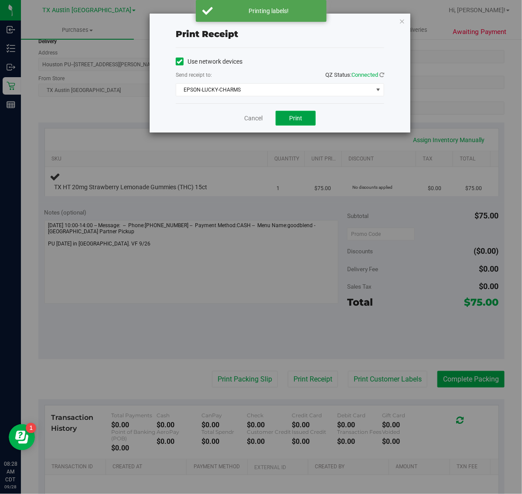
click at [292, 122] on span "Print" at bounding box center [295, 118] width 13 height 7
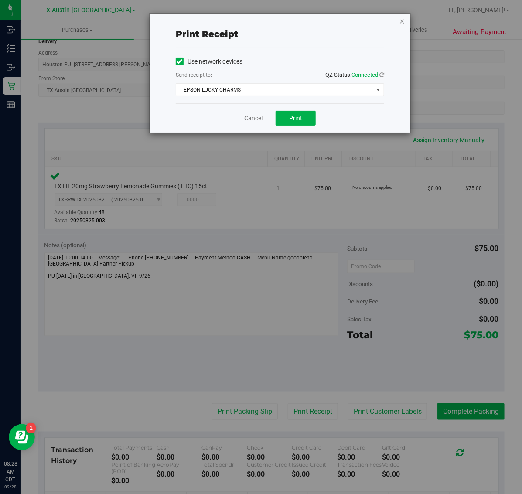
click at [403, 18] on icon "button" at bounding box center [402, 21] width 6 height 10
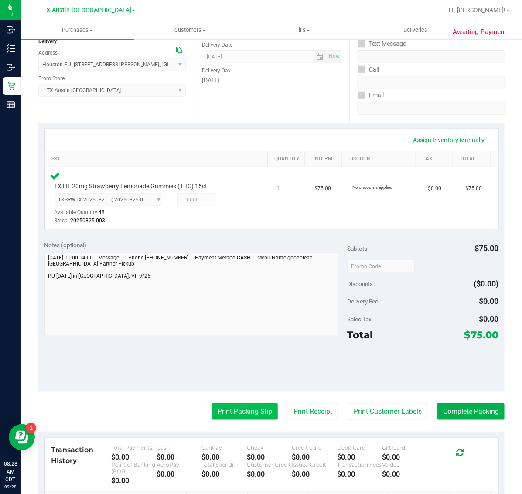
click at [248, 411] on button "Print Packing Slip" at bounding box center [245, 411] width 66 height 17
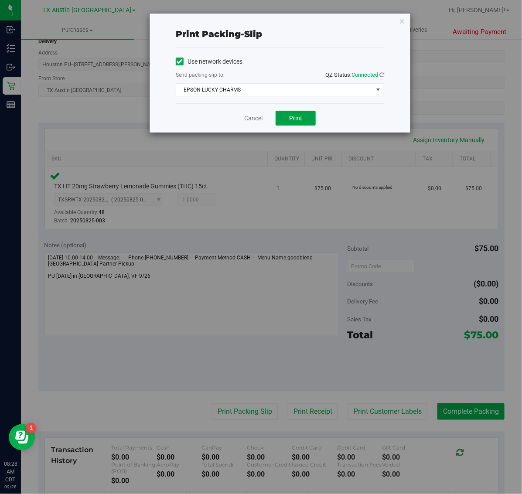
click at [296, 119] on span "Print" at bounding box center [295, 118] width 13 height 7
drag, startPoint x: 402, startPoint y: 20, endPoint x: 402, endPoint y: 27, distance: 6.5
click at [402, 20] on icon "button" at bounding box center [402, 21] width 6 height 10
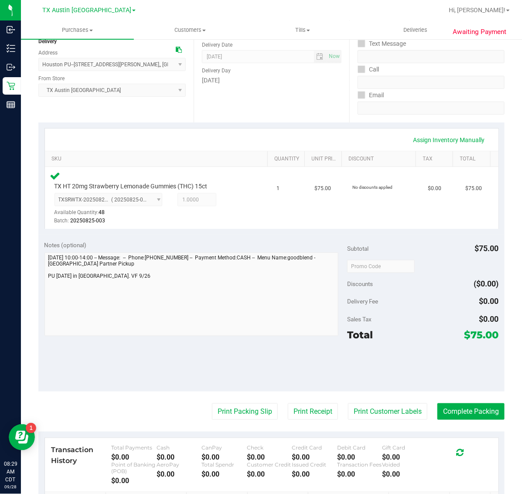
click at [473, 425] on purchase-details "Back Edit Purchase Cancel Purchase View Profile # 12011333 Submitted Needs revi…" at bounding box center [271, 269] width 466 height 663
click at [473, 417] on button "Complete Packing" at bounding box center [470, 411] width 67 height 17
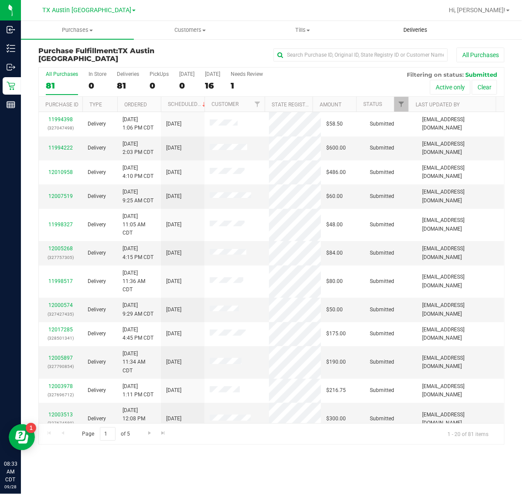
click at [415, 33] on span "Deliveries" at bounding box center [415, 30] width 48 height 8
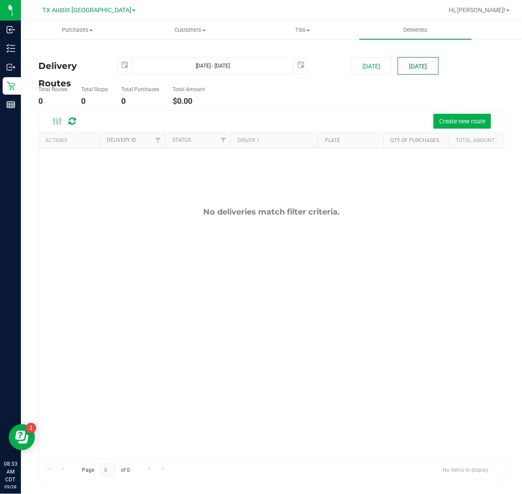
click at [418, 71] on button "[DATE]" at bounding box center [418, 65] width 41 height 17
type input "[DATE] - [DATE]"
type input "[DATE]"
click at [461, 118] on span "Create new route" at bounding box center [462, 121] width 46 height 7
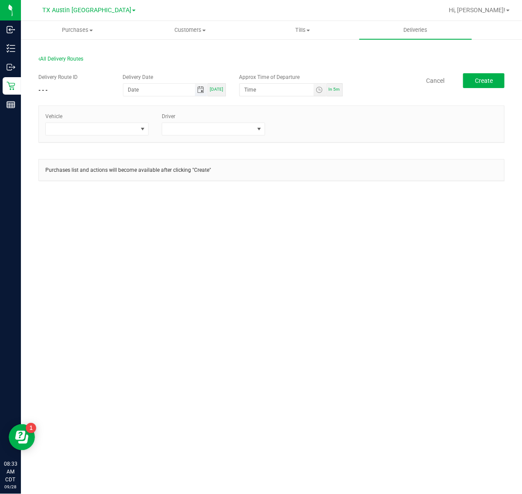
click at [203, 88] on span "Toggle calendar" at bounding box center [200, 89] width 7 height 7
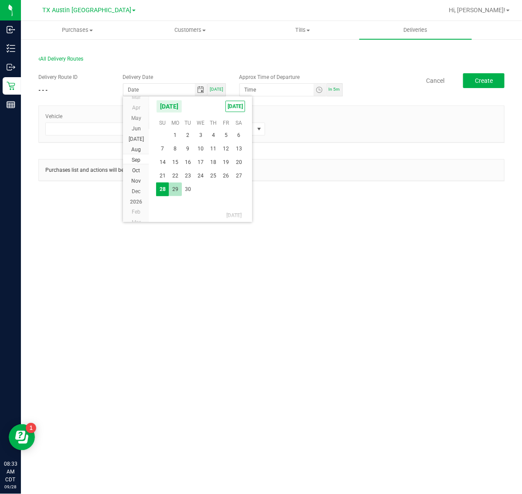
click at [176, 190] on span "29" at bounding box center [175, 190] width 13 height 14
type input "[DATE]"
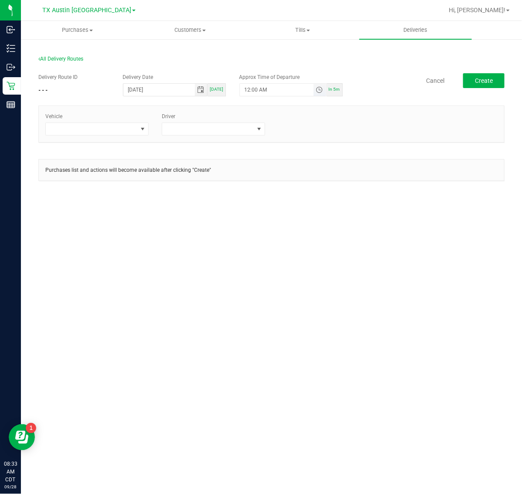
click at [321, 88] on span "Toggle time list" at bounding box center [319, 89] width 7 height 7
click at [254, 191] on li "5" at bounding box center [257, 188] width 21 height 12
click at [309, 187] on span "AM" at bounding box center [313, 187] width 8 height 6
click at [297, 270] on div "Cancel Set" at bounding box center [281, 260] width 83 height 26
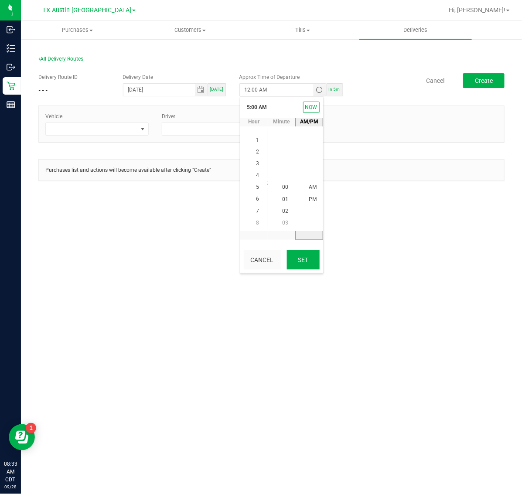
click at [299, 263] on button "Set" at bounding box center [303, 259] width 33 height 19
type input "5:00 AM"
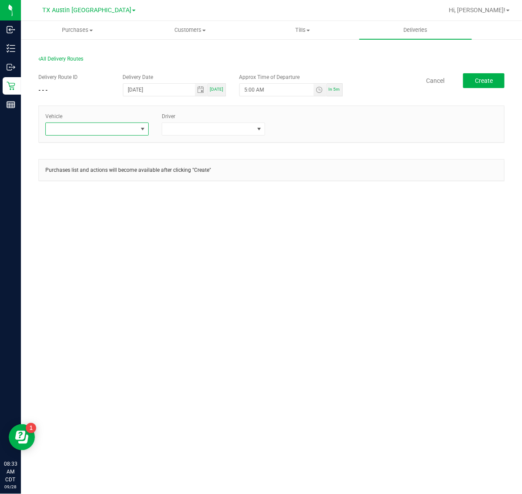
click at [110, 131] on span at bounding box center [92, 129] width 92 height 12
type input "02"
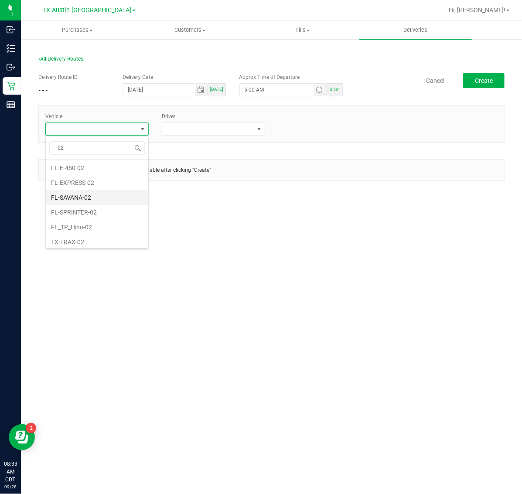
scroll to position [18, 0]
click at [113, 238] on li "TX-TRAX-02" at bounding box center [97, 238] width 102 height 15
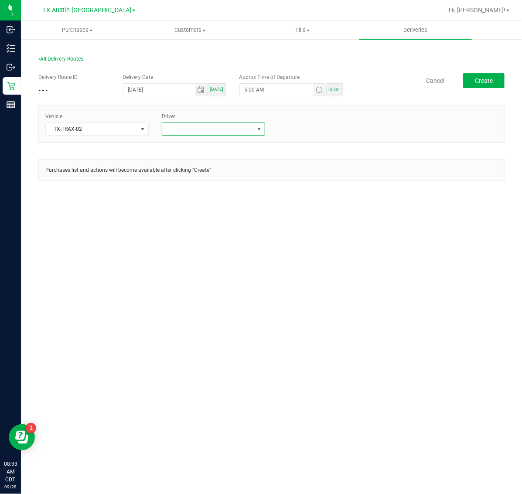
click at [211, 131] on span at bounding box center [208, 129] width 92 height 12
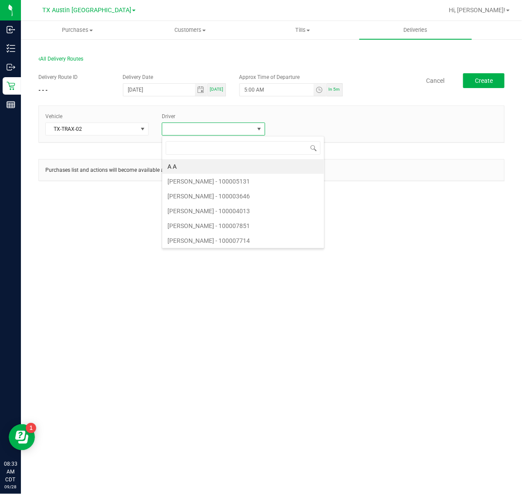
scroll to position [14, 103]
type input "ace"
click at [219, 166] on li "[PERSON_NAME]" at bounding box center [213, 166] width 102 height 15
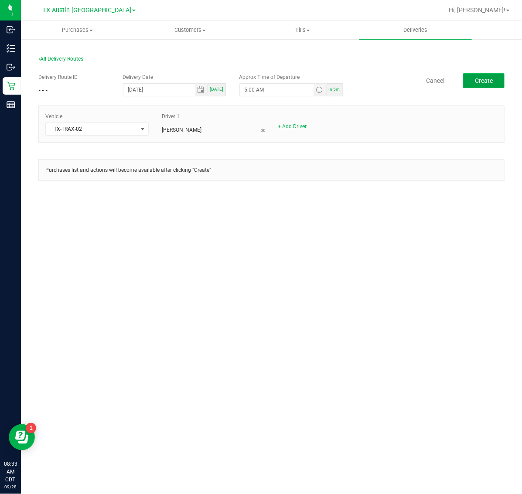
click at [483, 81] on span "Create" at bounding box center [484, 80] width 18 height 7
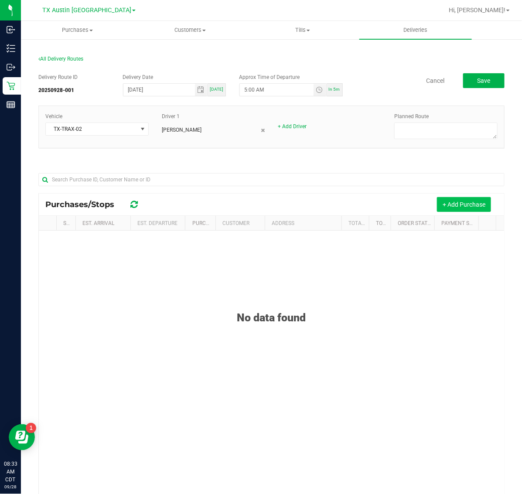
click at [471, 203] on button "+ Add Purchase" at bounding box center [464, 204] width 54 height 15
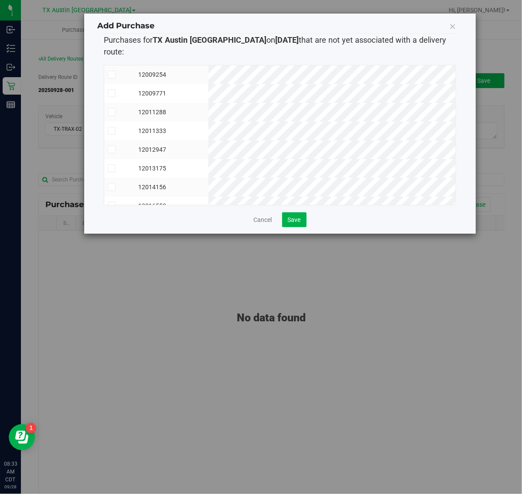
scroll to position [53, 0]
click at [208, 149] on td "12013175" at bounding box center [172, 158] width 74 height 19
click at [296, 216] on span "Save" at bounding box center [294, 219] width 13 height 7
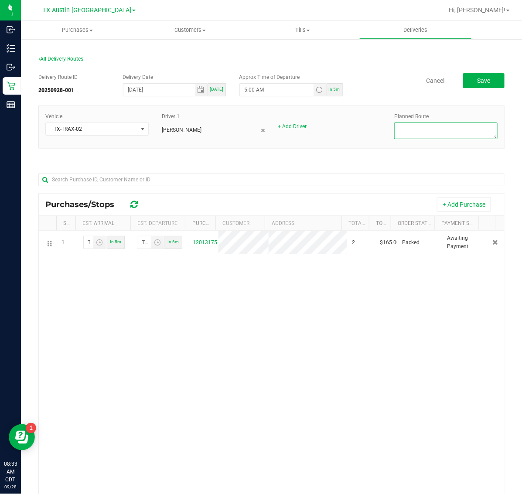
click at [445, 130] on textarea at bounding box center [445, 130] width 103 height 17
type textarea "HTX NEXT DAYS"
click at [477, 82] on span "Save" at bounding box center [483, 80] width 13 height 7
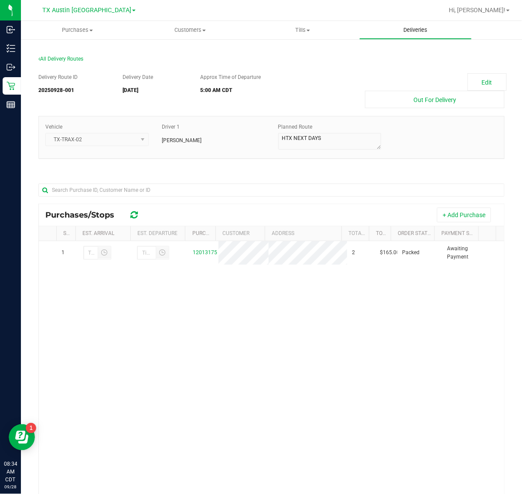
click at [407, 29] on span "Deliveries" at bounding box center [415, 30] width 48 height 8
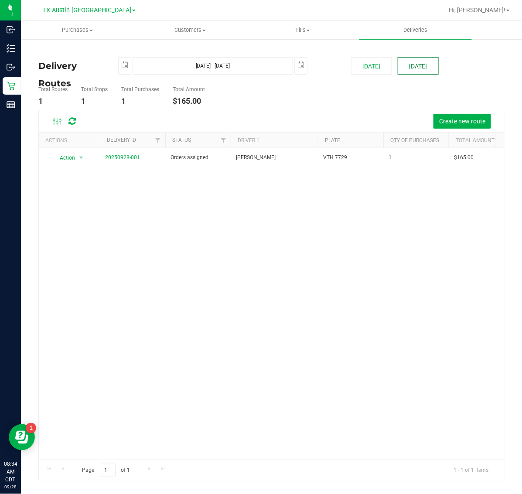
click at [415, 64] on button "[DATE]" at bounding box center [418, 65] width 41 height 17
click at [462, 121] on span "Create new route" at bounding box center [462, 121] width 46 height 7
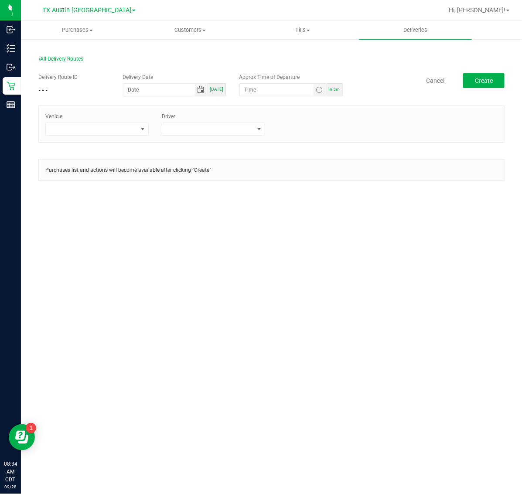
click at [200, 91] on span "Toggle calendar" at bounding box center [200, 89] width 7 height 7
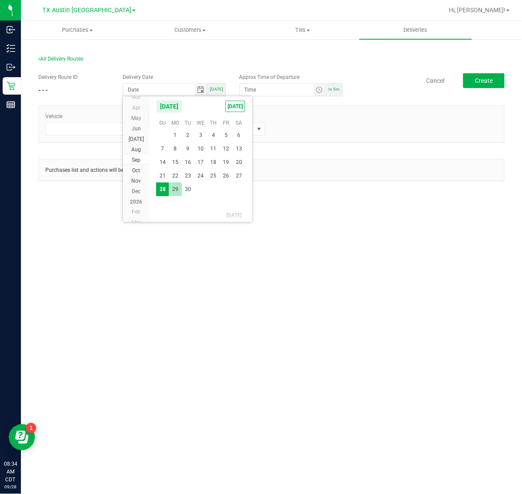
click at [173, 189] on span "29" at bounding box center [175, 190] width 13 height 14
type input "[DATE]"
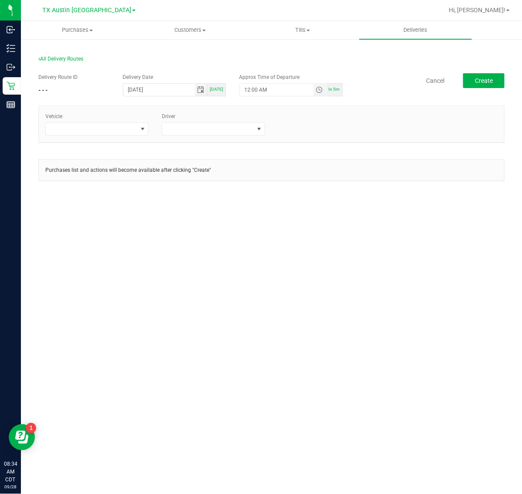
click at [319, 90] on span "Toggle time list" at bounding box center [319, 89] width 7 height 7
click at [256, 186] on span "5" at bounding box center [257, 187] width 3 height 6
click at [309, 190] on span "AM" at bounding box center [313, 187] width 8 height 6
click at [306, 255] on button "Set" at bounding box center [303, 259] width 33 height 19
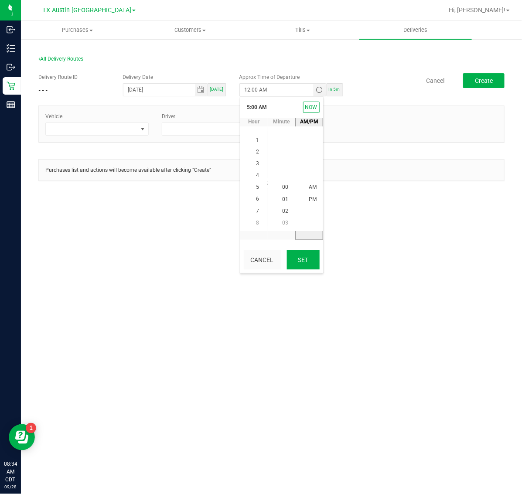
type input "5:00 AM"
click at [481, 81] on span "Create" at bounding box center [484, 80] width 18 height 7
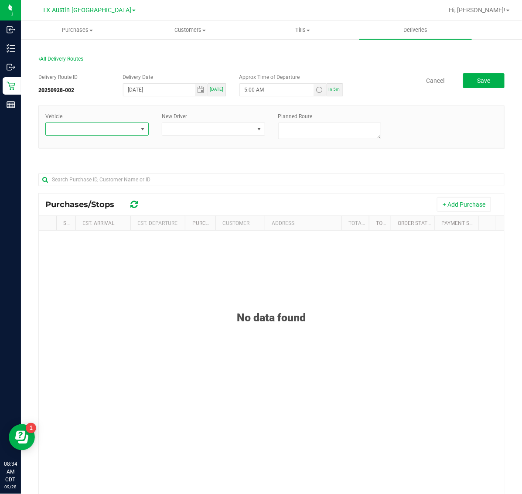
click at [105, 127] on span at bounding box center [92, 129] width 92 height 12
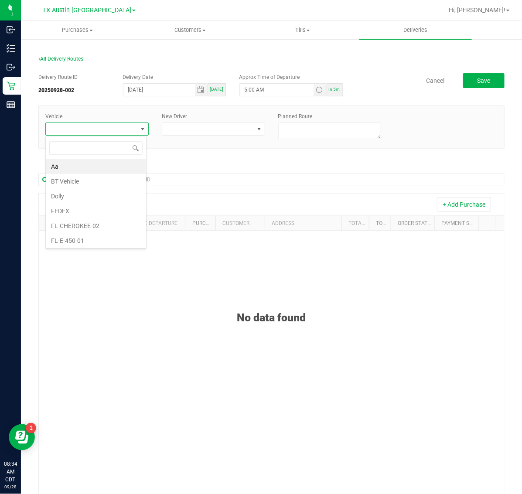
scroll to position [14, 101]
type input "02"
click at [102, 236] on li "TX-TRAX-02" at bounding box center [96, 238] width 100 height 15
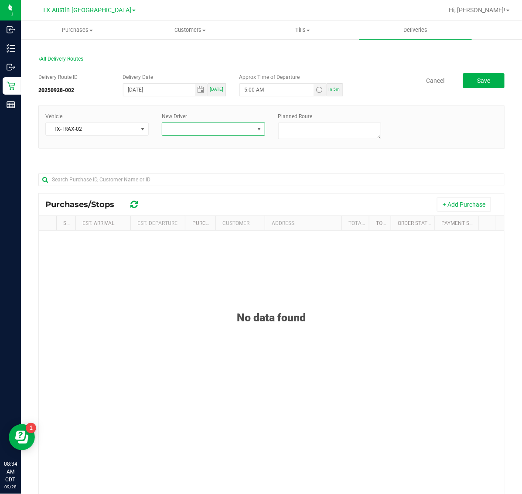
click at [222, 130] on span at bounding box center [208, 129] width 92 height 12
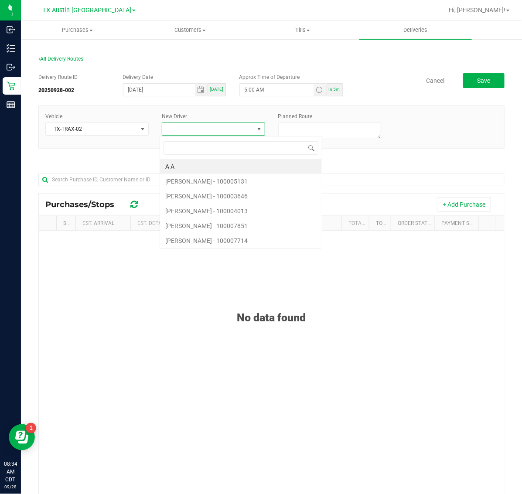
scroll to position [14, 101]
type input "ace"
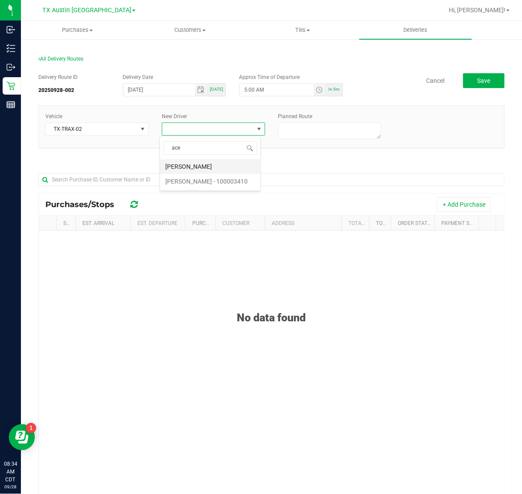
click at [227, 168] on li "[PERSON_NAME]" at bounding box center [210, 166] width 100 height 15
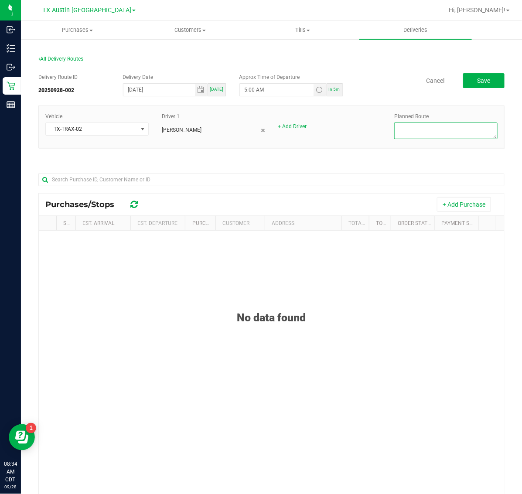
click at [445, 134] on textarea at bounding box center [445, 130] width 103 height 17
type textarea "HTX PU"
click at [482, 78] on button "Save" at bounding box center [483, 80] width 41 height 15
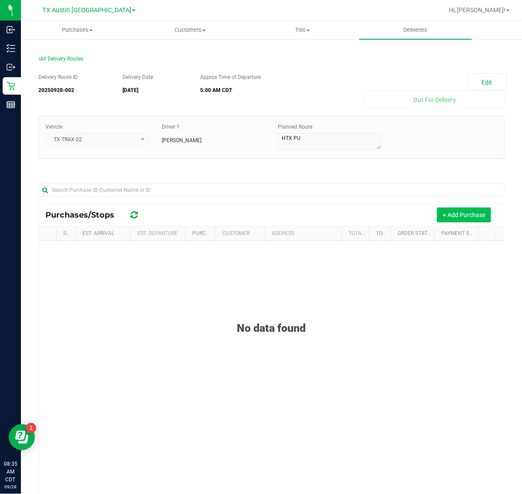
click at [463, 212] on button "+ Add Purchase" at bounding box center [464, 214] width 54 height 15
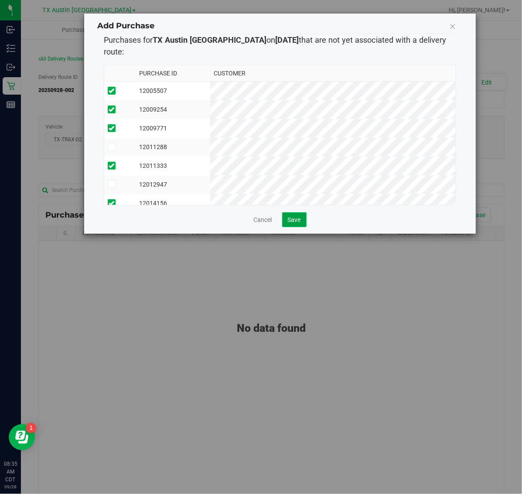
click at [296, 216] on span "Save" at bounding box center [294, 219] width 13 height 7
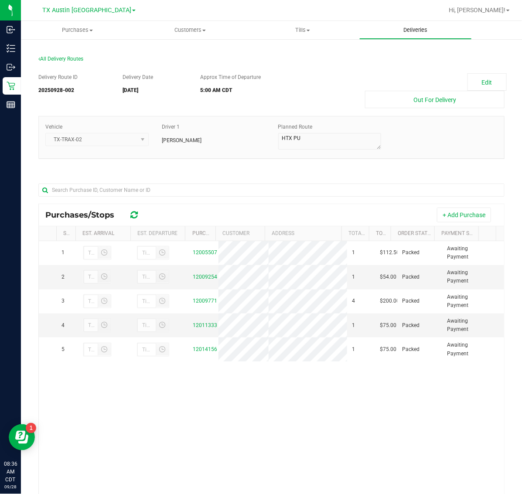
click at [417, 31] on span "Deliveries" at bounding box center [415, 30] width 48 height 8
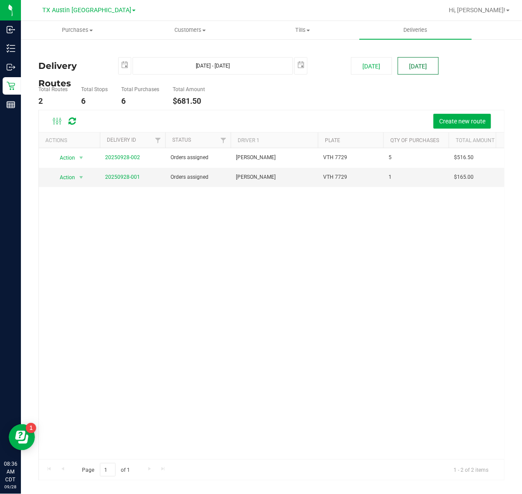
click at [421, 72] on button "[DATE]" at bounding box center [418, 65] width 41 height 17
click at [447, 123] on span "Create new route" at bounding box center [462, 121] width 46 height 7
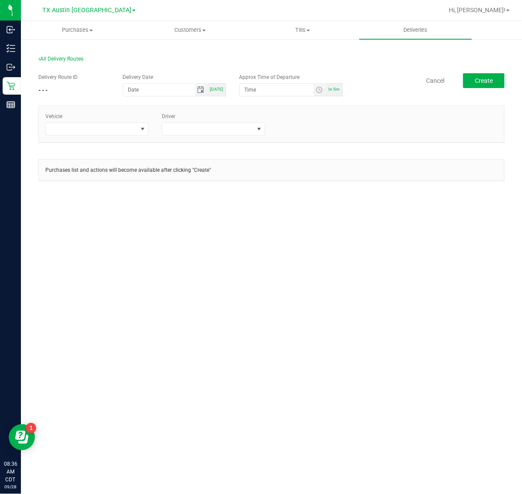
click at [203, 87] on span "Toggle calendar" at bounding box center [200, 89] width 7 height 7
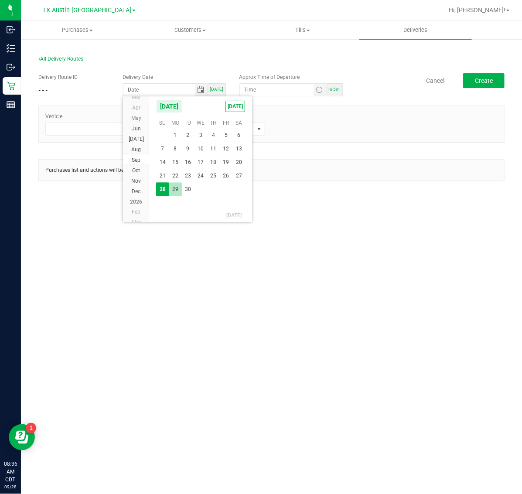
click at [174, 193] on span "29" at bounding box center [175, 190] width 13 height 14
type input "[DATE]"
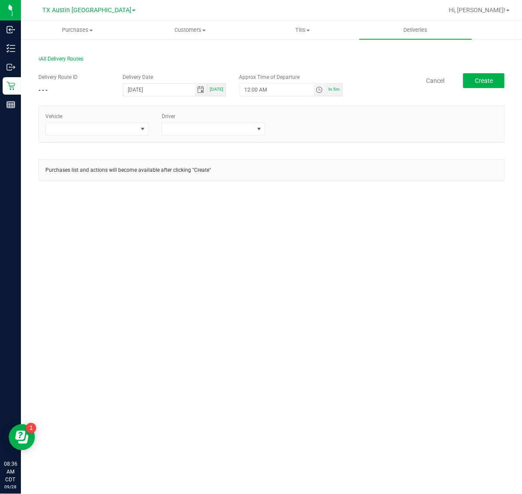
click at [320, 91] on span "Toggle time list" at bounding box center [319, 89] width 7 height 7
click at [251, 190] on li "5" at bounding box center [257, 188] width 21 height 12
click at [312, 185] on span "AM" at bounding box center [313, 187] width 8 height 6
click at [301, 262] on button "Set" at bounding box center [303, 259] width 33 height 19
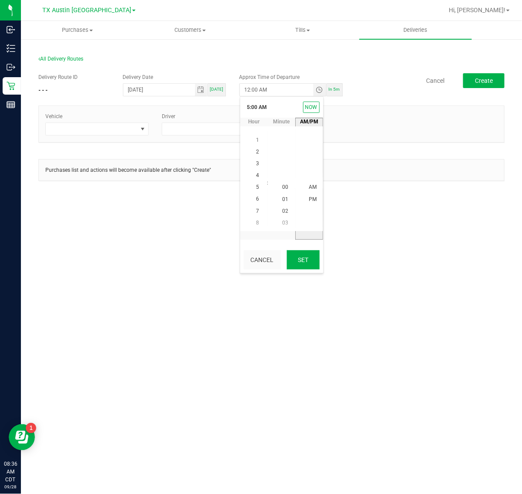
type input "5:00 AM"
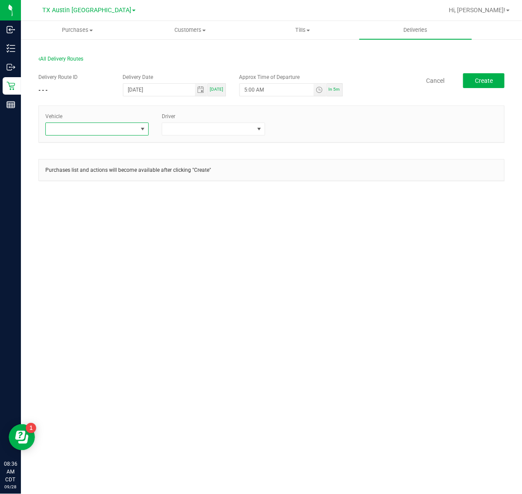
click at [120, 126] on span at bounding box center [92, 129] width 92 height 12
type input "KICK"
click at [105, 184] on li "TX-KICKS-03" at bounding box center [97, 181] width 102 height 15
click at [216, 131] on span at bounding box center [208, 129] width 92 height 12
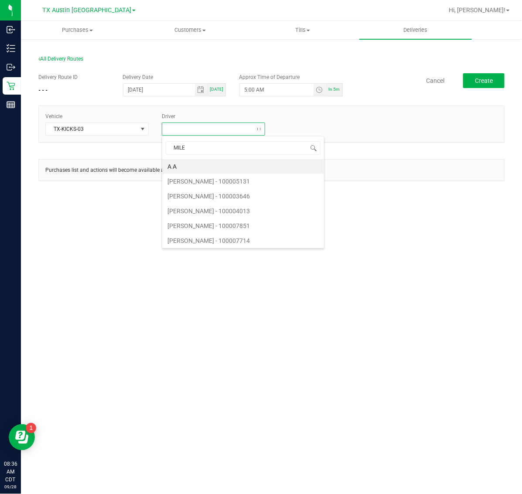
type input "MILES"
click at [218, 168] on li "[PERSON_NAME]" at bounding box center [213, 166] width 102 height 15
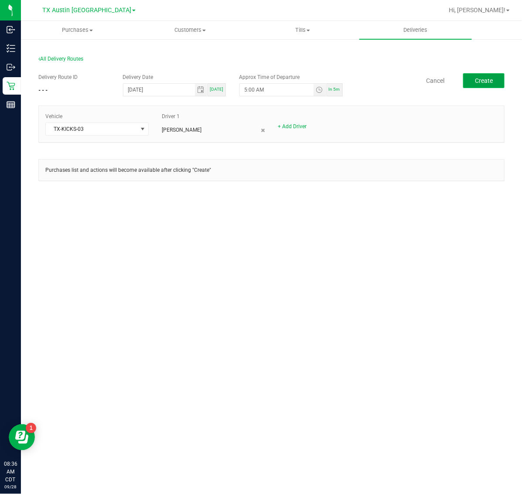
click at [500, 81] on button "Create" at bounding box center [483, 80] width 41 height 15
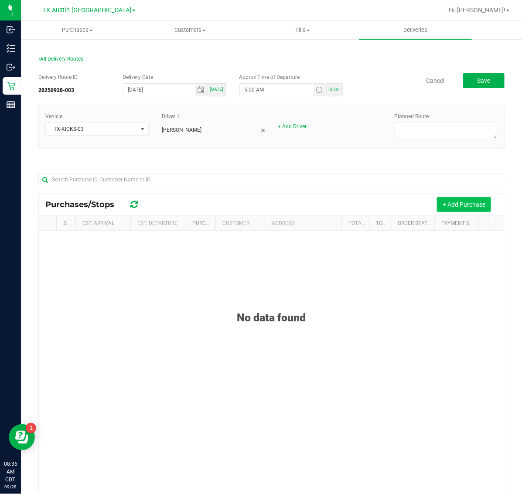
click at [454, 207] on button "+ Add Purchase" at bounding box center [464, 204] width 54 height 15
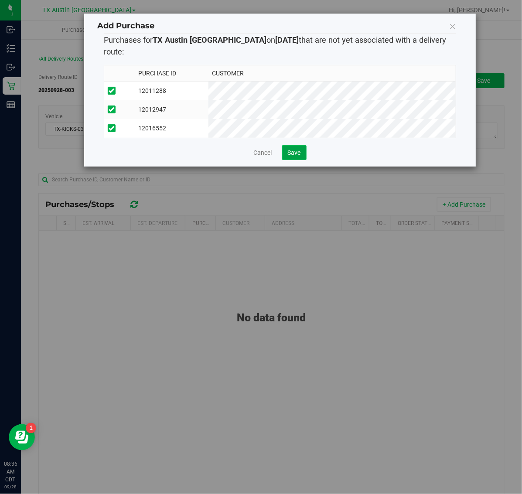
click at [294, 149] on span "Save" at bounding box center [294, 152] width 13 height 7
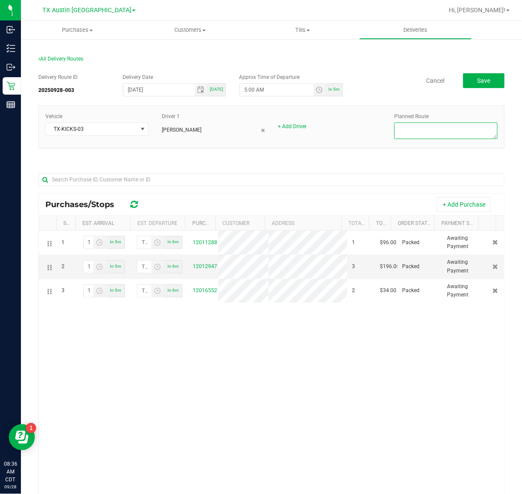
click at [441, 127] on textarea at bounding box center [445, 130] width 103 height 17
type textarea "FTW PU"
click at [479, 80] on span "Save" at bounding box center [483, 80] width 13 height 7
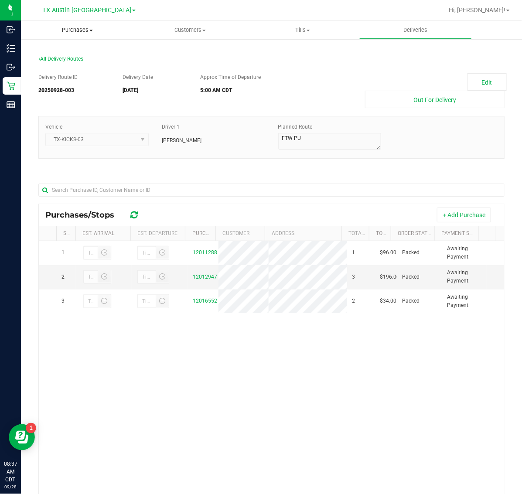
click at [81, 27] on span "Purchases" at bounding box center [77, 30] width 113 height 8
click at [79, 61] on li "Fulfillment" at bounding box center [77, 63] width 113 height 10
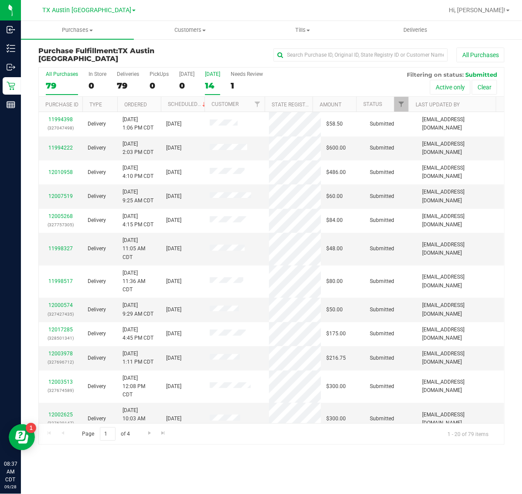
click at [220, 81] on div "14" at bounding box center [212, 86] width 15 height 10
click at [0, 0] on input "[DATE] 14" at bounding box center [0, 0] width 0 height 0
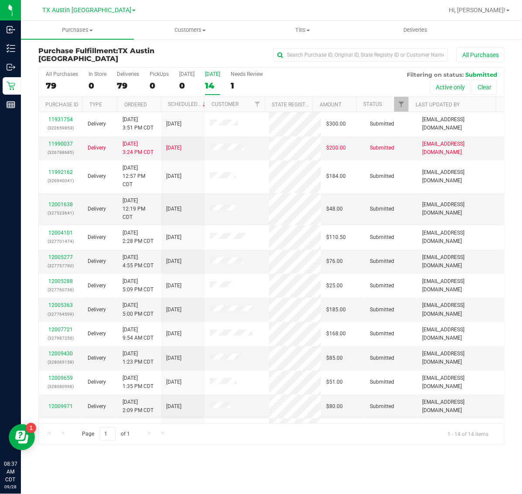
click at [209, 86] on div "14" at bounding box center [212, 86] width 15 height 10
click at [0, 0] on input "[DATE] 14" at bounding box center [0, 0] width 0 height 0
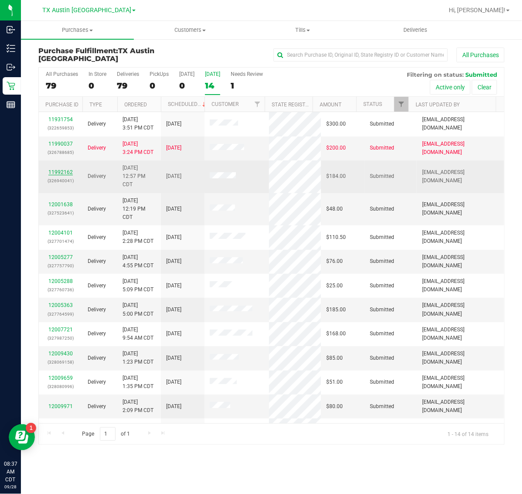
click at [66, 171] on link "11992162" at bounding box center [60, 172] width 24 height 6
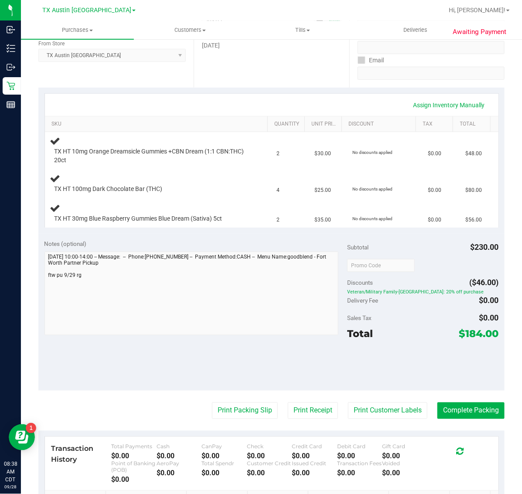
scroll to position [163, 0]
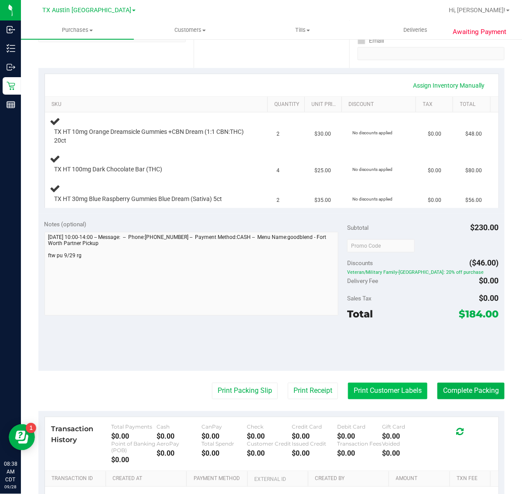
click at [384, 391] on button "Print Customer Labels" at bounding box center [387, 391] width 79 height 17
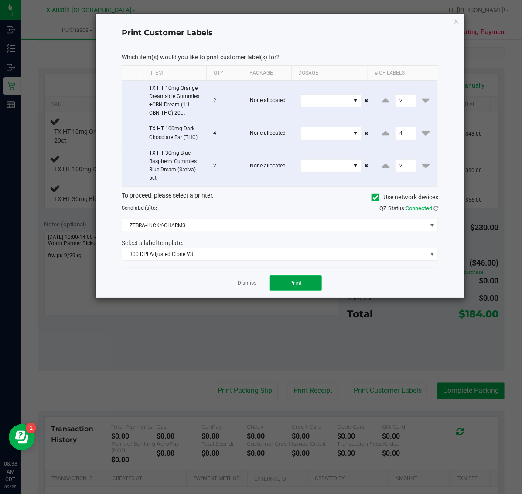
click at [303, 286] on button "Print" at bounding box center [295, 283] width 52 height 16
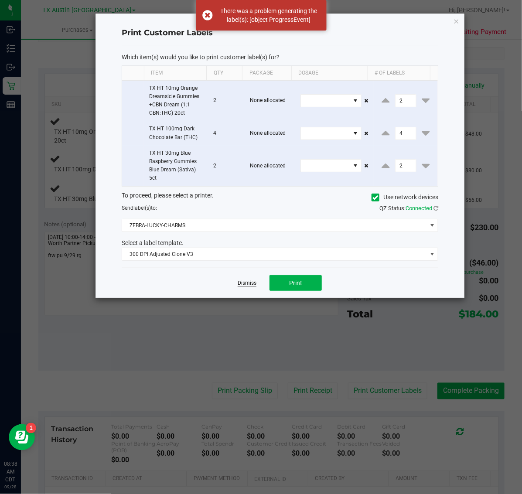
click at [251, 283] on link "Dismiss" at bounding box center [247, 282] width 19 height 7
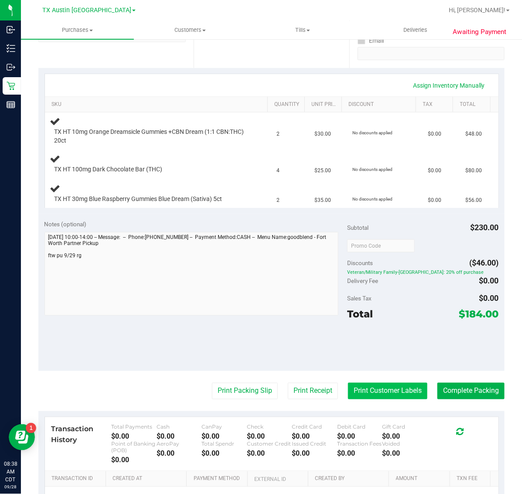
click at [354, 385] on button "Print Customer Labels" at bounding box center [387, 391] width 79 height 17
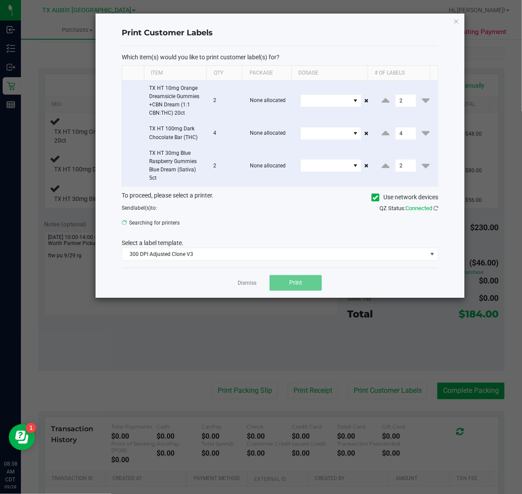
click at [250, 289] on div "Dismiss Print" at bounding box center [280, 283] width 316 height 30
click at [249, 285] on link "Dismiss" at bounding box center [247, 282] width 19 height 7
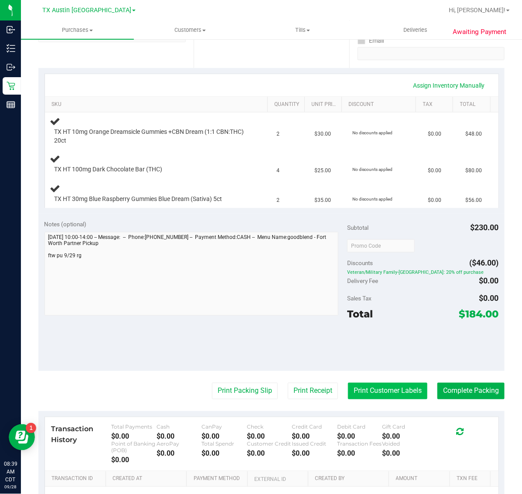
click at [378, 391] on button "Print Customer Labels" at bounding box center [387, 391] width 79 height 17
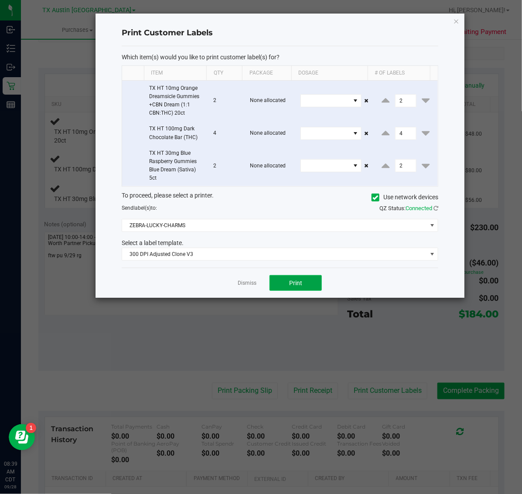
click at [299, 290] on button "Print" at bounding box center [295, 283] width 52 height 16
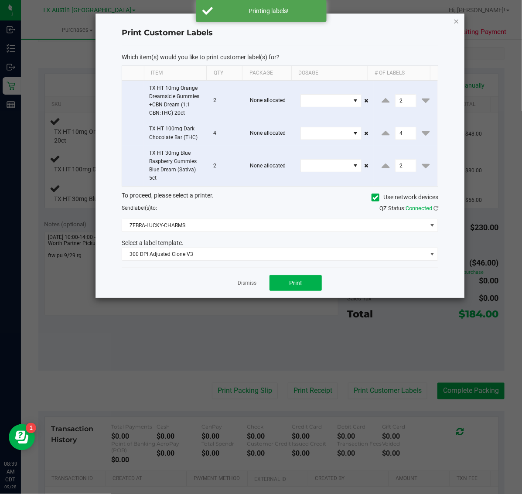
click at [456, 16] on icon "button" at bounding box center [456, 21] width 6 height 10
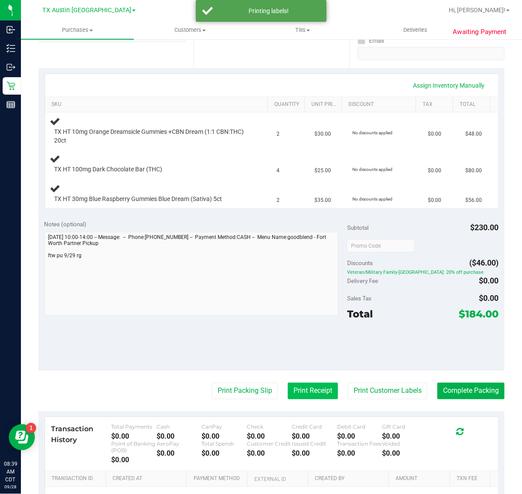
click at [298, 387] on button "Print Receipt" at bounding box center [313, 391] width 50 height 17
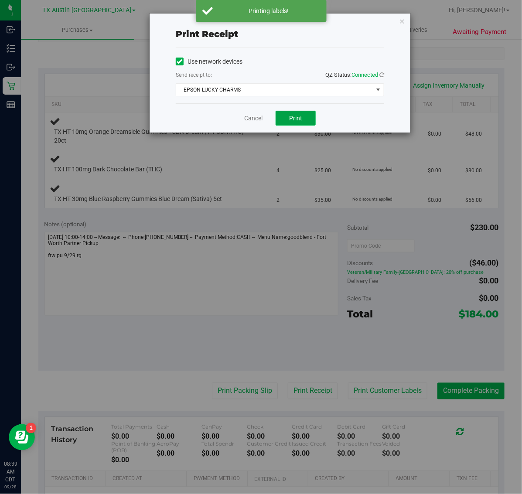
click at [306, 119] on button "Print" at bounding box center [295, 118] width 40 height 15
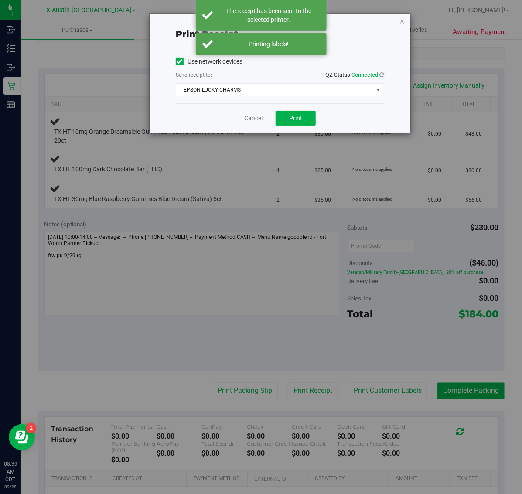
click at [402, 20] on icon "button" at bounding box center [402, 21] width 6 height 10
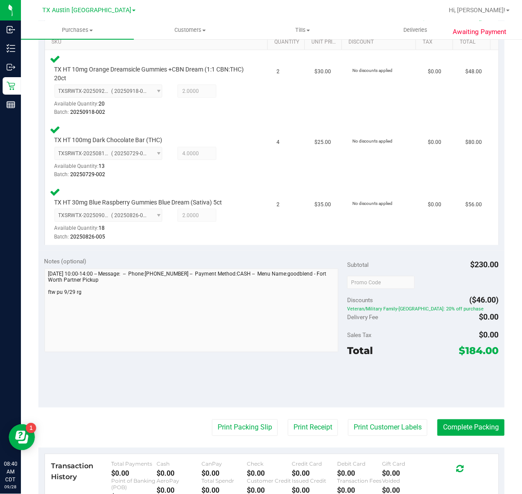
scroll to position [238, 0]
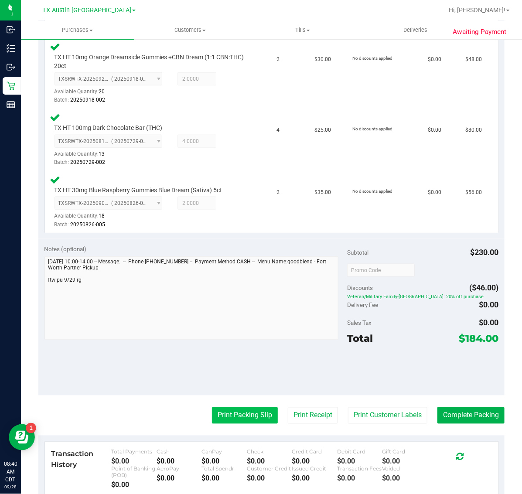
click at [227, 413] on button "Print Packing Slip" at bounding box center [245, 415] width 66 height 17
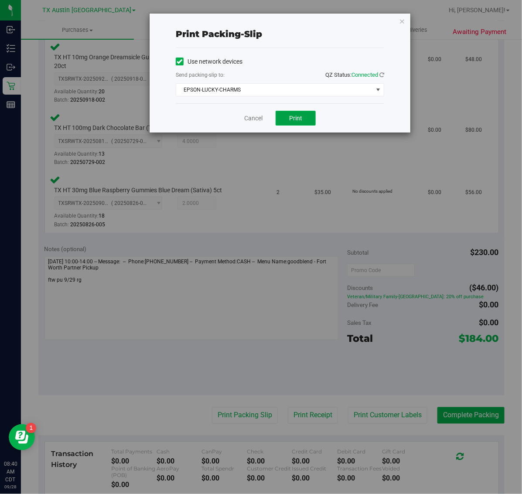
click at [291, 116] on span "Print" at bounding box center [295, 118] width 13 height 7
click at [402, 21] on icon "button" at bounding box center [402, 21] width 6 height 10
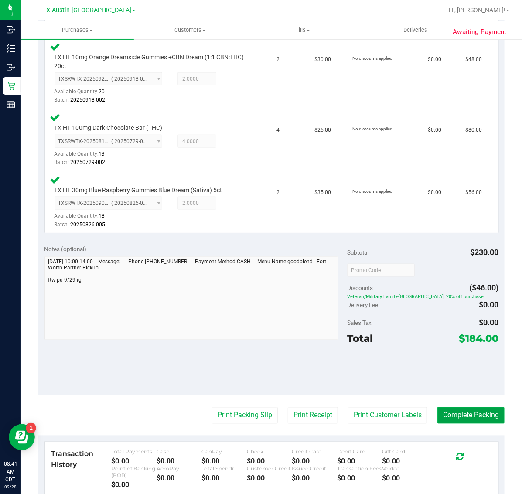
click at [461, 411] on button "Complete Packing" at bounding box center [470, 415] width 67 height 17
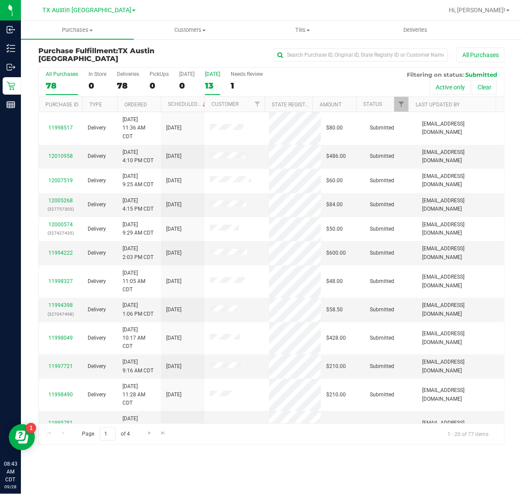
click at [220, 83] on div "13" at bounding box center [212, 86] width 15 height 10
click at [0, 0] on input "[DATE] 13" at bounding box center [0, 0] width 0 height 0
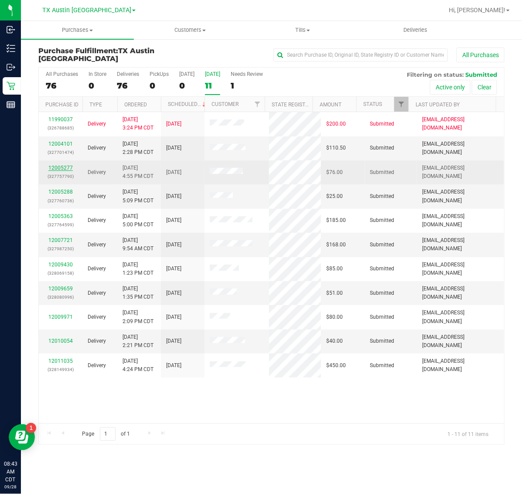
click at [64, 166] on link "12005277" at bounding box center [60, 168] width 24 height 6
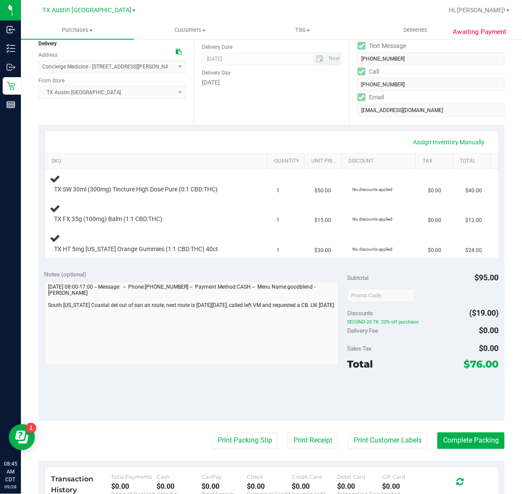
scroll to position [109, 0]
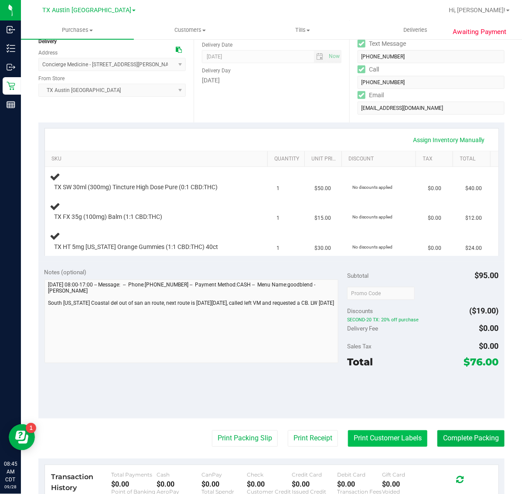
click at [370, 437] on button "Print Customer Labels" at bounding box center [387, 438] width 79 height 17
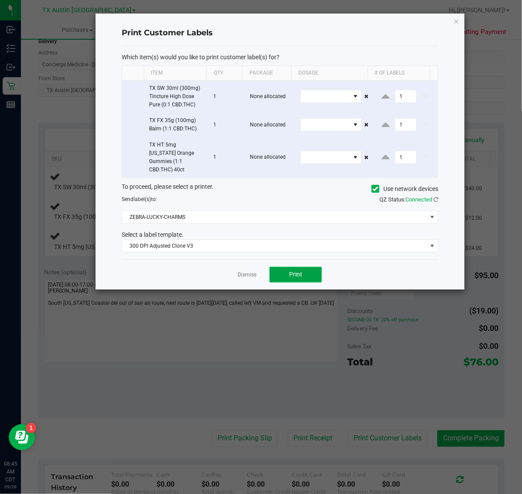
click at [296, 271] on span "Print" at bounding box center [295, 274] width 13 height 7
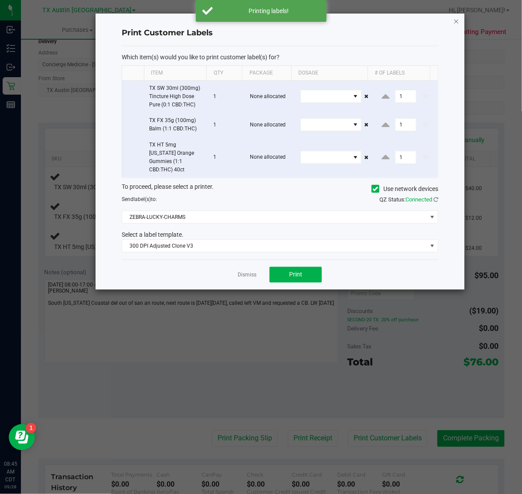
click at [456, 20] on icon "button" at bounding box center [456, 21] width 6 height 10
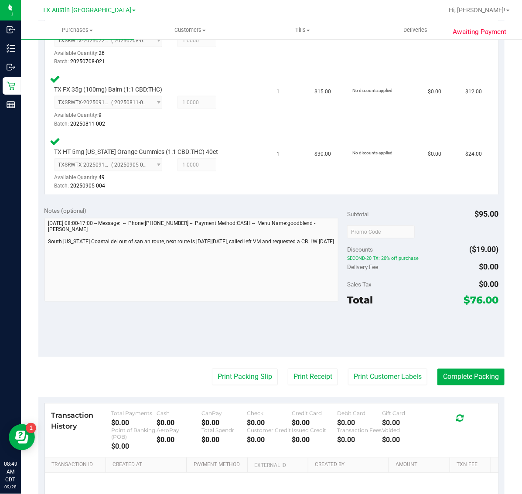
scroll to position [272, 0]
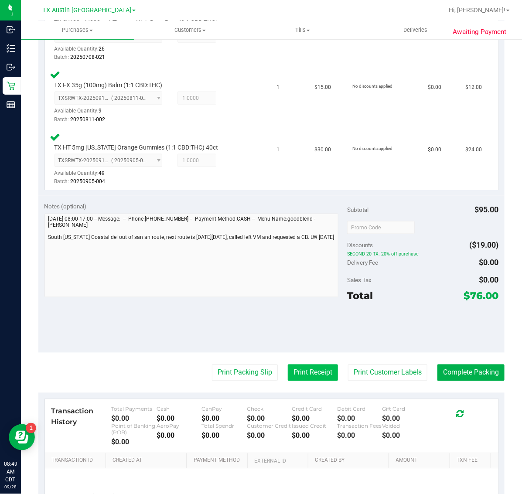
click at [316, 374] on button "Print Receipt" at bounding box center [313, 372] width 50 height 17
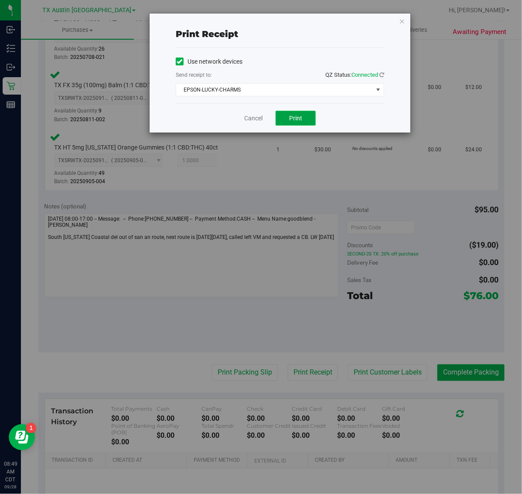
click at [303, 118] on button "Print" at bounding box center [295, 118] width 40 height 15
click at [401, 17] on icon "button" at bounding box center [402, 21] width 6 height 10
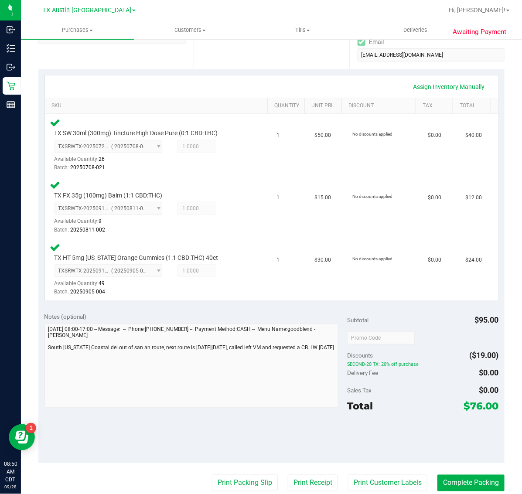
scroll to position [286, 0]
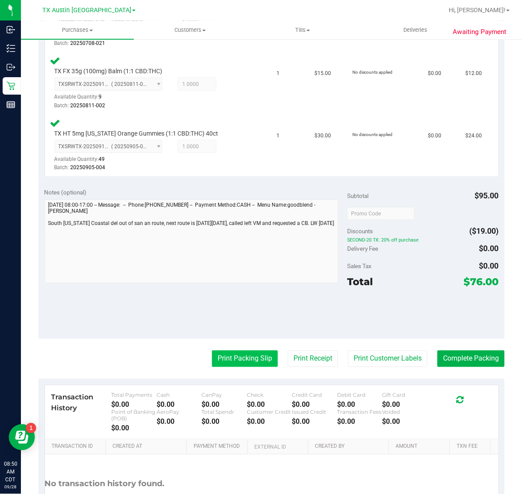
click at [245, 352] on button "Print Packing Slip" at bounding box center [245, 358] width 66 height 17
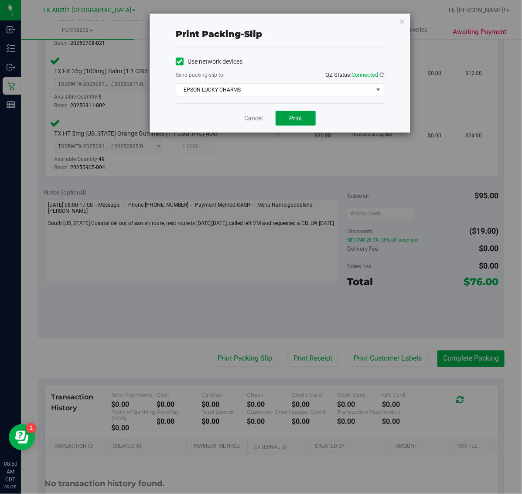
click at [295, 120] on span "Print" at bounding box center [295, 118] width 13 height 7
click at [402, 20] on icon "button" at bounding box center [402, 21] width 6 height 10
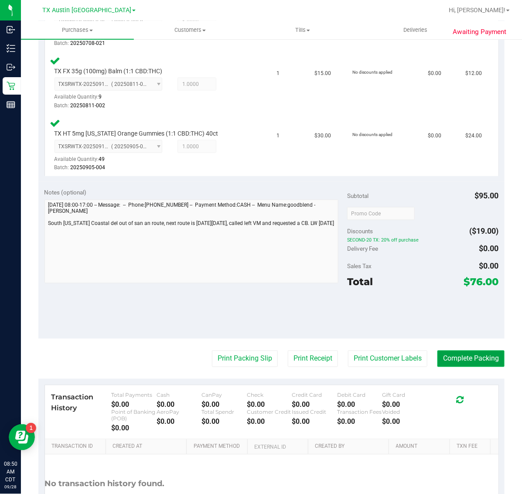
click at [455, 358] on button "Complete Packing" at bounding box center [470, 358] width 67 height 17
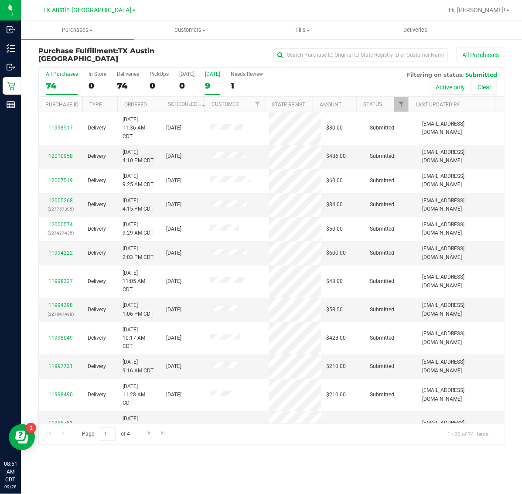
click at [211, 91] on label "[DATE] 9" at bounding box center [212, 83] width 15 height 24
click at [0, 0] on input "[DATE] 9" at bounding box center [0, 0] width 0 height 0
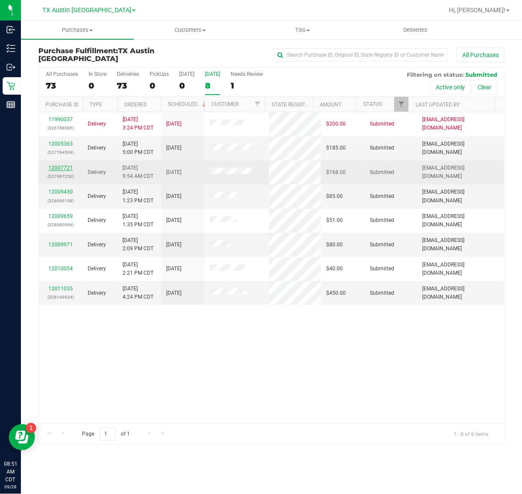
click at [60, 167] on link "12007721" at bounding box center [60, 168] width 24 height 6
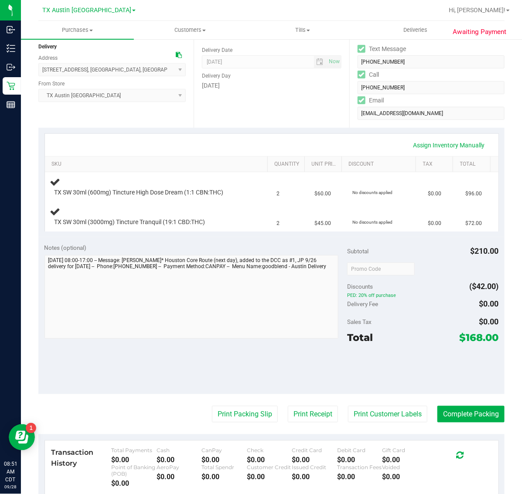
scroll to position [109, 0]
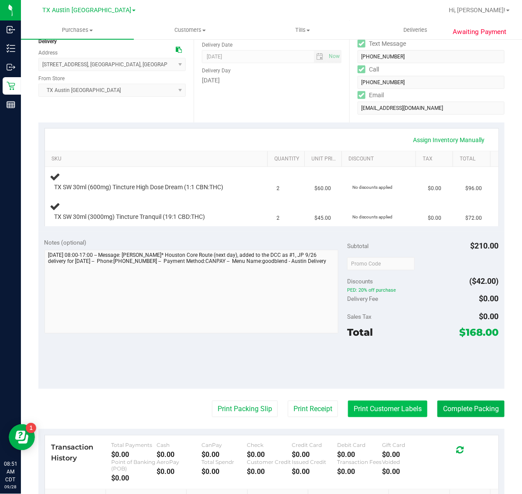
click at [357, 402] on button "Print Customer Labels" at bounding box center [387, 409] width 79 height 17
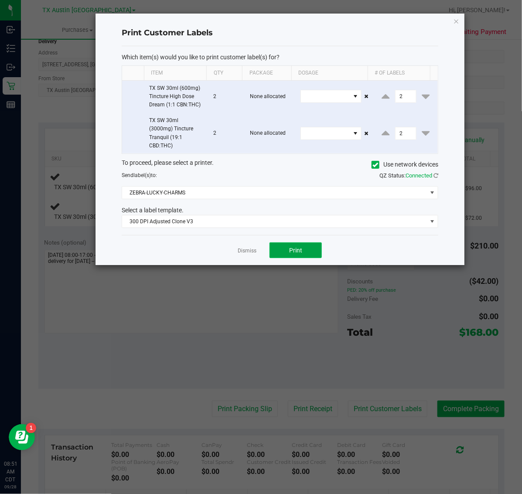
click at [305, 252] on button "Print" at bounding box center [295, 250] width 52 height 16
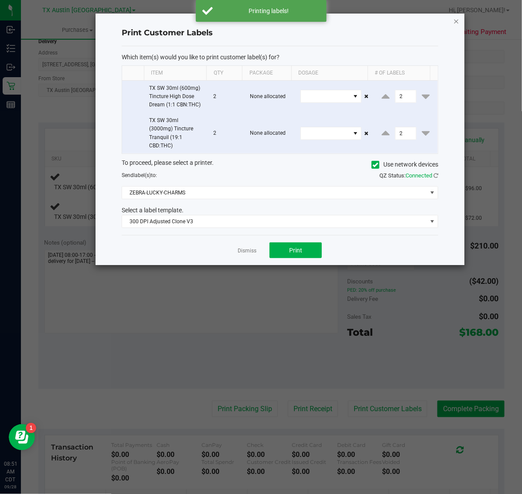
click at [455, 20] on icon "button" at bounding box center [456, 21] width 6 height 10
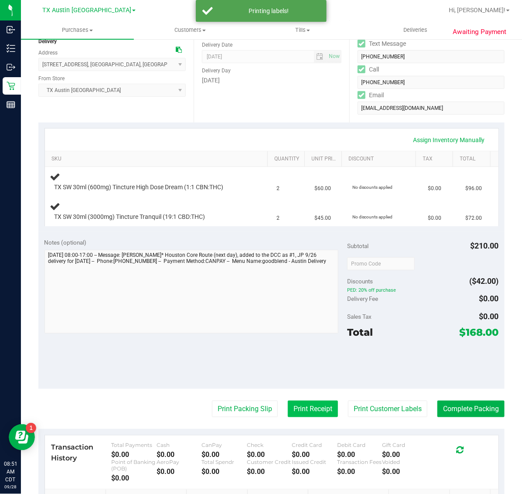
click at [299, 413] on button "Print Receipt" at bounding box center [313, 409] width 50 height 17
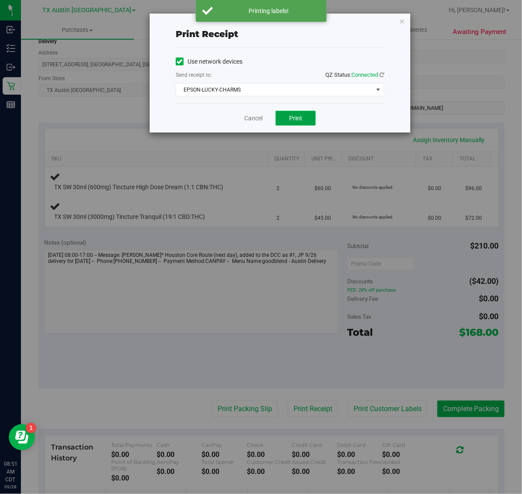
click at [296, 120] on span "Print" at bounding box center [295, 118] width 13 height 7
click at [399, 18] on icon "button" at bounding box center [402, 21] width 6 height 10
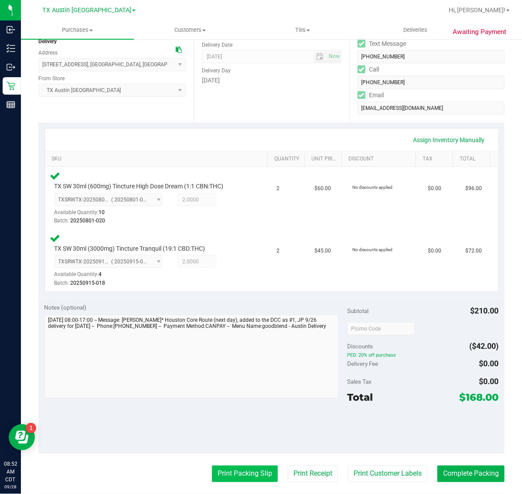
click at [243, 465] on button "Print Packing Slip" at bounding box center [245, 473] width 66 height 17
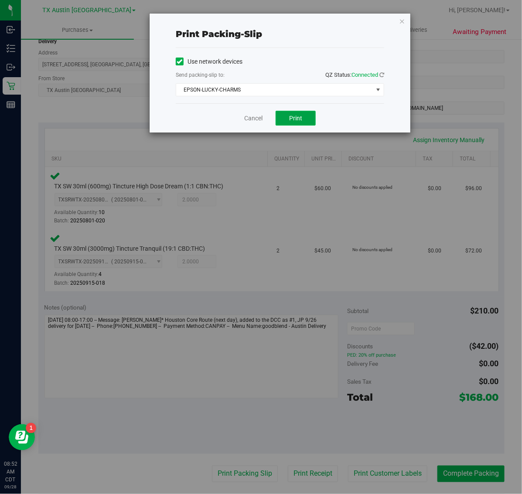
click at [294, 115] on span "Print" at bounding box center [295, 118] width 13 height 7
click at [404, 20] on icon "button" at bounding box center [402, 21] width 6 height 10
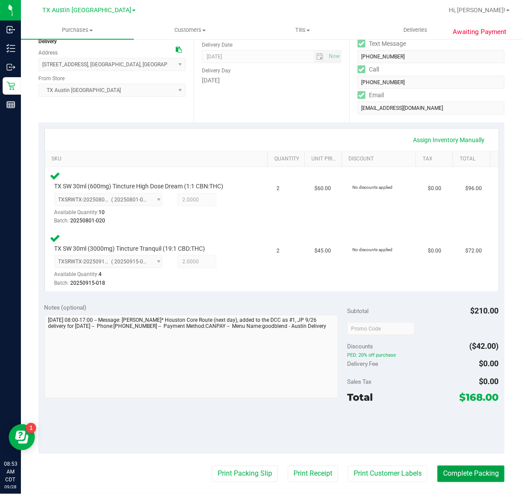
click at [465, 478] on button "Complete Packing" at bounding box center [470, 473] width 67 height 17
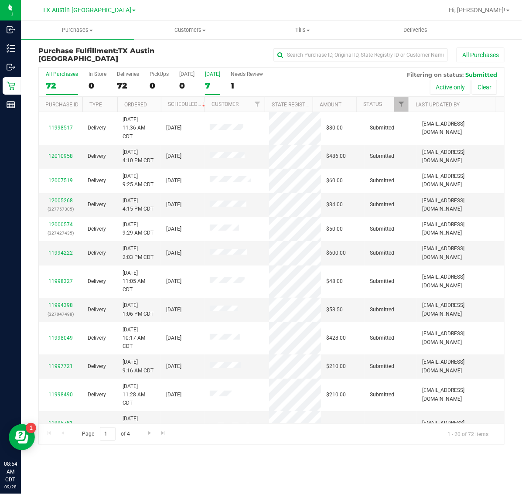
click at [210, 85] on div "7" at bounding box center [212, 86] width 15 height 10
click at [0, 0] on input "[DATE] 7" at bounding box center [0, 0] width 0 height 0
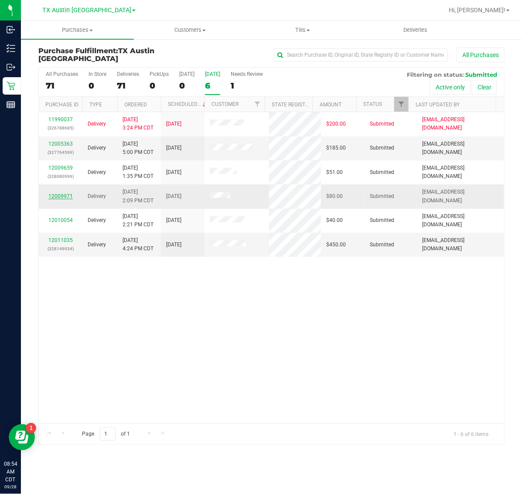
click at [60, 196] on link "12009971" at bounding box center [60, 196] width 24 height 6
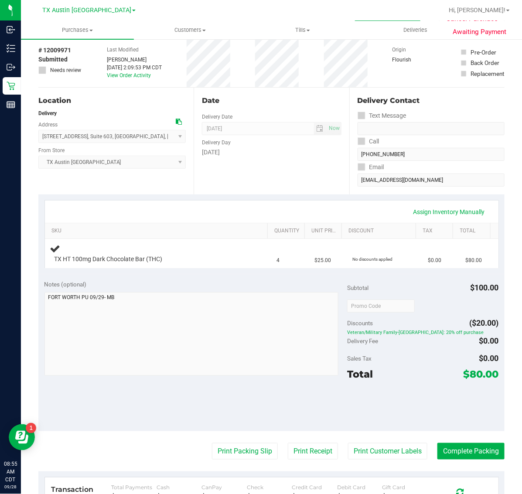
scroll to position [54, 0]
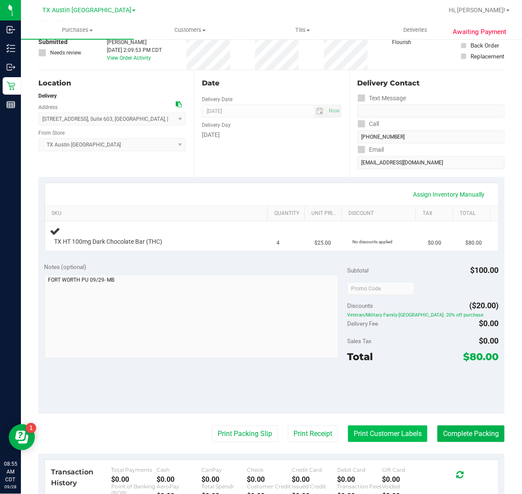
click at [371, 430] on button "Print Customer Labels" at bounding box center [387, 433] width 79 height 17
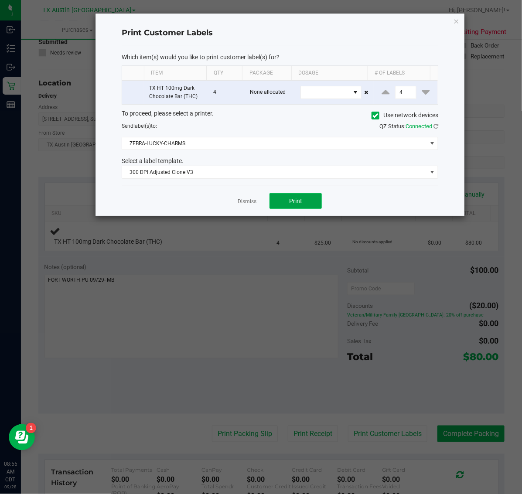
click at [294, 203] on span "Print" at bounding box center [295, 200] width 13 height 7
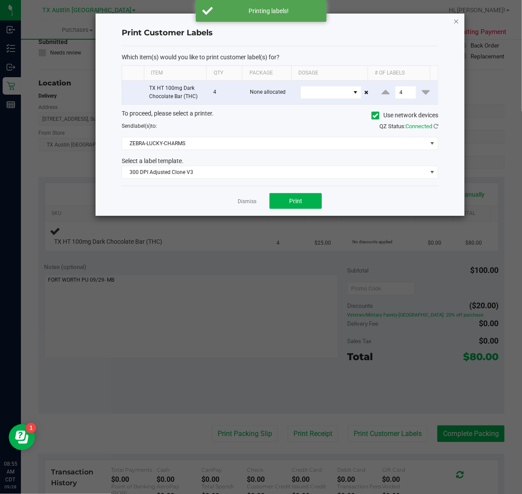
click at [456, 20] on icon "button" at bounding box center [456, 21] width 6 height 10
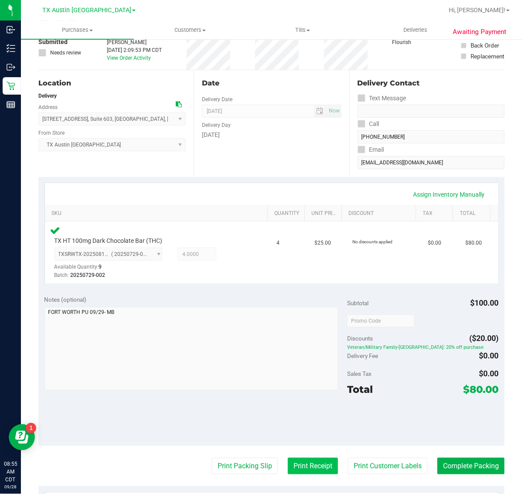
click at [312, 465] on button "Print Receipt" at bounding box center [313, 466] width 50 height 17
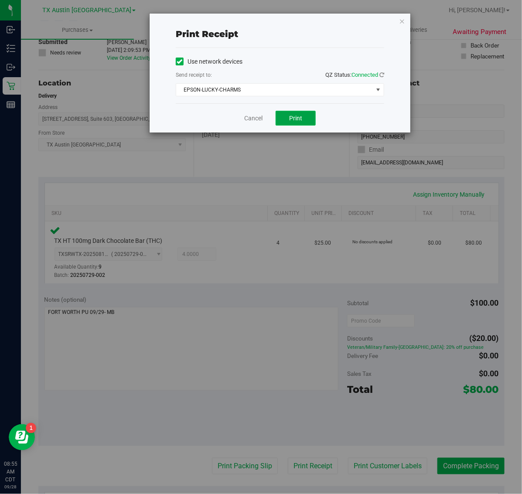
click at [292, 116] on span "Print" at bounding box center [295, 118] width 13 height 7
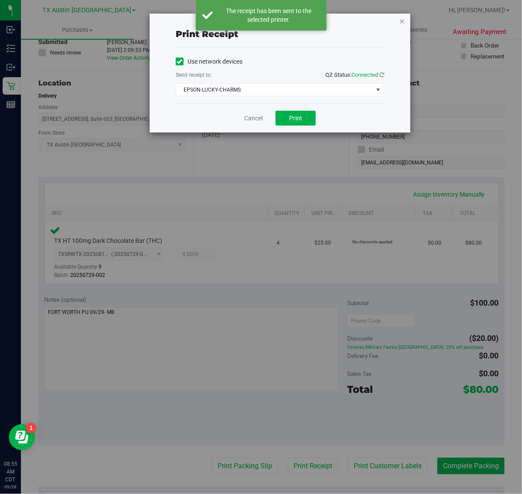
click at [402, 20] on icon "button" at bounding box center [402, 21] width 6 height 10
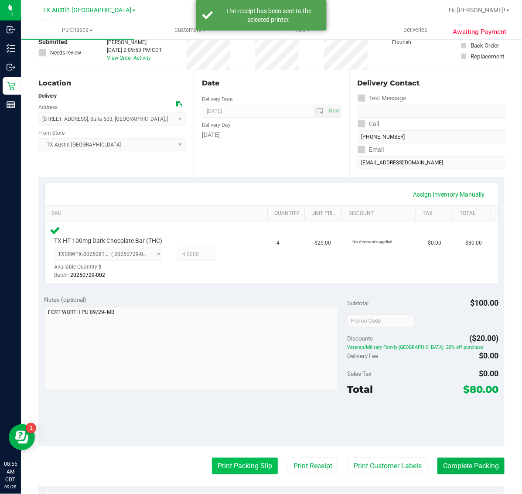
click at [240, 465] on button "Print Packing Slip" at bounding box center [245, 466] width 66 height 17
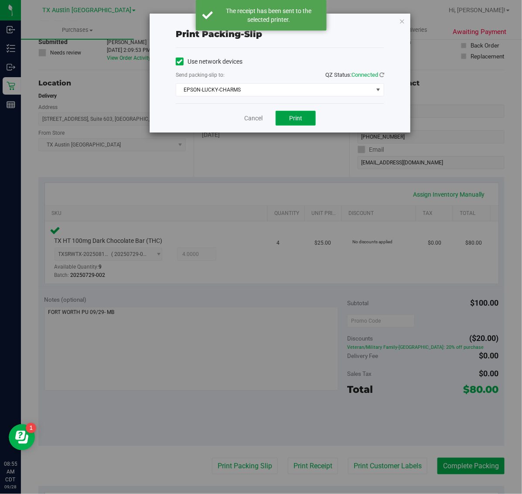
click at [295, 119] on span "Print" at bounding box center [295, 118] width 13 height 7
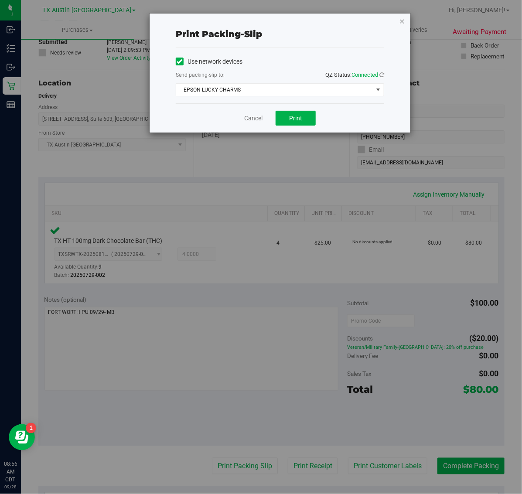
click at [401, 18] on icon "button" at bounding box center [402, 21] width 6 height 10
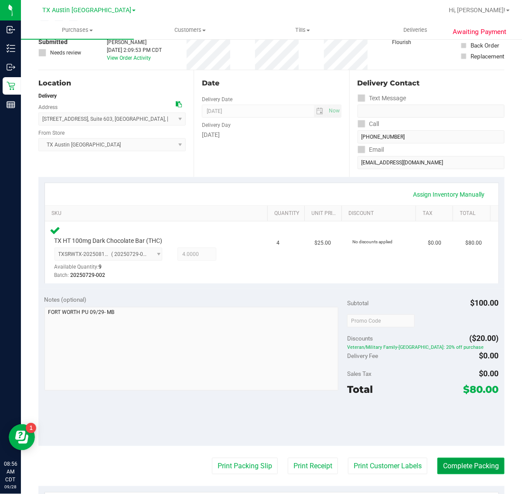
click at [461, 461] on button "Complete Packing" at bounding box center [470, 466] width 67 height 17
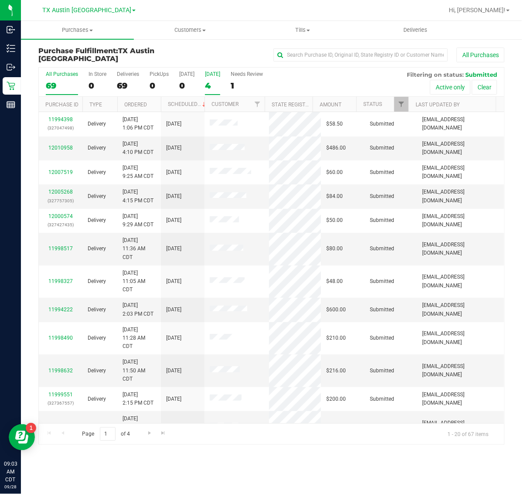
click at [217, 85] on div "4" at bounding box center [212, 86] width 15 height 10
click at [0, 0] on input "[DATE] 4" at bounding box center [0, 0] width 0 height 0
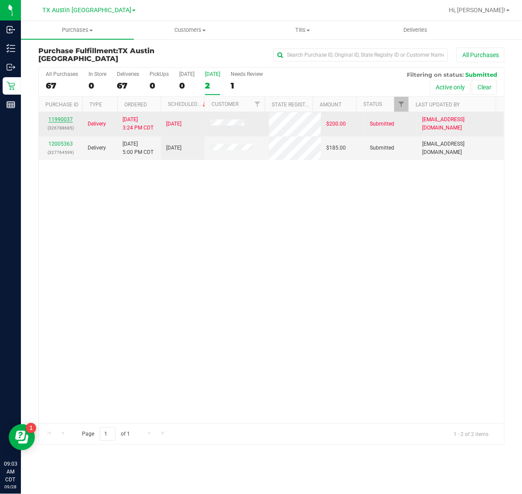
click at [64, 117] on link "11990037" at bounding box center [60, 119] width 24 height 6
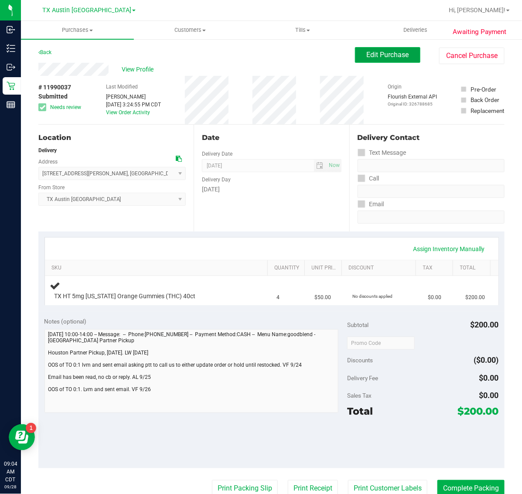
click at [382, 54] on span "Edit Purchase" at bounding box center [388, 55] width 42 height 8
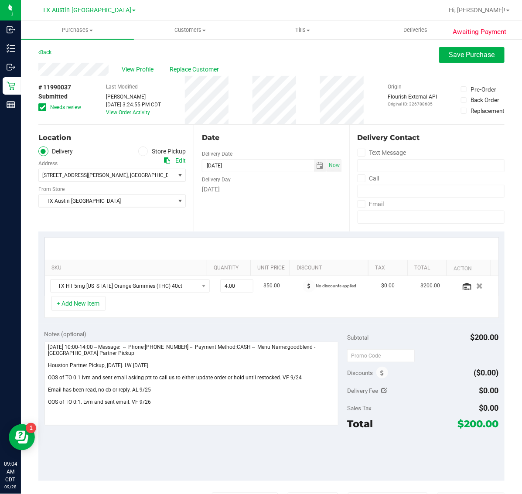
click at [44, 107] on icon at bounding box center [43, 107] width 6 height 0
click at [0, 0] on input "Needs review" at bounding box center [0, 0] width 0 height 0
click at [459, 53] on span "Save Purchase" at bounding box center [472, 55] width 46 height 8
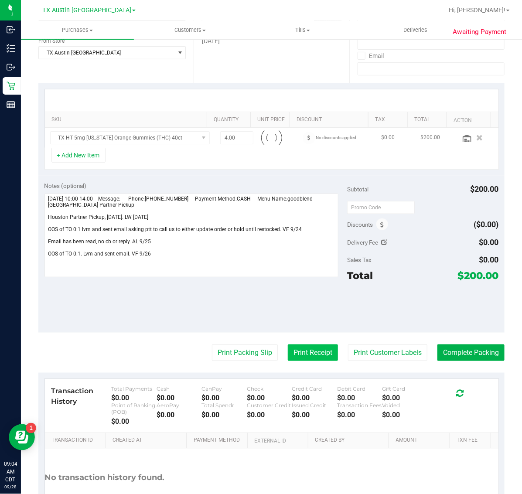
scroll to position [163, 0]
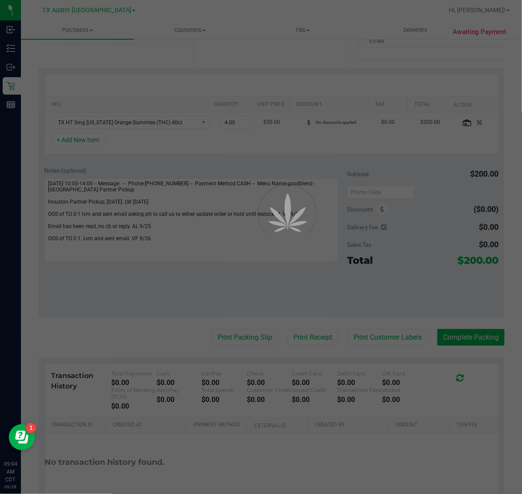
click at [384, 341] on div at bounding box center [261, 247] width 522 height 494
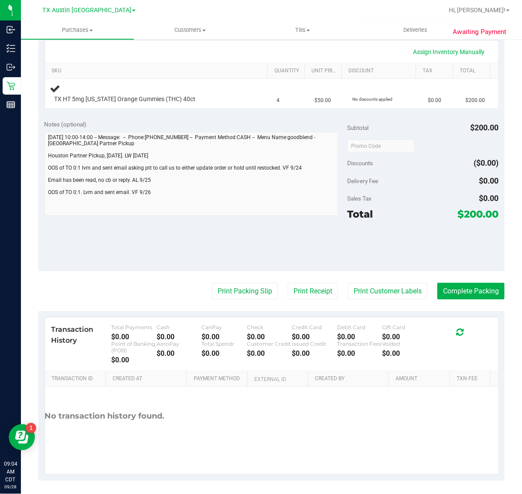
scroll to position [200, 0]
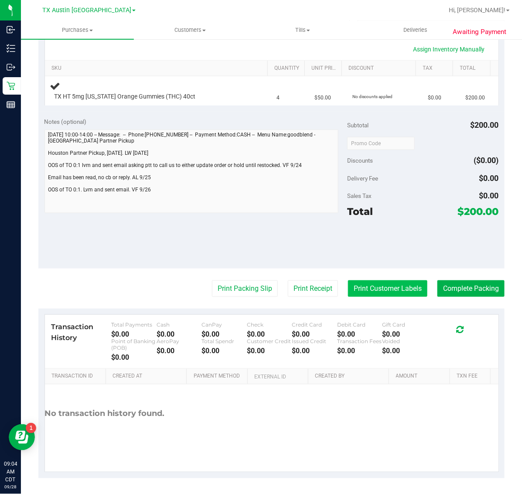
click at [371, 287] on button "Print Customer Labels" at bounding box center [387, 288] width 79 height 17
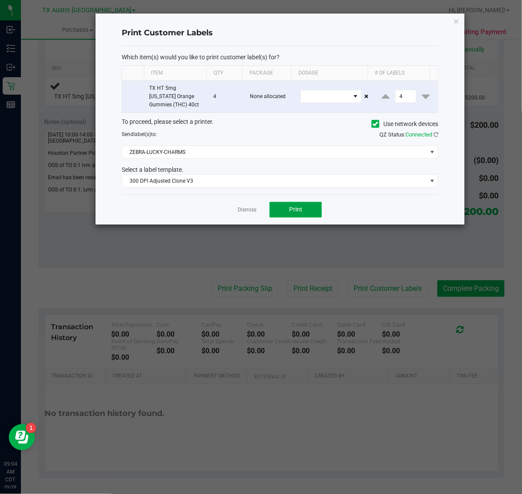
click at [310, 211] on button "Print" at bounding box center [295, 210] width 52 height 16
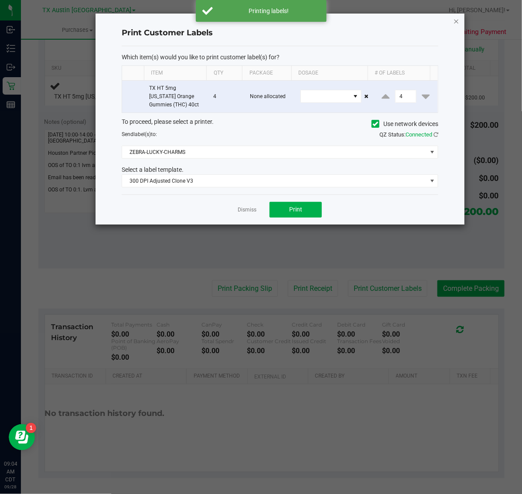
click at [458, 16] on icon "button" at bounding box center [456, 21] width 6 height 10
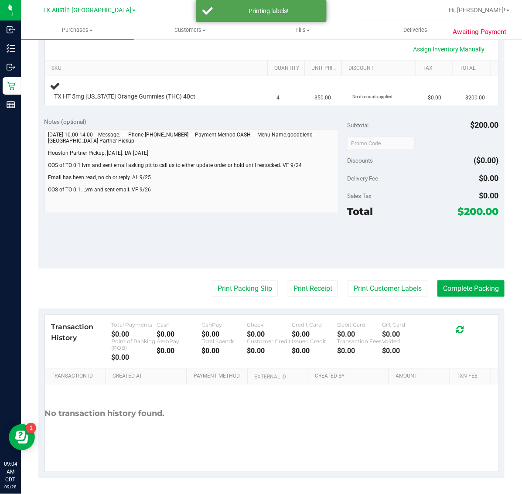
click at [303, 278] on purchase-details "Back Edit Purchase Cancel Purchase View Profile # 11990037 Submitted Needs revi…" at bounding box center [271, 162] width 466 height 631
click at [303, 286] on button "Print Receipt" at bounding box center [313, 288] width 50 height 17
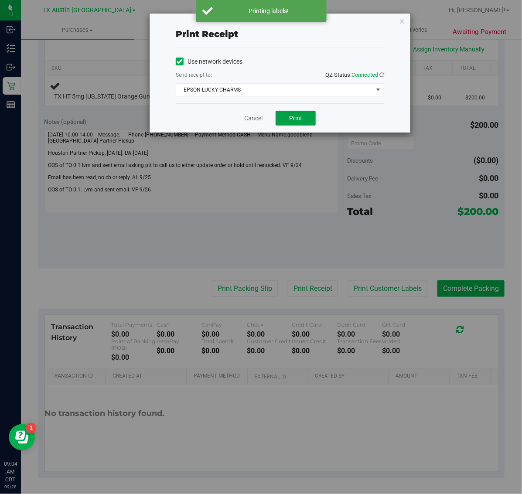
click at [297, 117] on span "Print" at bounding box center [295, 118] width 13 height 7
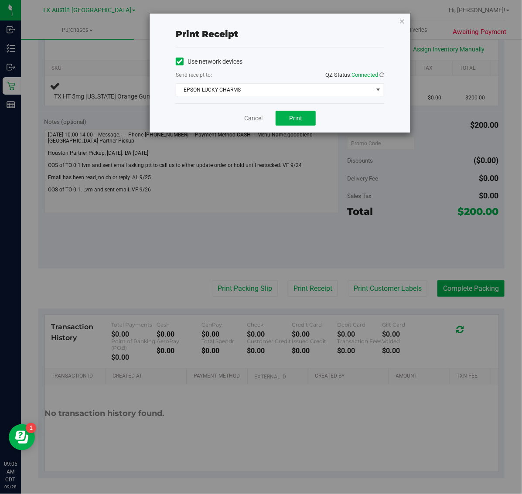
click at [401, 18] on icon "button" at bounding box center [402, 21] width 6 height 10
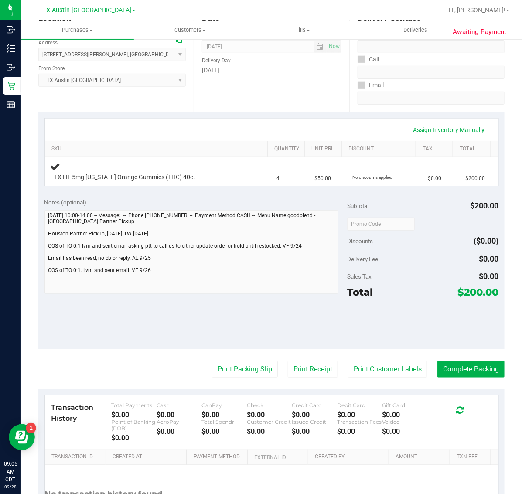
scroll to position [0, 0]
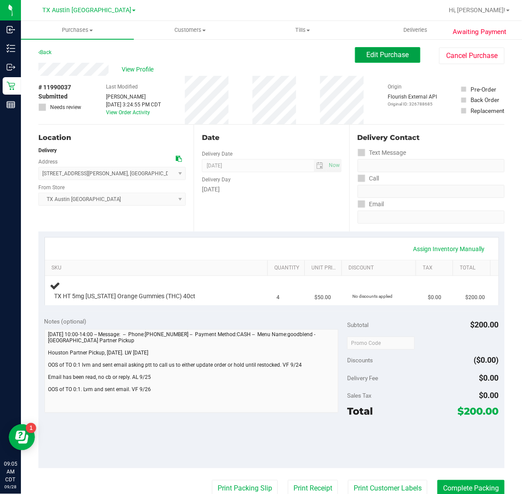
click at [386, 48] on button "Edit Purchase" at bounding box center [387, 55] width 65 height 16
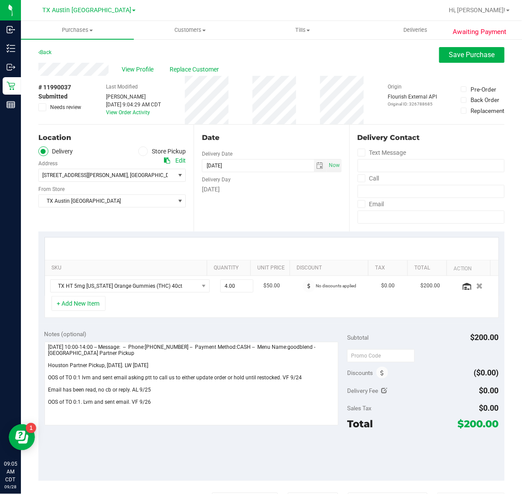
click at [41, 107] on icon at bounding box center [43, 107] width 6 height 0
click at [0, 0] on input "Needs review" at bounding box center [0, 0] width 0 height 0
click at [461, 52] on span "Save Purchase" at bounding box center [472, 55] width 46 height 8
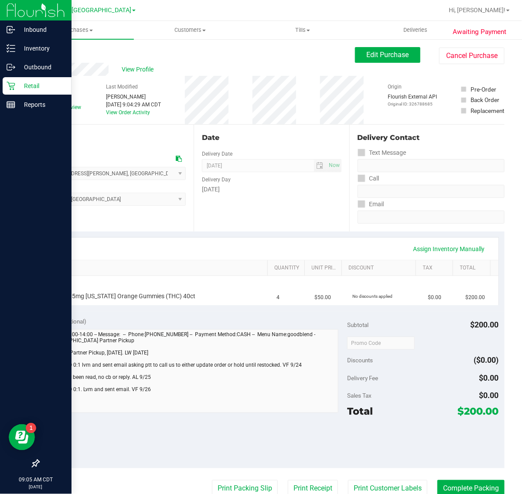
click at [16, 89] on p "Retail" at bounding box center [41, 86] width 52 height 10
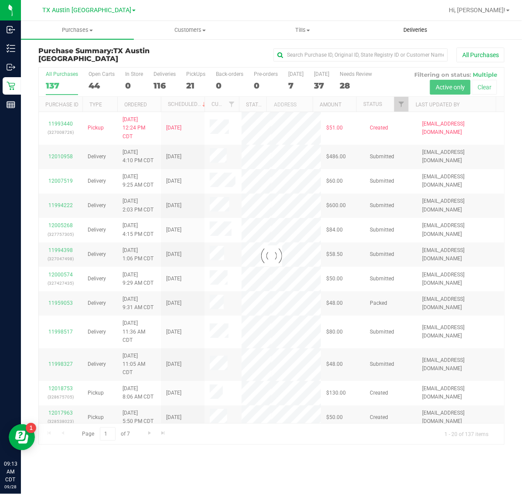
click at [418, 27] on span "Deliveries" at bounding box center [415, 30] width 48 height 8
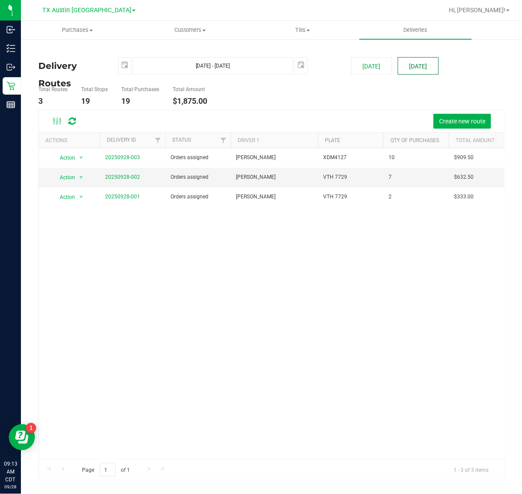
click at [415, 58] on button "[DATE]" at bounding box center [418, 65] width 41 height 17
click at [129, 177] on link "20250928-002" at bounding box center [122, 177] width 35 height 6
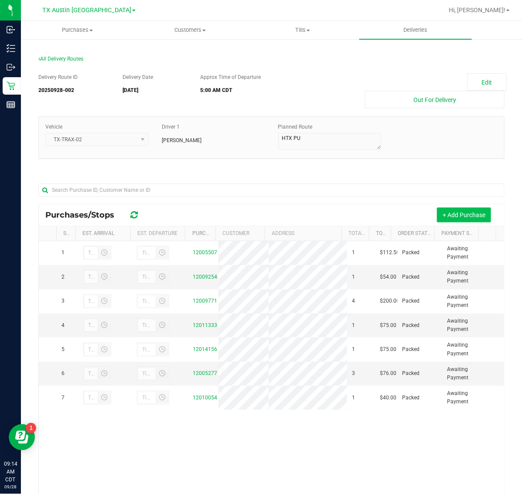
click at [463, 211] on button "+ Add Purchase" at bounding box center [464, 214] width 54 height 15
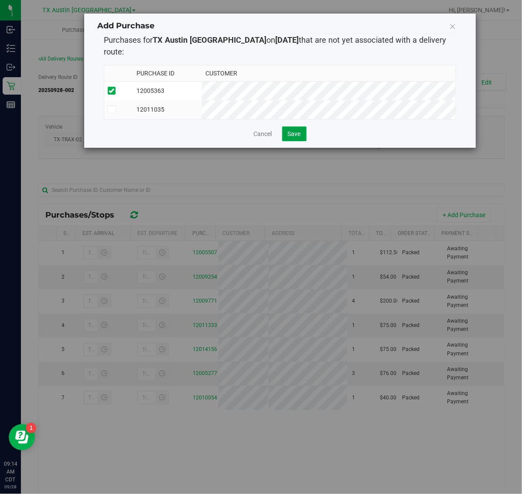
click at [298, 130] on span "Save" at bounding box center [294, 133] width 13 height 7
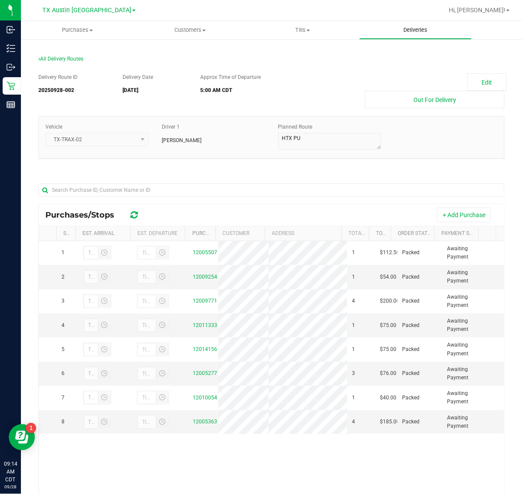
click at [423, 31] on span "Deliveries" at bounding box center [415, 30] width 48 height 8
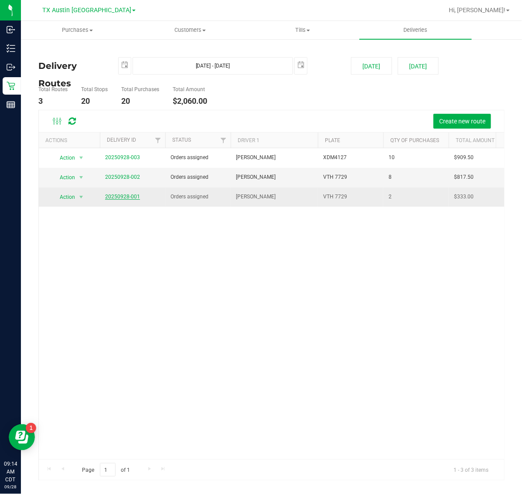
click at [128, 198] on link "20250928-001" at bounding box center [122, 197] width 35 height 6
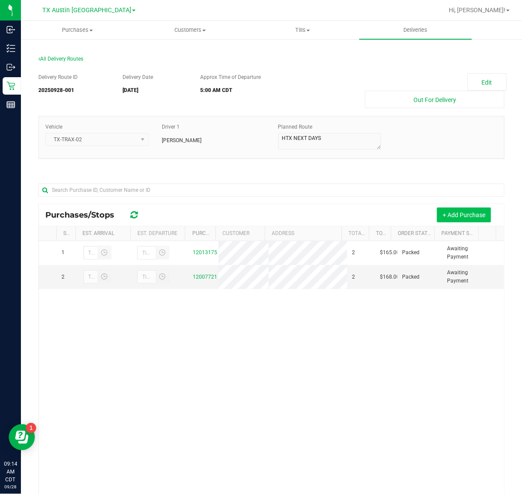
click at [449, 216] on button "+ Add Purchase" at bounding box center [464, 214] width 54 height 15
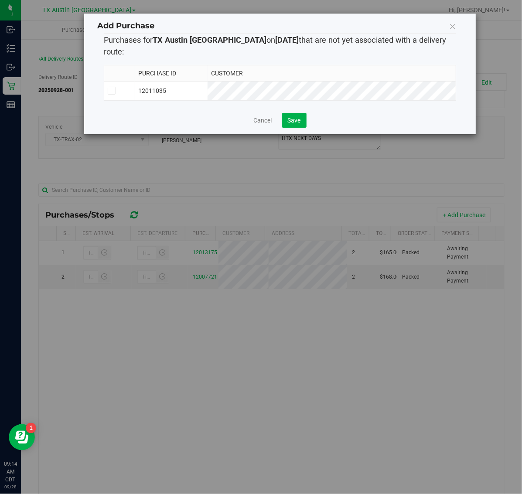
click at [207, 81] on td "12011035" at bounding box center [171, 90] width 73 height 19
click at [292, 117] on span "Save" at bounding box center [294, 120] width 13 height 7
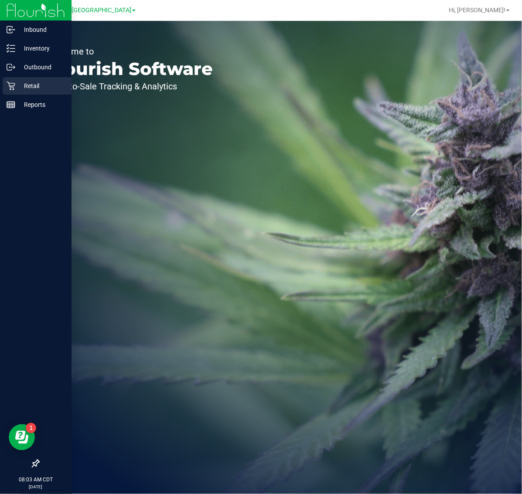
click at [14, 83] on icon at bounding box center [11, 86] width 8 height 8
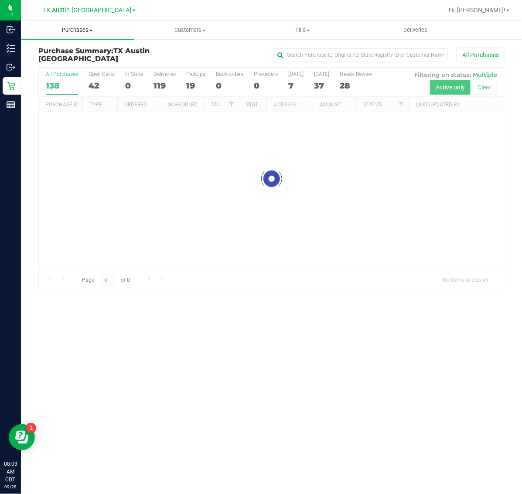
click at [78, 26] on span "Purchases" at bounding box center [77, 30] width 113 height 8
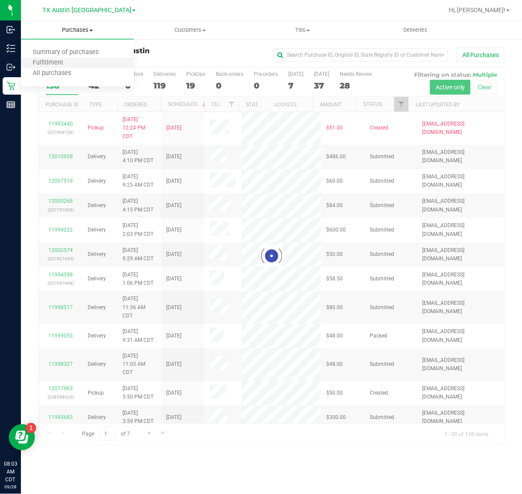
click at [78, 60] on li "Fulfillment" at bounding box center [77, 63] width 113 height 10
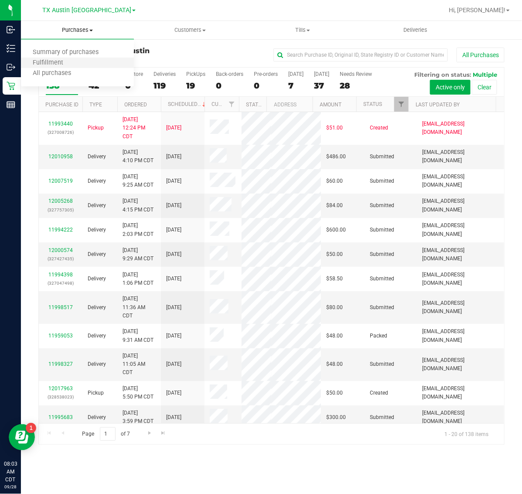
click at [96, 61] on li "Fulfillment" at bounding box center [77, 63] width 113 height 10
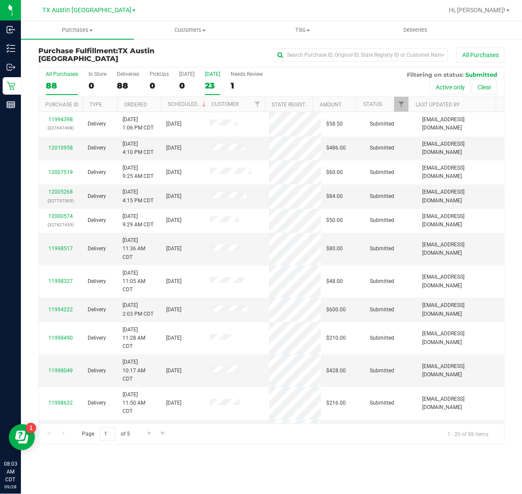
click at [220, 81] on div "23" at bounding box center [212, 86] width 15 height 10
click at [0, 0] on input "[DATE] 23" at bounding box center [0, 0] width 0 height 0
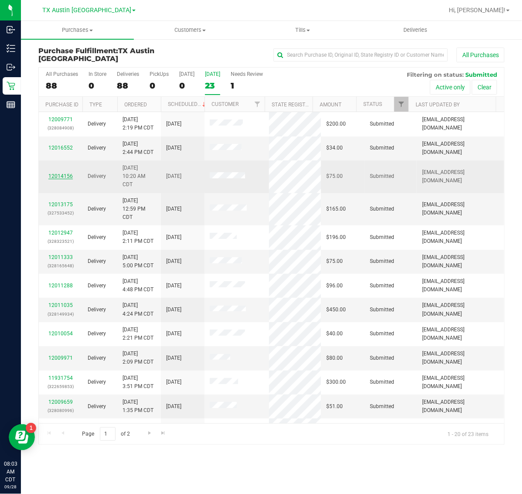
click at [70, 175] on link "12014156" at bounding box center [60, 176] width 24 height 6
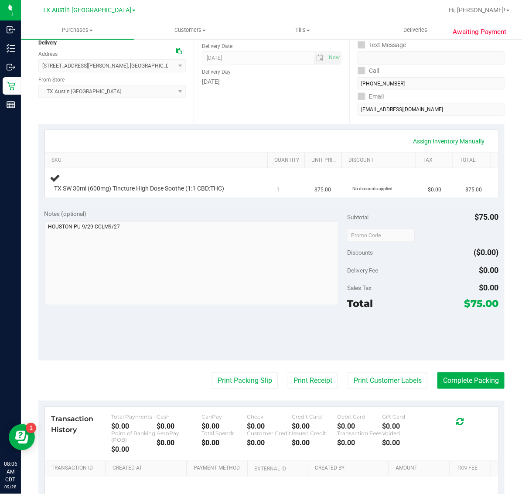
scroll to position [109, 0]
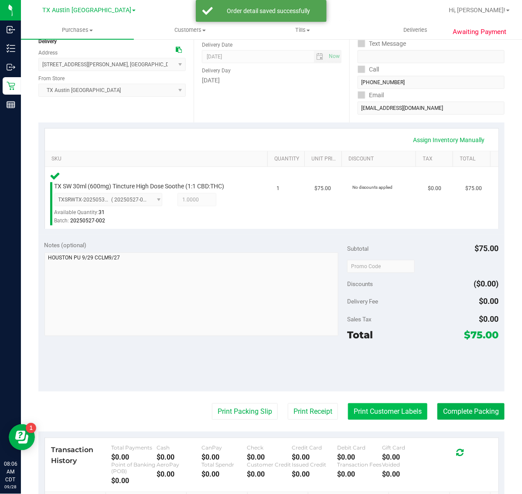
click at [373, 411] on button "Print Customer Labels" at bounding box center [387, 411] width 79 height 17
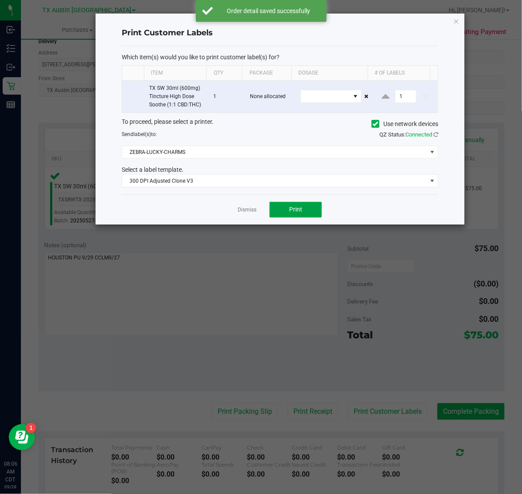
click at [294, 208] on span "Print" at bounding box center [295, 209] width 13 height 7
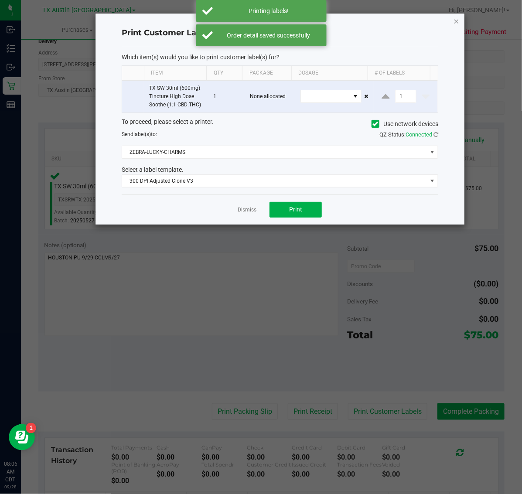
click at [456, 20] on icon "button" at bounding box center [456, 21] width 6 height 10
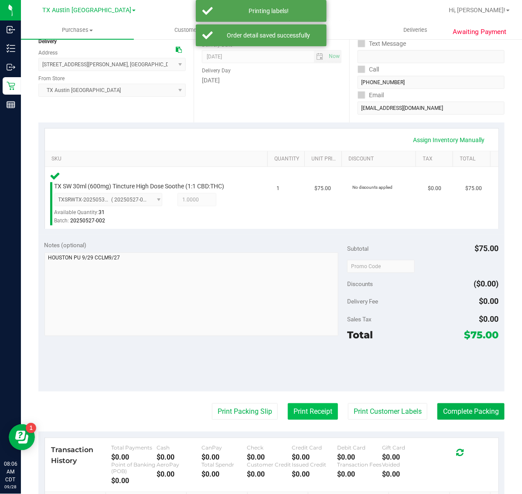
click at [296, 407] on button "Print Receipt" at bounding box center [313, 411] width 50 height 17
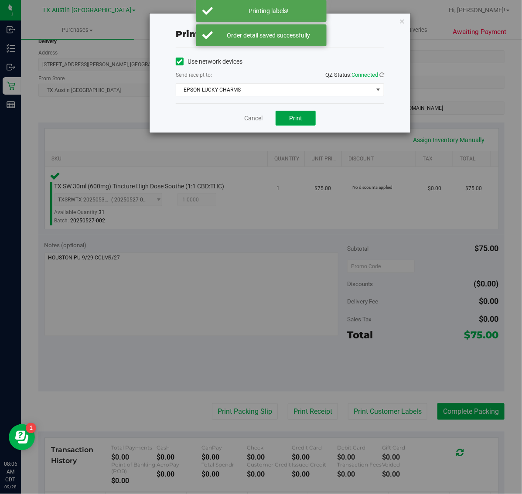
click at [294, 122] on span "Print" at bounding box center [295, 118] width 13 height 7
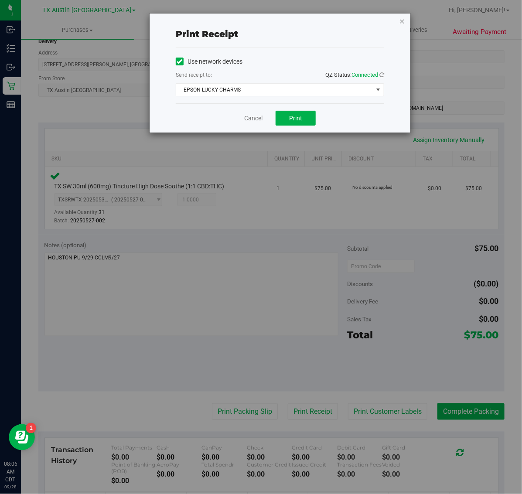
click at [402, 22] on icon "button" at bounding box center [402, 21] width 6 height 10
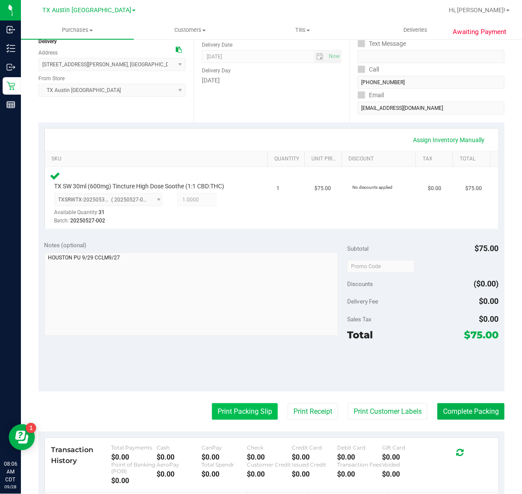
click at [229, 413] on button "Print Packing Slip" at bounding box center [245, 411] width 66 height 17
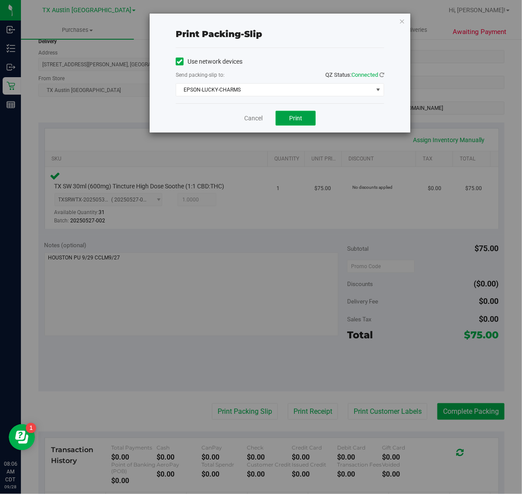
click at [296, 120] on span "Print" at bounding box center [295, 118] width 13 height 7
click at [402, 19] on icon "button" at bounding box center [402, 21] width 6 height 10
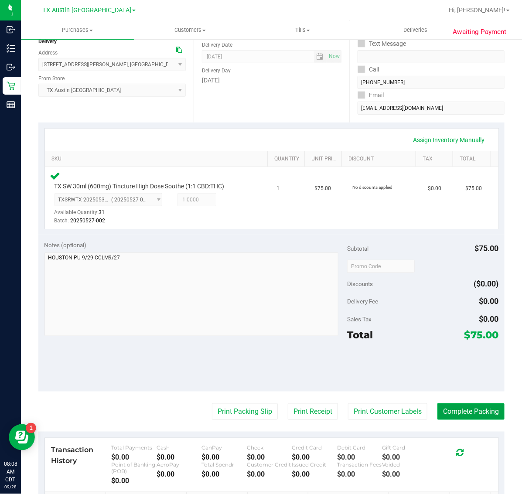
click at [461, 407] on button "Complete Packing" at bounding box center [470, 411] width 67 height 17
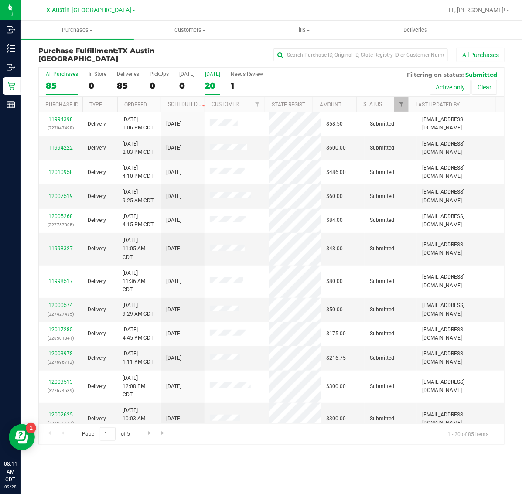
click at [215, 81] on div "20" at bounding box center [212, 86] width 15 height 10
click at [0, 0] on input "Tomorrow 20" at bounding box center [0, 0] width 0 height 0
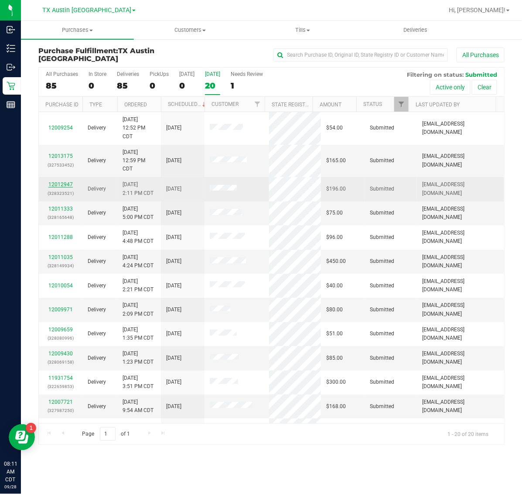
click at [65, 184] on link "12012947" at bounding box center [60, 184] width 24 height 6
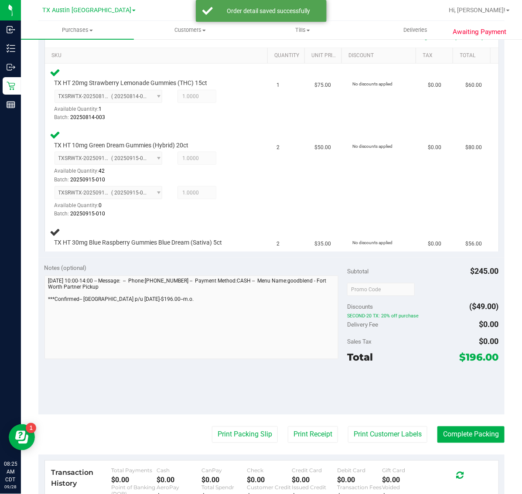
scroll to position [317, 0]
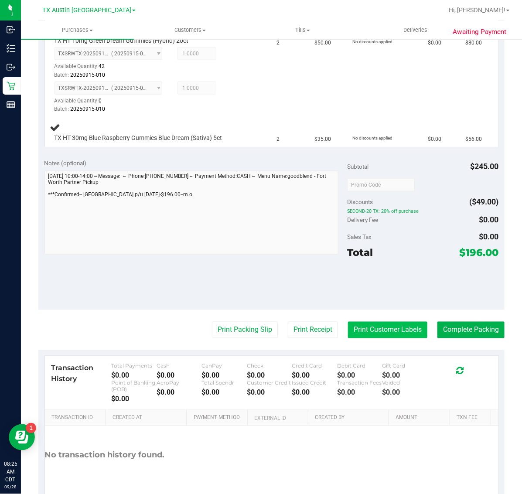
click at [371, 326] on button "Print Customer Labels" at bounding box center [387, 330] width 79 height 17
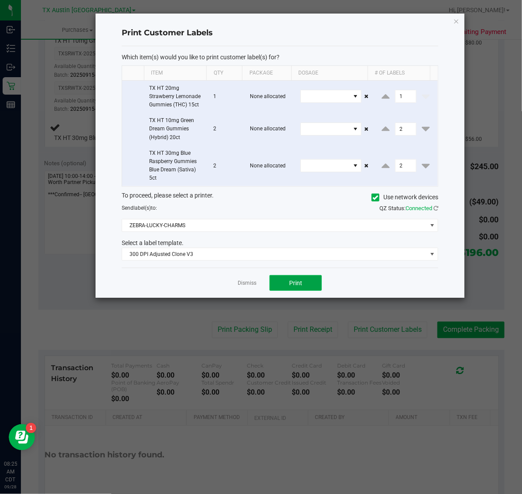
click at [291, 286] on span "Print" at bounding box center [295, 282] width 13 height 7
click at [456, 20] on icon "button" at bounding box center [456, 21] width 6 height 10
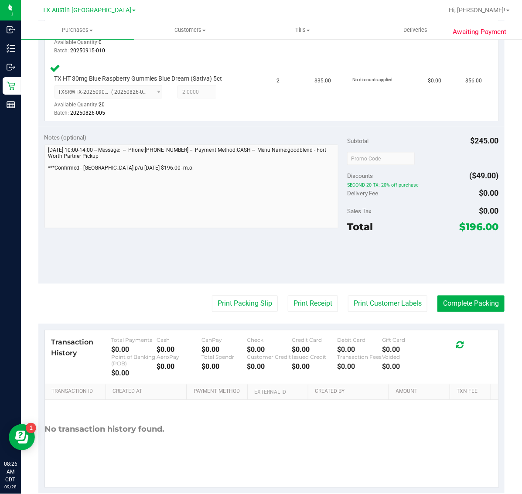
scroll to position [390, 0]
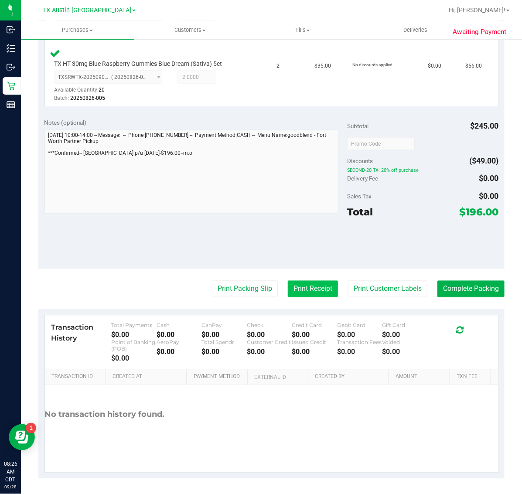
click at [306, 289] on button "Print Receipt" at bounding box center [313, 289] width 50 height 17
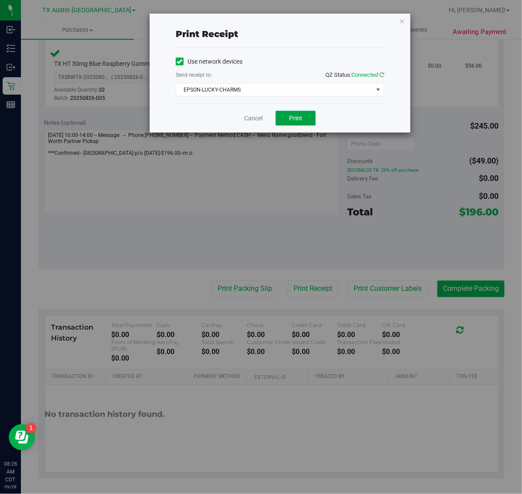
click at [291, 122] on span "Print" at bounding box center [295, 118] width 13 height 7
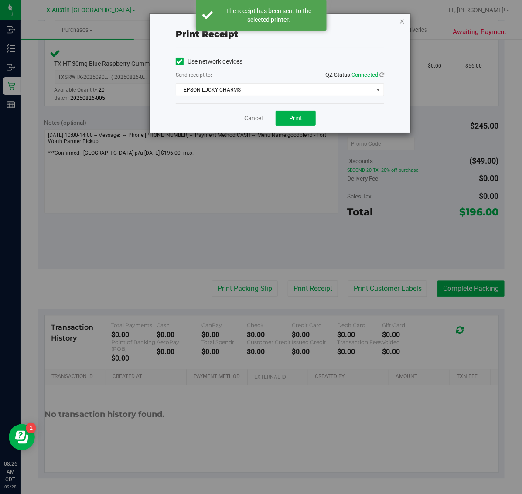
click at [402, 20] on icon "button" at bounding box center [402, 21] width 6 height 10
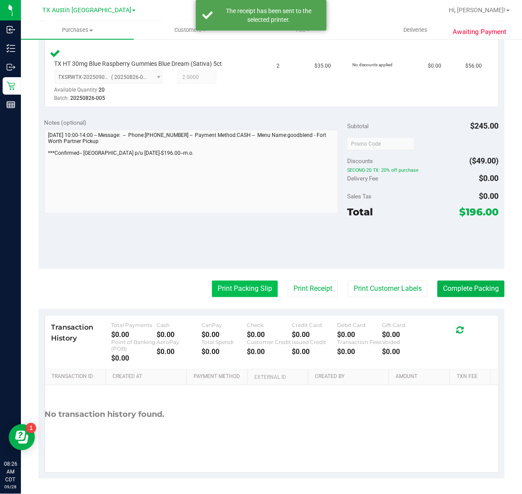
click at [252, 286] on button "Print Packing Slip" at bounding box center [245, 289] width 66 height 17
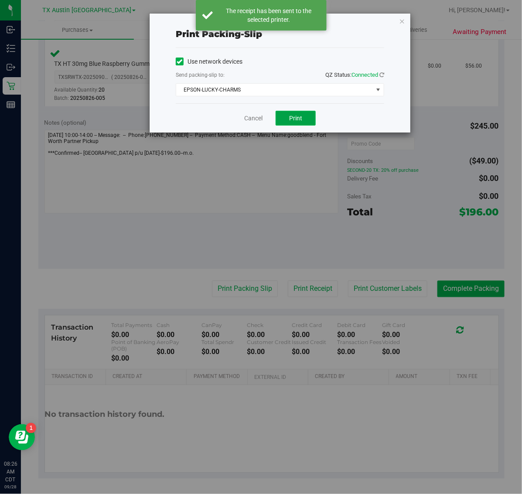
click at [303, 116] on button "Print" at bounding box center [295, 118] width 40 height 15
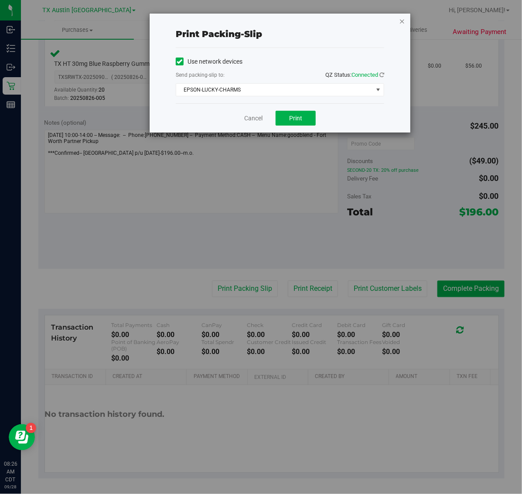
click at [399, 16] on icon "button" at bounding box center [402, 21] width 6 height 10
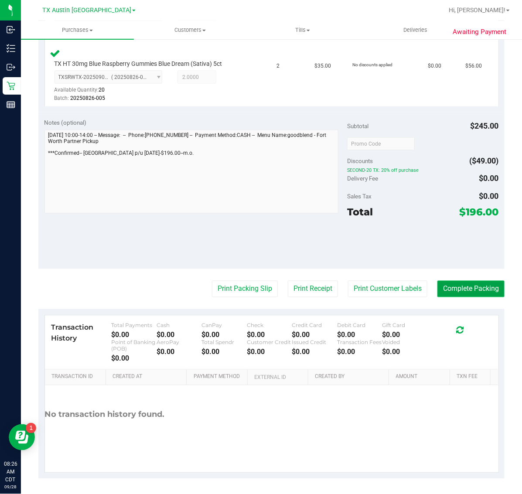
click at [461, 286] on button "Complete Packing" at bounding box center [470, 289] width 67 height 17
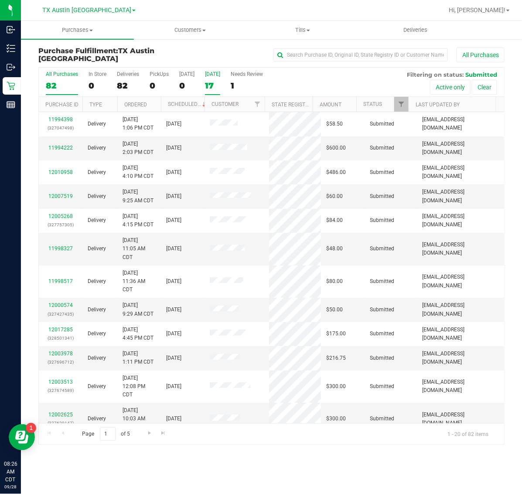
click at [212, 80] on label "Tomorrow 17" at bounding box center [212, 83] width 15 height 24
click at [0, 0] on input "Tomorrow 17" at bounding box center [0, 0] width 0 height 0
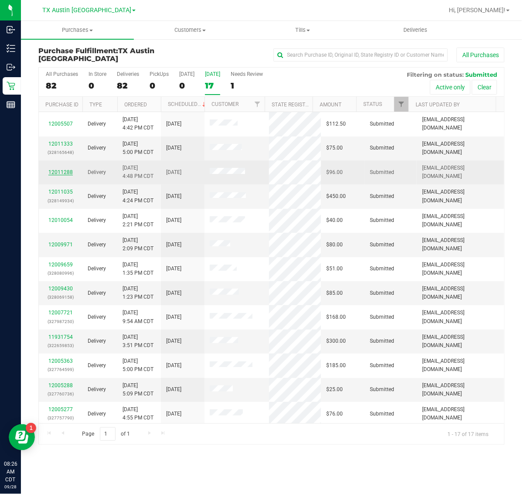
click at [65, 173] on link "12011288" at bounding box center [60, 172] width 24 height 6
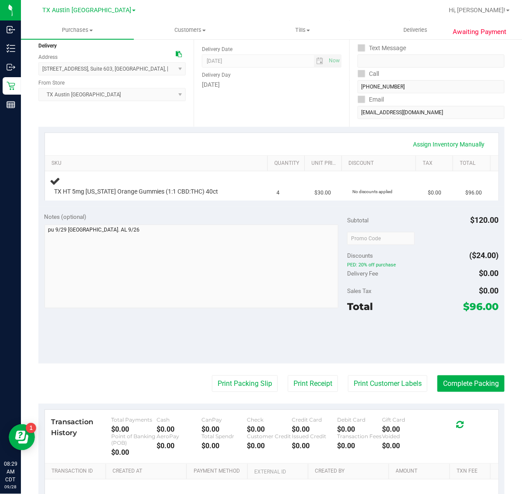
scroll to position [109, 0]
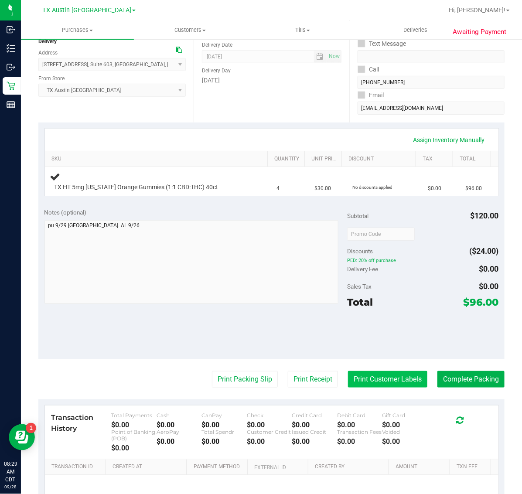
click at [374, 383] on button "Print Customer Labels" at bounding box center [387, 379] width 79 height 17
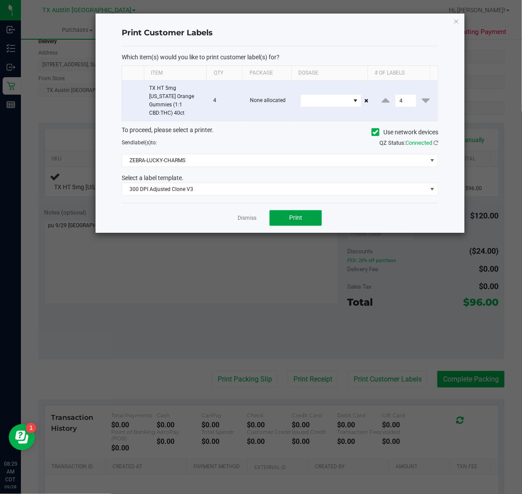
click at [300, 214] on span "Print" at bounding box center [295, 217] width 13 height 7
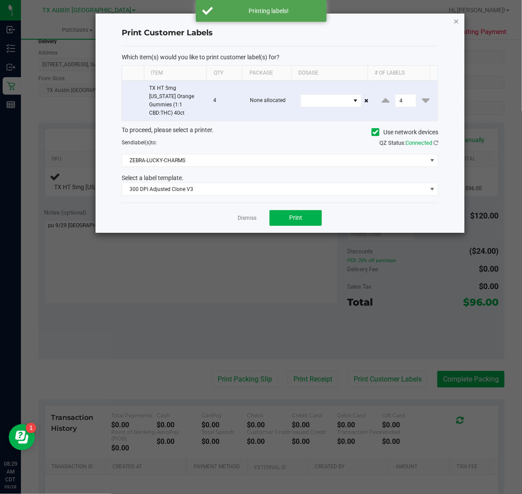
click at [455, 19] on icon "button" at bounding box center [456, 21] width 6 height 10
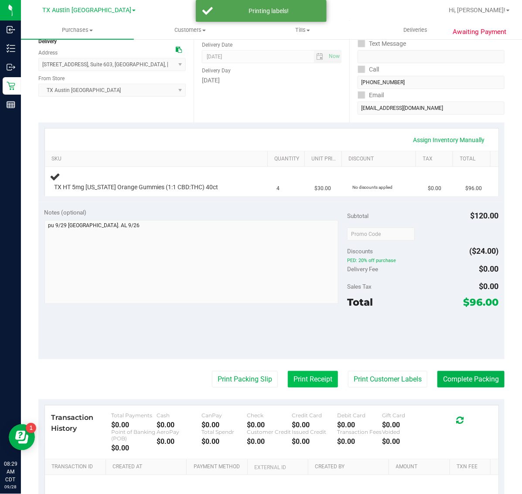
click at [299, 382] on button "Print Receipt" at bounding box center [313, 379] width 50 height 17
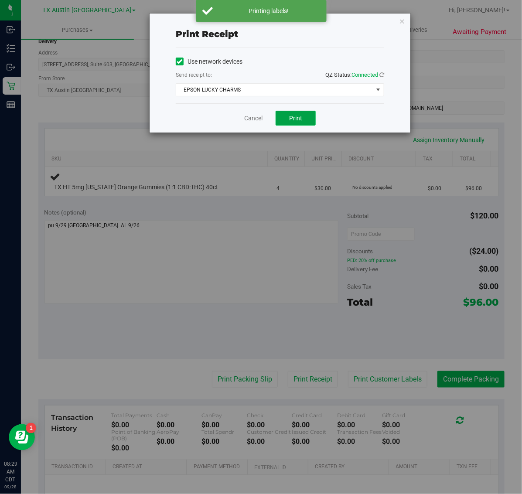
click at [304, 112] on button "Print" at bounding box center [295, 118] width 40 height 15
click at [404, 20] on icon "button" at bounding box center [402, 21] width 6 height 10
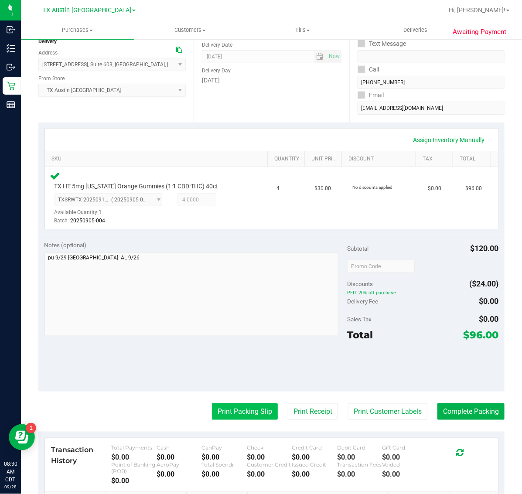
click at [226, 419] on button "Print Packing Slip" at bounding box center [245, 411] width 66 height 17
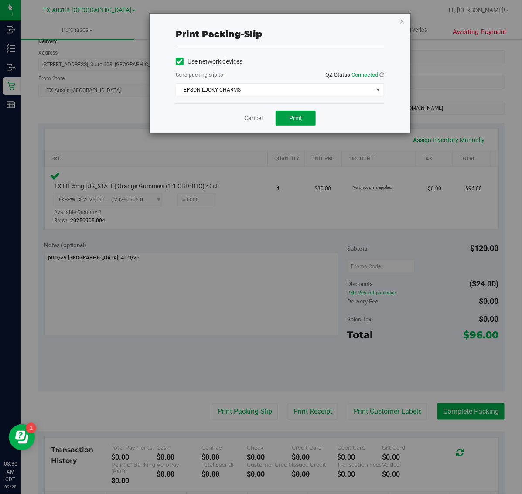
click at [311, 116] on button "Print" at bounding box center [295, 118] width 40 height 15
click at [404, 22] on icon "button" at bounding box center [402, 21] width 6 height 10
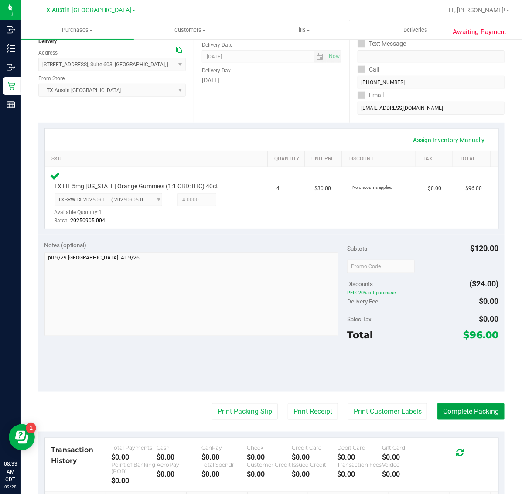
drag, startPoint x: 468, startPoint y: 416, endPoint x: 241, endPoint y: 274, distance: 268.1
click at [455, 408] on button "Complete Packing" at bounding box center [470, 411] width 67 height 17
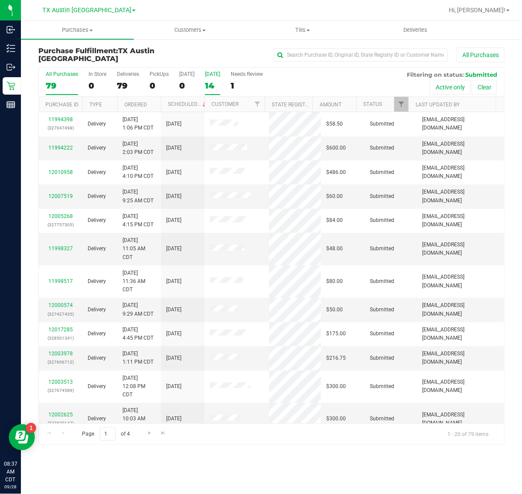
click at [215, 81] on div "14" at bounding box center [212, 86] width 15 height 10
click at [0, 0] on input "[DATE] 14" at bounding box center [0, 0] width 0 height 0
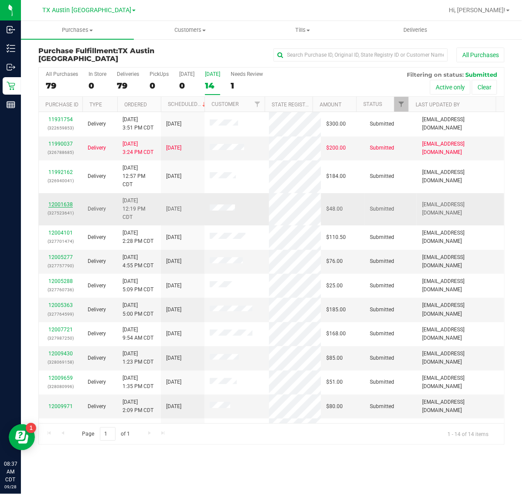
click at [56, 206] on link "12001638" at bounding box center [60, 204] width 24 height 6
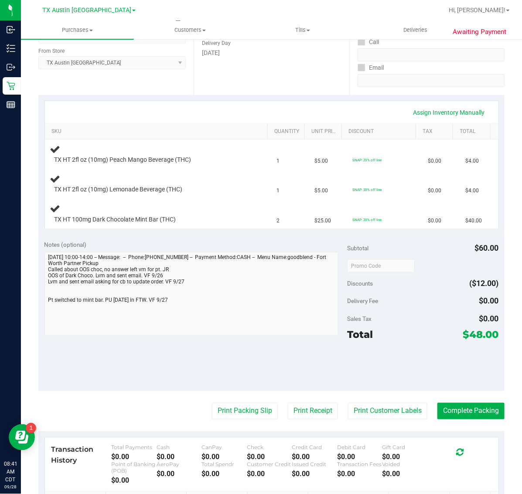
scroll to position [163, 0]
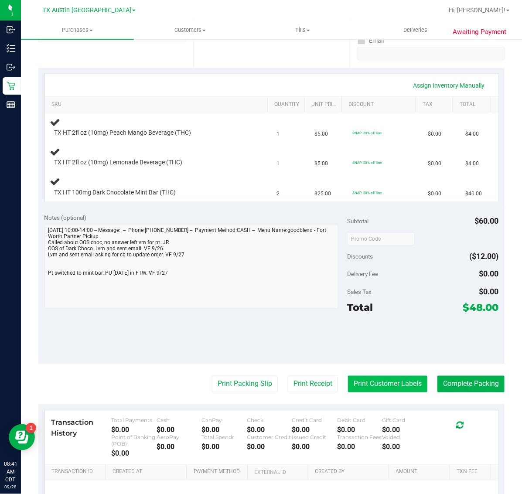
click at [381, 384] on button "Print Customer Labels" at bounding box center [387, 384] width 79 height 17
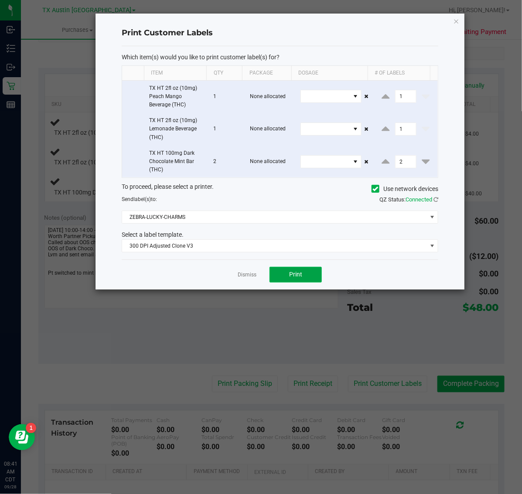
click at [292, 275] on span "Print" at bounding box center [295, 274] width 13 height 7
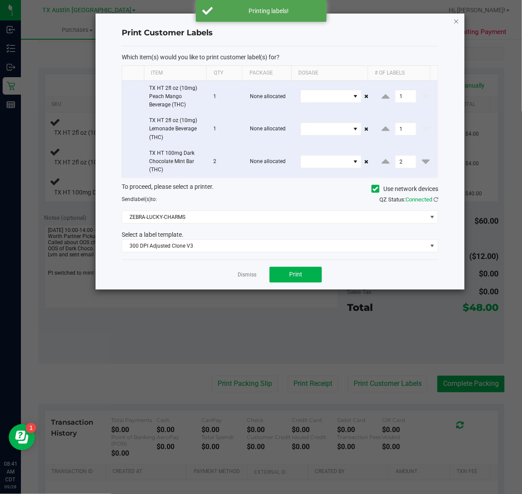
click at [457, 18] on icon "button" at bounding box center [456, 21] width 6 height 10
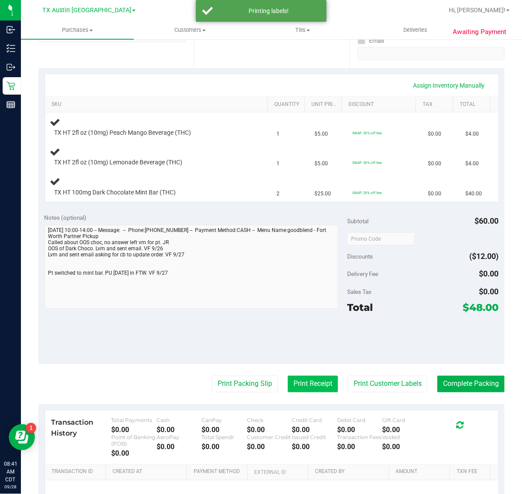
click at [293, 387] on button "Print Receipt" at bounding box center [313, 384] width 50 height 17
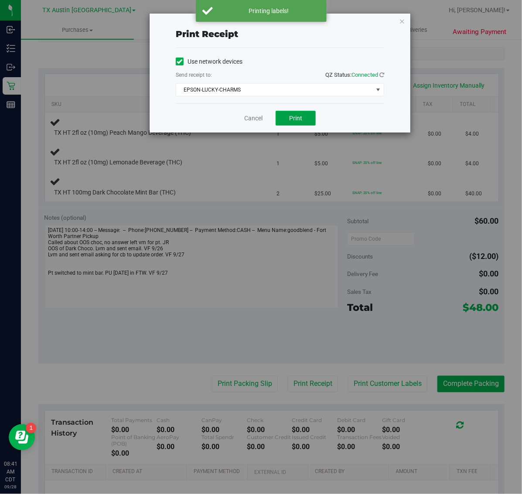
click at [298, 116] on span "Print" at bounding box center [295, 118] width 13 height 7
click at [404, 20] on icon "button" at bounding box center [402, 21] width 6 height 10
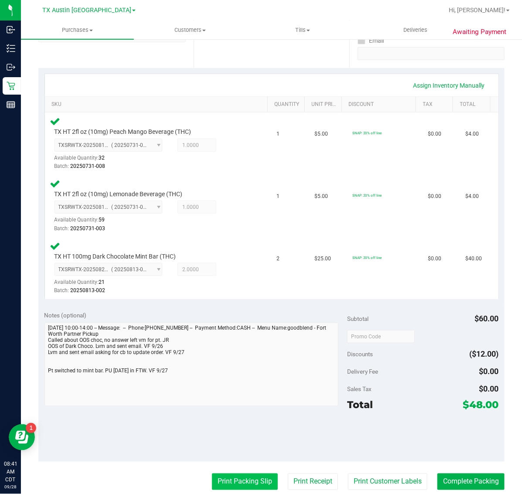
click at [234, 488] on button "Print Packing Slip" at bounding box center [245, 481] width 66 height 17
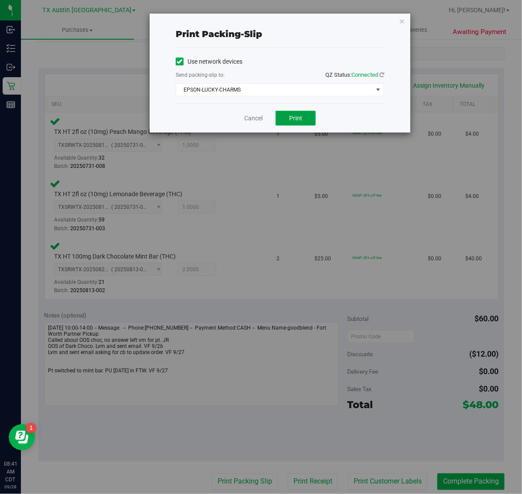
click at [289, 125] on button "Print" at bounding box center [295, 118] width 40 height 15
click at [402, 21] on icon "button" at bounding box center [402, 21] width 6 height 10
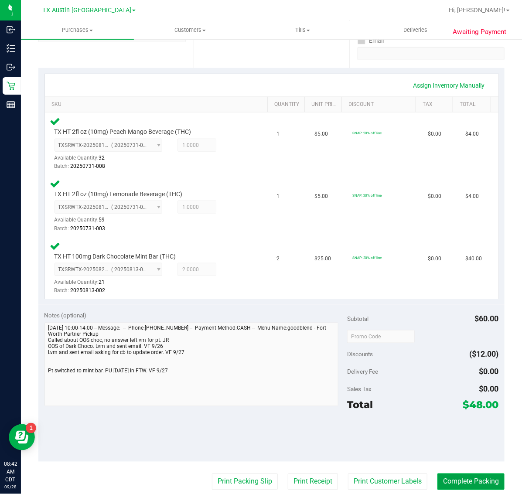
click at [469, 482] on button "Complete Packing" at bounding box center [470, 481] width 67 height 17
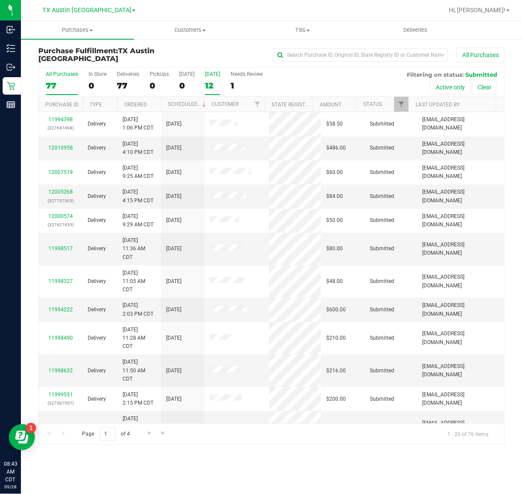
click at [211, 81] on div "12" at bounding box center [212, 86] width 15 height 10
click at [0, 0] on input "Tomorrow 12" at bounding box center [0, 0] width 0 height 0
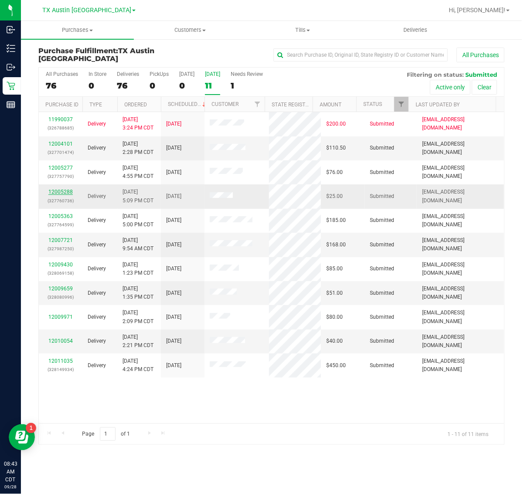
click at [63, 191] on link "12005288" at bounding box center [60, 192] width 24 height 6
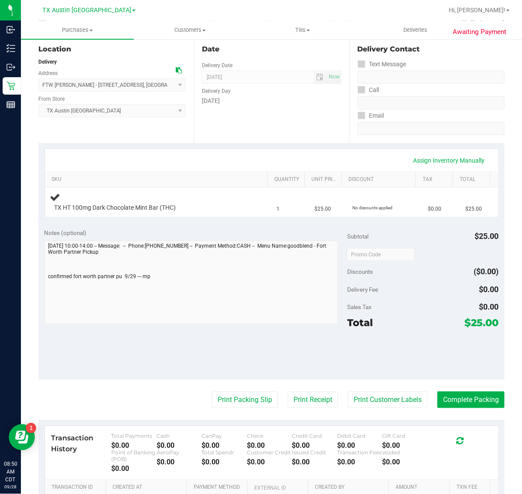
scroll to position [109, 0]
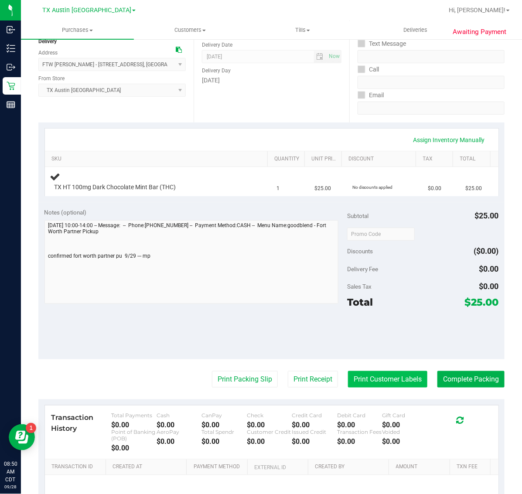
click at [384, 375] on button "Print Customer Labels" at bounding box center [387, 379] width 79 height 17
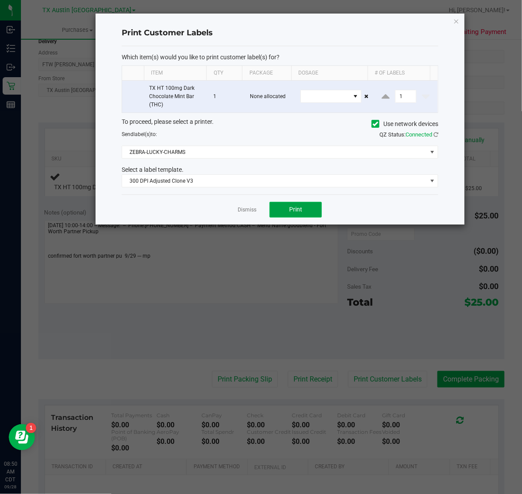
click at [297, 208] on span "Print" at bounding box center [295, 209] width 13 height 7
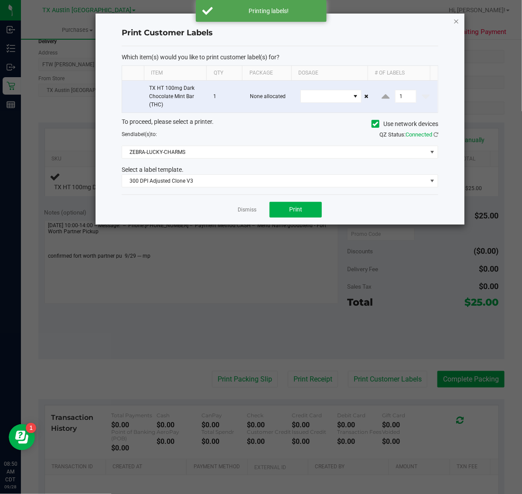
click at [456, 20] on icon "button" at bounding box center [456, 21] width 6 height 10
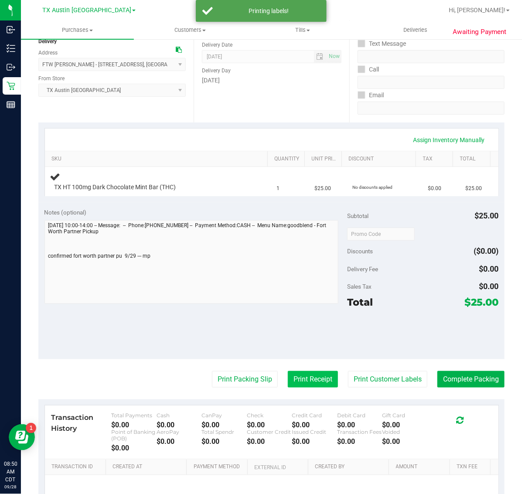
click at [309, 374] on button "Print Receipt" at bounding box center [313, 379] width 50 height 17
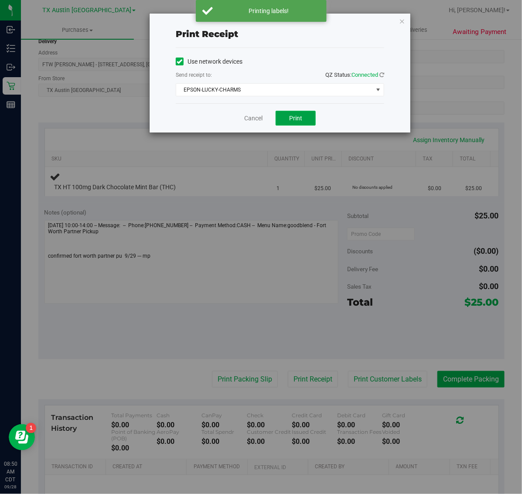
click at [294, 119] on span "Print" at bounding box center [295, 118] width 13 height 7
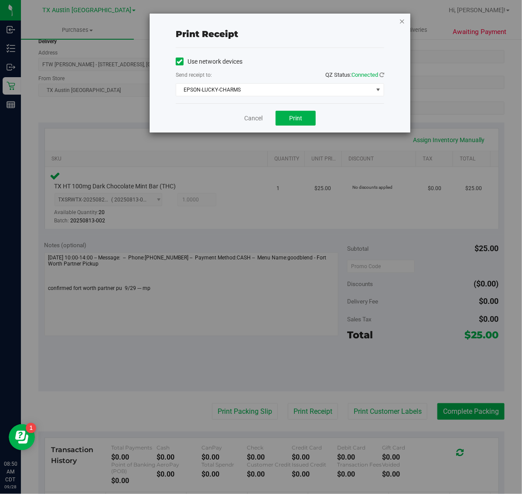
click at [402, 20] on icon "button" at bounding box center [402, 21] width 6 height 10
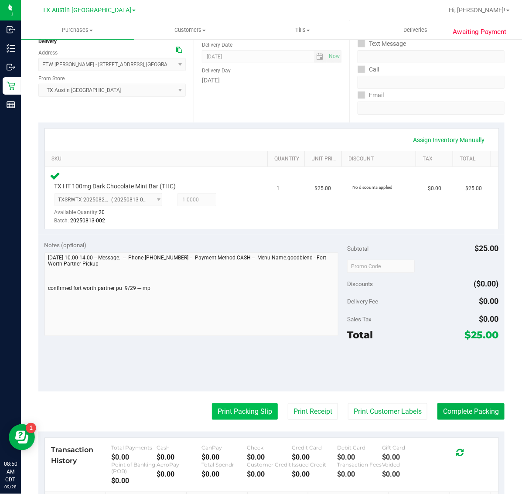
click at [245, 417] on button "Print Packing Slip" at bounding box center [245, 411] width 66 height 17
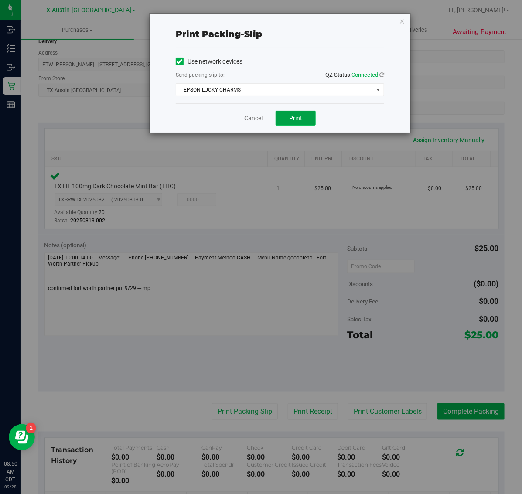
click at [302, 116] on button "Print" at bounding box center [295, 118] width 40 height 15
click at [401, 20] on icon "button" at bounding box center [402, 21] width 6 height 10
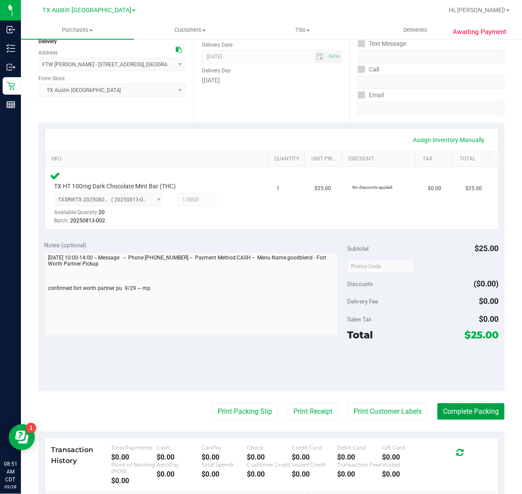
click at [463, 411] on button "Complete Packing" at bounding box center [470, 411] width 67 height 17
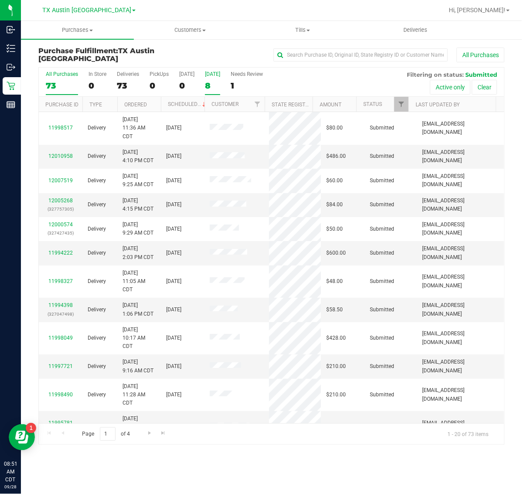
click at [217, 78] on label "Tomorrow 8" at bounding box center [212, 83] width 15 height 24
click at [0, 0] on input "Tomorrow 8" at bounding box center [0, 0] width 0 height 0
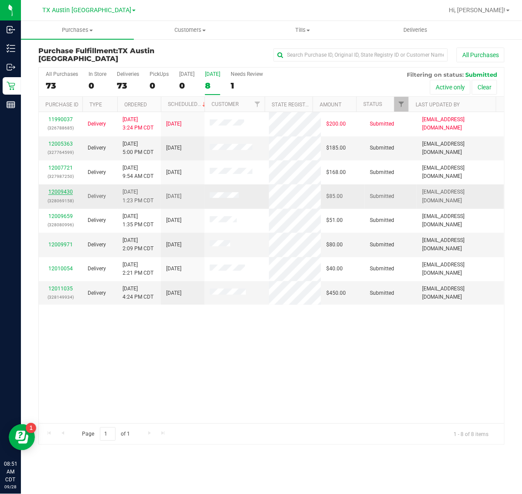
click at [58, 193] on link "12009430" at bounding box center [60, 192] width 24 height 6
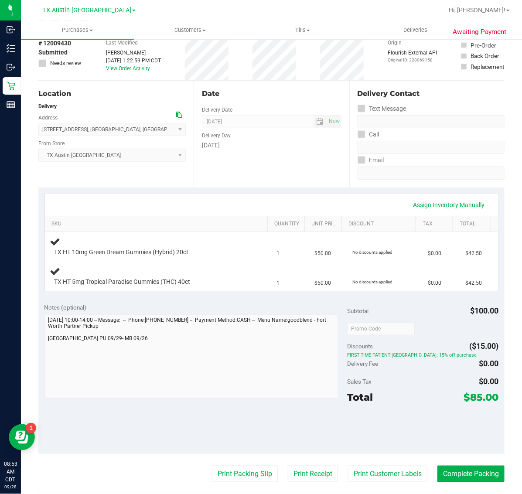
scroll to position [109, 0]
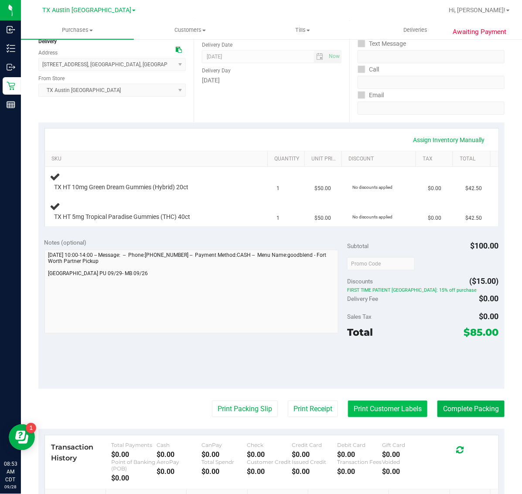
click at [381, 404] on button "Print Customer Labels" at bounding box center [387, 409] width 79 height 17
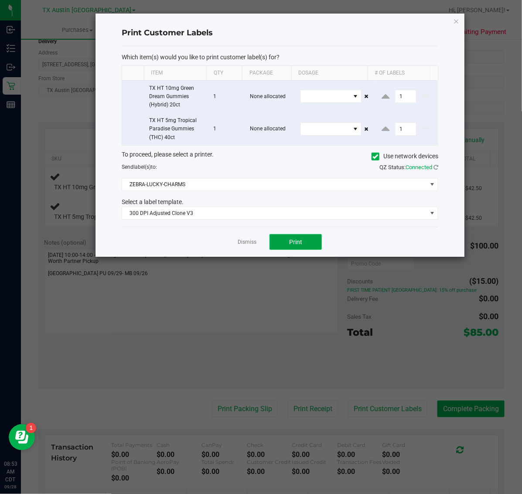
click at [290, 239] on span "Print" at bounding box center [295, 241] width 13 height 7
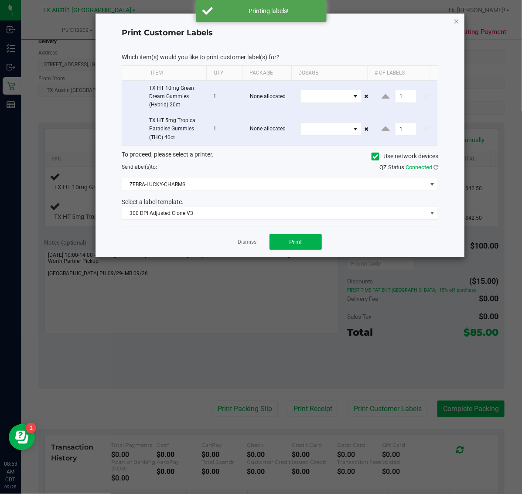
click at [454, 17] on icon "button" at bounding box center [456, 21] width 6 height 10
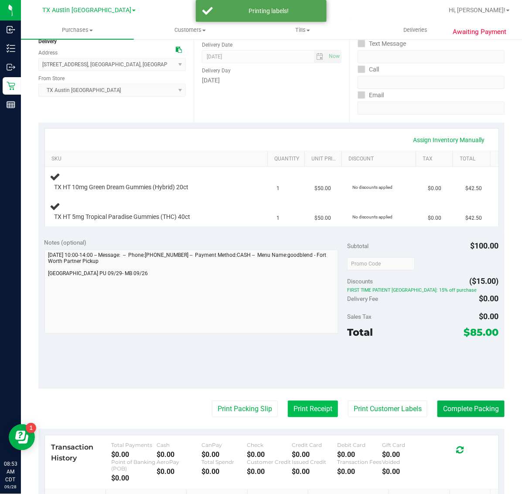
click at [288, 407] on button "Print Receipt" at bounding box center [313, 409] width 50 height 17
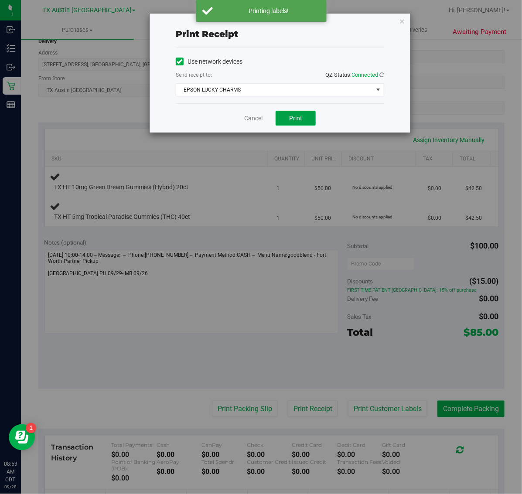
click at [298, 120] on span "Print" at bounding box center [295, 118] width 13 height 7
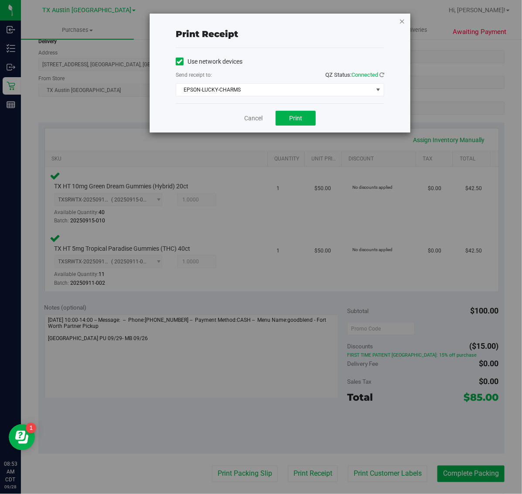
click at [402, 20] on icon "button" at bounding box center [402, 21] width 6 height 10
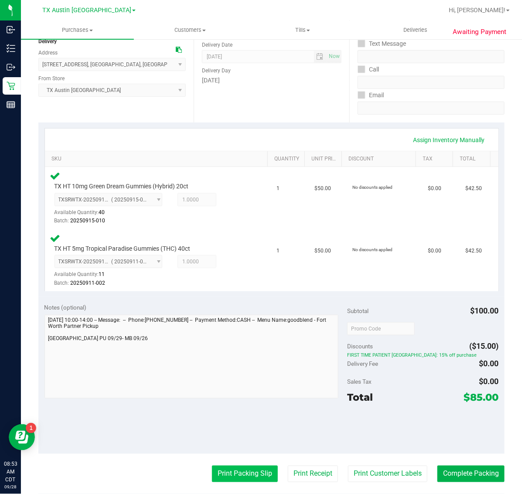
click at [247, 474] on button "Print Packing Slip" at bounding box center [245, 473] width 66 height 17
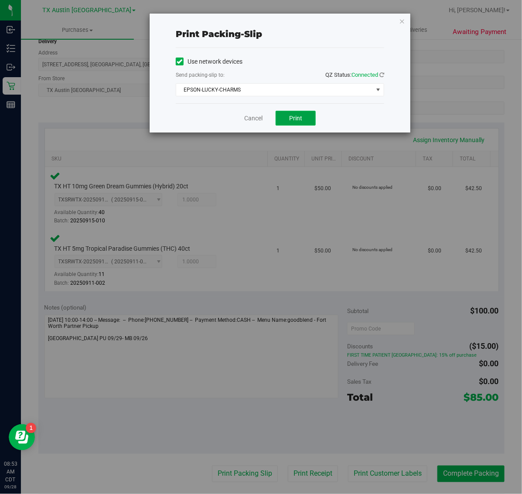
click at [304, 120] on button "Print" at bounding box center [295, 118] width 40 height 15
click at [401, 20] on icon "button" at bounding box center [402, 21] width 6 height 10
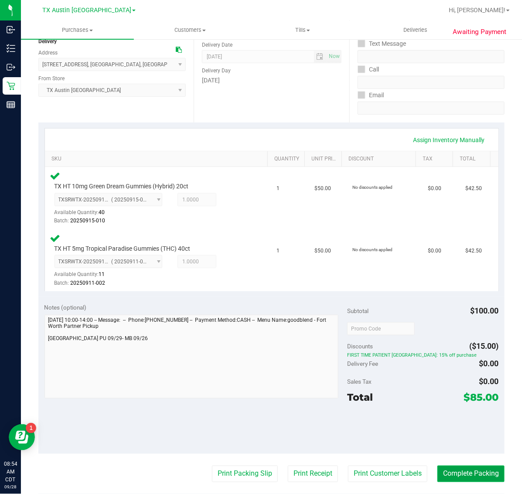
click at [449, 466] on button "Complete Packing" at bounding box center [470, 473] width 67 height 17
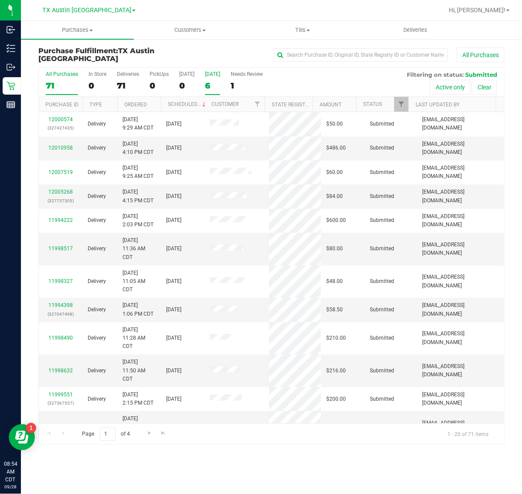
click at [220, 77] on label "Tomorrow 6" at bounding box center [212, 83] width 15 height 24
click at [0, 0] on input "Tomorrow 6" at bounding box center [0, 0] width 0 height 0
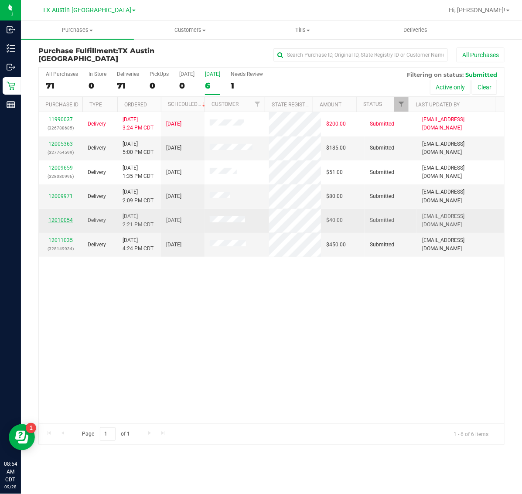
click at [57, 223] on link "12010054" at bounding box center [60, 220] width 24 height 6
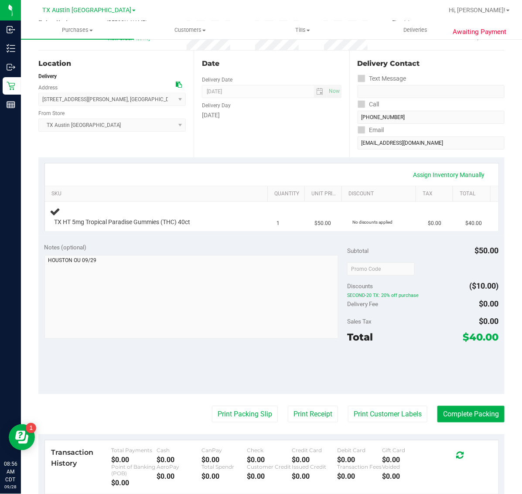
scroll to position [109, 0]
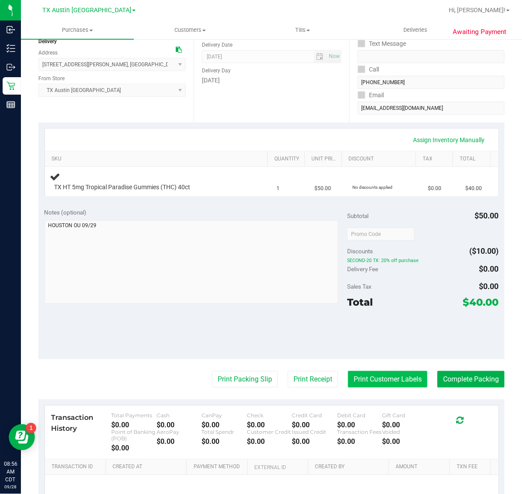
click at [378, 382] on button "Print Customer Labels" at bounding box center [387, 379] width 79 height 17
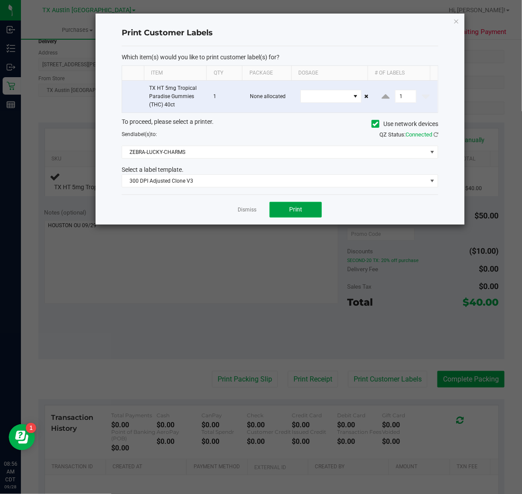
click at [293, 206] on span "Print" at bounding box center [295, 209] width 13 height 7
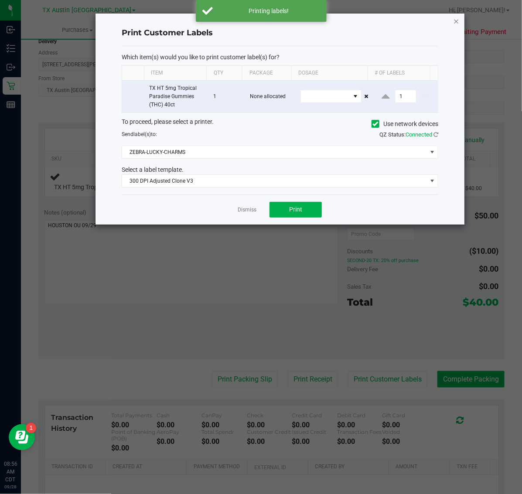
click at [453, 20] on icon "button" at bounding box center [456, 21] width 6 height 10
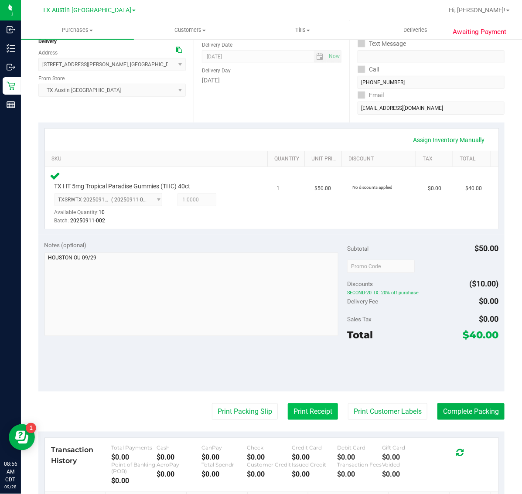
click at [301, 408] on button "Print Receipt" at bounding box center [313, 411] width 50 height 17
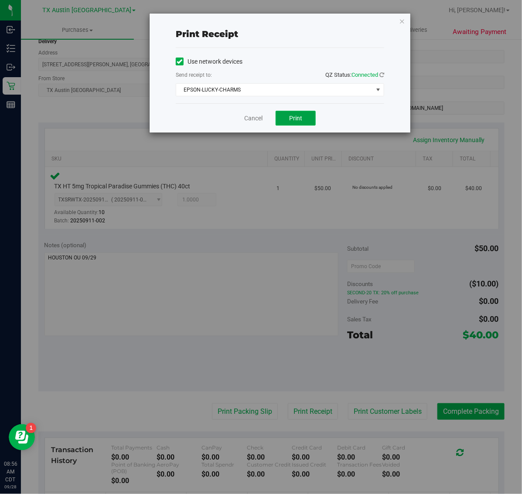
click at [293, 118] on span "Print" at bounding box center [295, 118] width 13 height 7
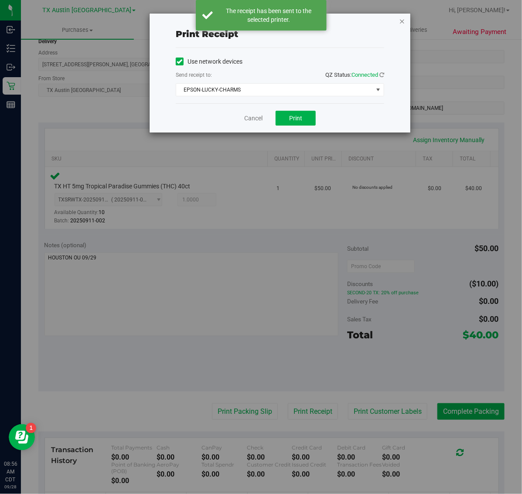
click at [401, 21] on icon "button" at bounding box center [402, 21] width 6 height 10
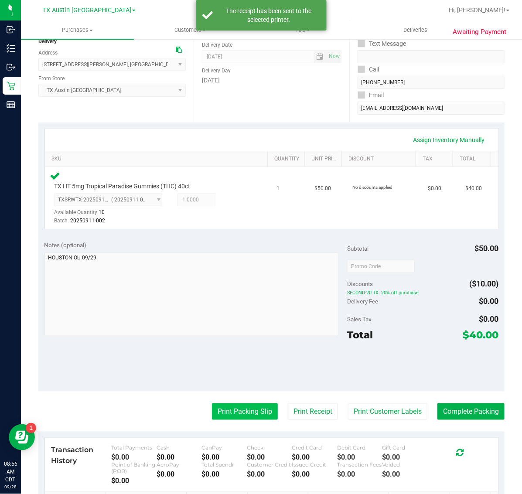
click at [223, 411] on button "Print Packing Slip" at bounding box center [245, 411] width 66 height 17
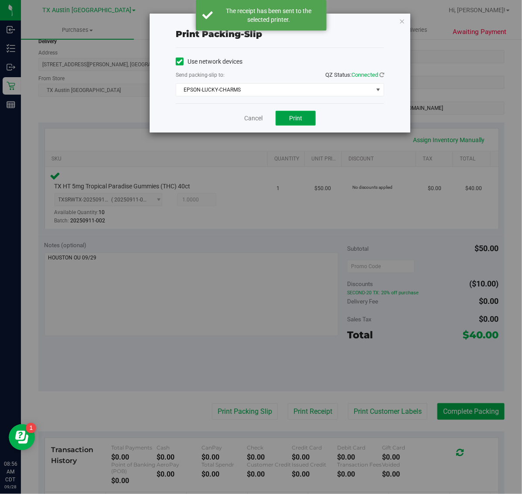
click at [291, 119] on span "Print" at bounding box center [295, 118] width 13 height 7
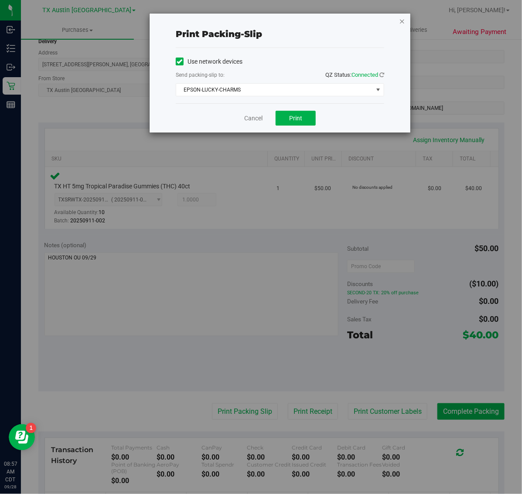
click at [402, 20] on icon "button" at bounding box center [402, 21] width 6 height 10
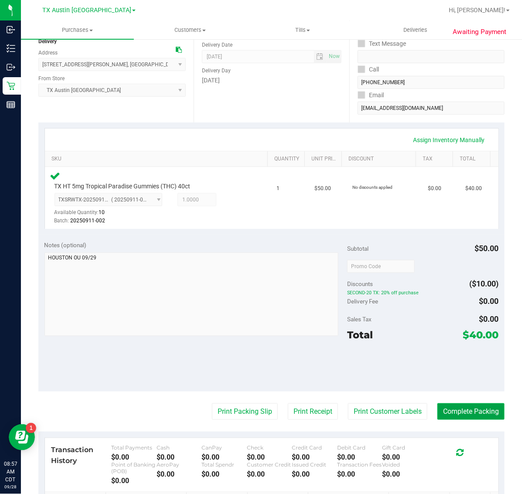
click at [472, 417] on button "Complete Packing" at bounding box center [470, 411] width 67 height 17
